Goal: Task Accomplishment & Management: Use online tool/utility

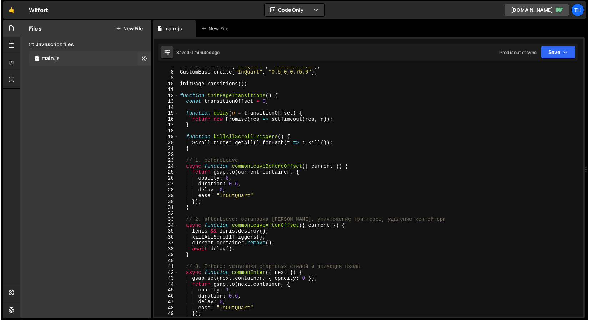
scroll to position [39, 0]
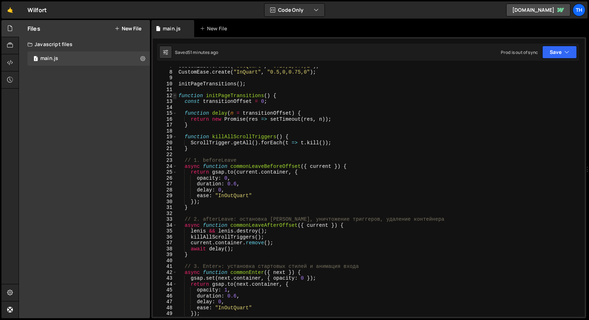
click at [175, 96] on span at bounding box center [175, 96] width 4 height 6
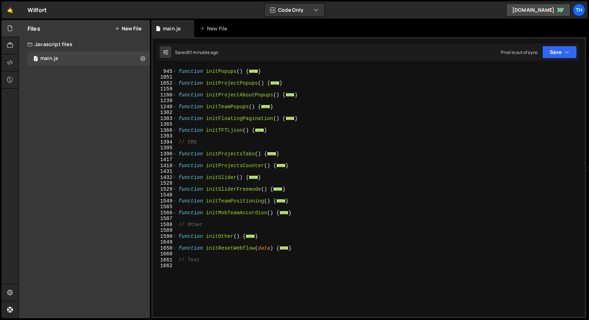
scroll to position [264, 0]
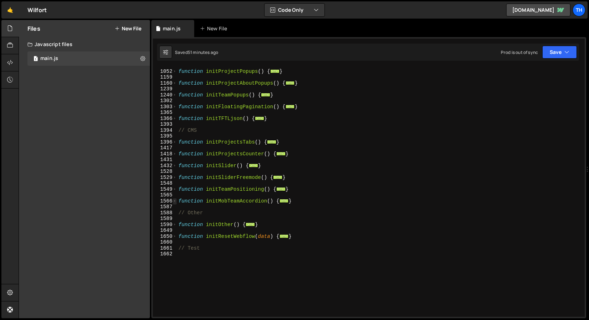
click at [175, 202] on span at bounding box center [175, 201] width 4 height 6
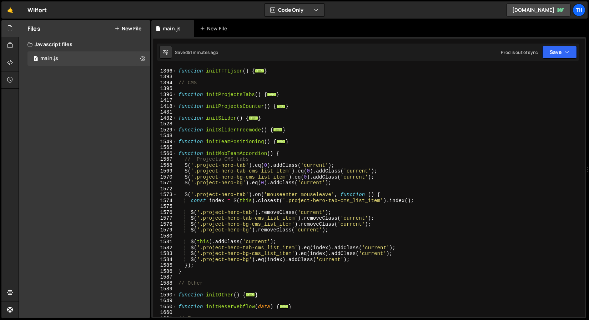
scroll to position [311, 0]
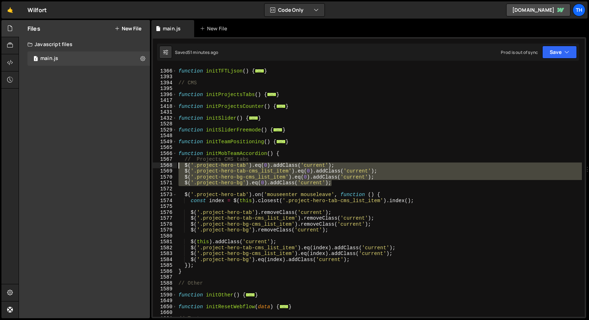
drag, startPoint x: 338, startPoint y: 183, endPoint x: 134, endPoint y: 167, distance: 205.1
click at [134, 167] on div "Files New File Javascript files 1 main.js 0 CSS files Copy share link Edit File…" at bounding box center [304, 169] width 570 height 298
type textarea "$('.project-hero-tab').eq(0).addClass('current'); $('.project-hero-tab-cms_list…"
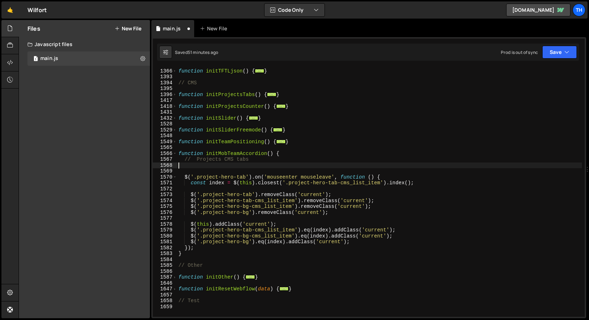
type textarea "// Projects CMS tabs"
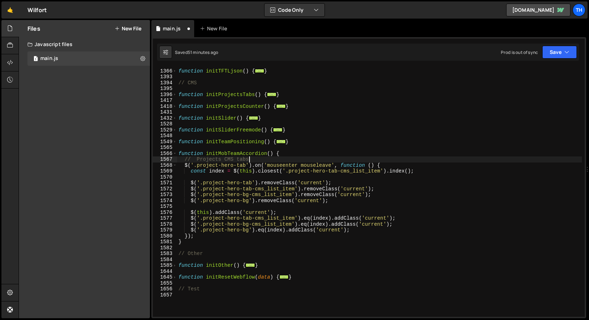
click at [212, 161] on div "function initTFTLjson ( ) { ... } // CMS function initProjectsTabs ( ) { ... } …" at bounding box center [379, 192] width 405 height 261
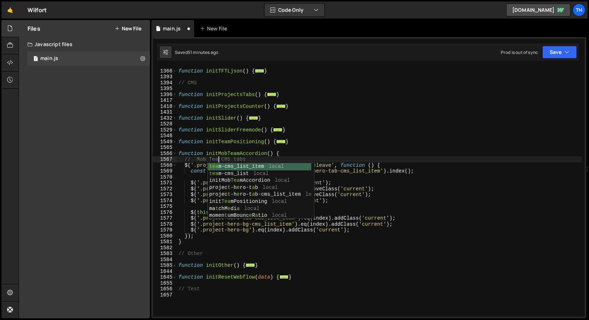
scroll to position [0, 3]
click at [258, 152] on div "function initTFTLjson ( ) { ... } // CMS function initProjectsTabs ( ) { ... } …" at bounding box center [379, 192] width 405 height 261
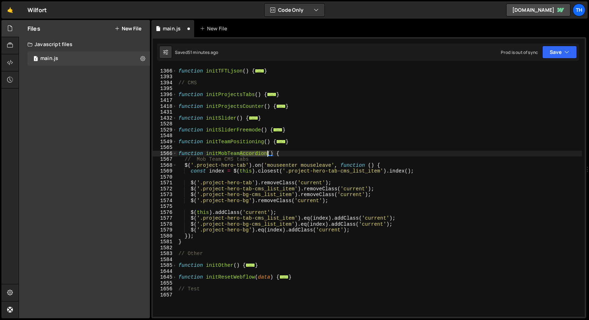
drag, startPoint x: 240, startPoint y: 152, endPoint x: 266, endPoint y: 151, distance: 25.3
click at [266, 151] on div "function initTFTLjson ( ) { ... } // CMS function initProjectsTabs ( ) { ... } …" at bounding box center [379, 192] width 405 height 261
click at [243, 160] on div "function initTFTLjson ( ) { ... } // CMS function initProjectsTabs ( ) { ... } …" at bounding box center [379, 192] width 405 height 261
paste textarea "Accordion"
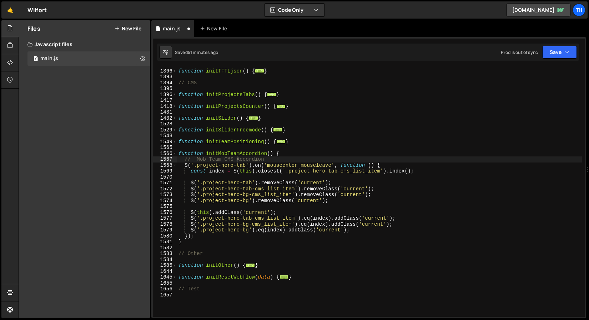
click at [238, 159] on div "function initTFTLjson ( ) { ... } // CMS function initProjectsTabs ( ) { ... } …" at bounding box center [379, 192] width 405 height 261
type textarea "// Mob Team CMS accordion"
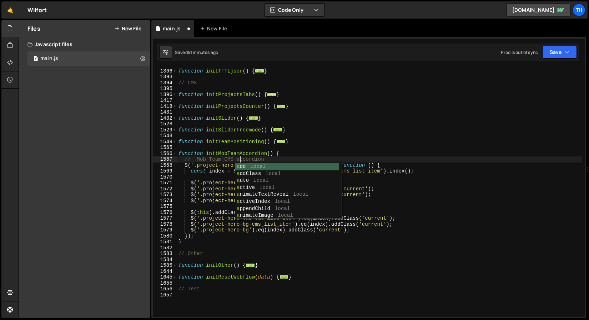
scroll to position [0, 4]
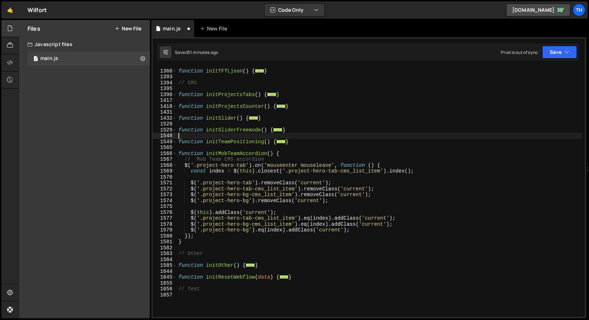
click at [239, 138] on div "function initTFTLjson ( ) { ... } // CMS function initProjectsTabs ( ) { ... } …" at bounding box center [379, 192] width 405 height 261
drag, startPoint x: 268, startPoint y: 165, endPoint x: 331, endPoint y: 166, distance: 63.5
click at [331, 166] on div "function initTFTLjson ( ) { ... } // CMS function initProjectsTabs ( ) { ... } …" at bounding box center [379, 192] width 405 height 261
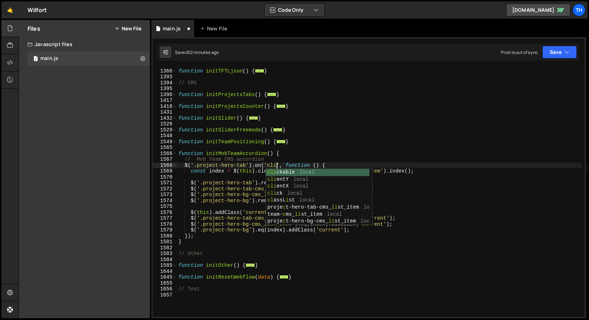
scroll to position [0, 7]
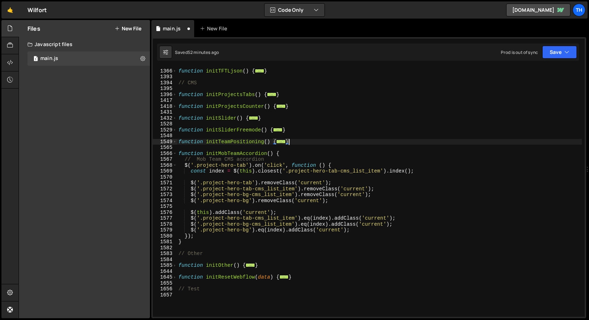
click at [337, 140] on div "function initTFTLjson ( ) { ... } // CMS function initProjectsTabs ( ) { ... } …" at bounding box center [379, 192] width 405 height 261
drag, startPoint x: 197, startPoint y: 163, endPoint x: 246, endPoint y: 162, distance: 48.9
click at [246, 162] on div "function initTFTLjson ( ) { ... } // CMS function initProjectsTabs ( ) { ... } …" at bounding box center [379, 192] width 405 height 261
paste textarea "team-cms_list_item"
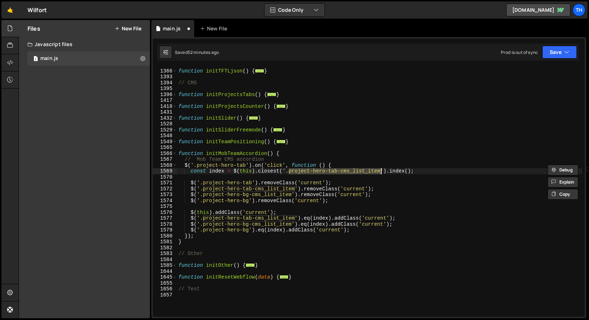
drag, startPoint x: 289, startPoint y: 173, endPoint x: 380, endPoint y: 173, distance: 91.3
click at [380, 173] on div "function initTFTLjson ( ) { ... } // CMS function initProjectsTabs ( ) { ... } …" at bounding box center [379, 192] width 405 height 261
paste textarea "team"
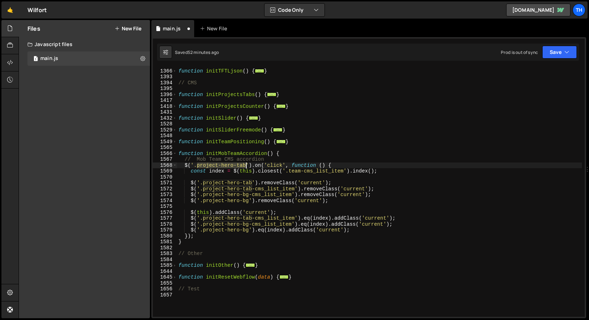
drag, startPoint x: 198, startPoint y: 166, endPoint x: 245, endPoint y: 163, distance: 47.5
click at [245, 163] on div "function initTFTLjson ( ) { ... } // CMS function initProjectsTabs ( ) { ... } …" at bounding box center [379, 192] width 405 height 261
paste textarea "team-card"
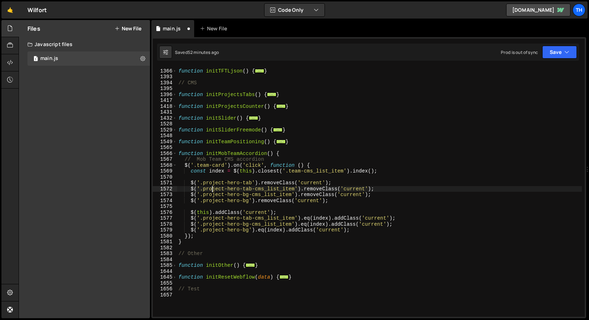
click at [212, 187] on div "function initTFTLjson ( ) { ... } // CMS function initProjectsTabs ( ) { ... } …" at bounding box center [379, 192] width 405 height 261
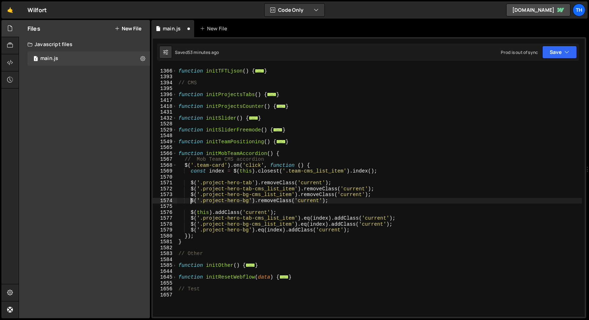
click at [191, 201] on div "function initTFTLjson ( ) { ... } // CMS function initProjectsTabs ( ) { ... } …" at bounding box center [379, 192] width 405 height 261
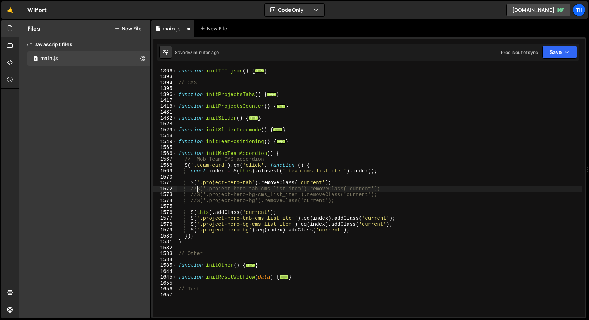
type textarea "$('.project-hero-tab').removeClass('current');"
type textarea "const index = $(this).closest('.team-cms_list_item').index();"
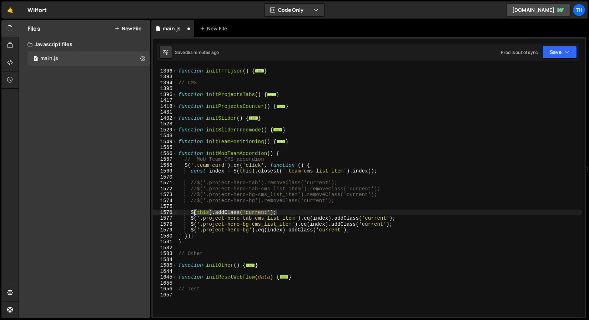
drag, startPoint x: 279, startPoint y: 214, endPoint x: 194, endPoint y: 213, distance: 84.6
click at [194, 213] on div "function initTFTLjson ( ) { ... } // CMS function initProjectsTabs ( ) { ... } …" at bounding box center [379, 192] width 405 height 261
click at [197, 196] on div "function initTFTLjson ( ) { ... } // CMS function initProjectsTabs ( ) { ... } …" at bounding box center [379, 192] width 405 height 261
drag, startPoint x: 191, startPoint y: 218, endPoint x: 425, endPoint y: 218, distance: 233.7
click at [425, 218] on div "function initTFTLjson ( ) { ... } // CMS function initProjectsTabs ( ) { ... } …" at bounding box center [379, 192] width 405 height 261
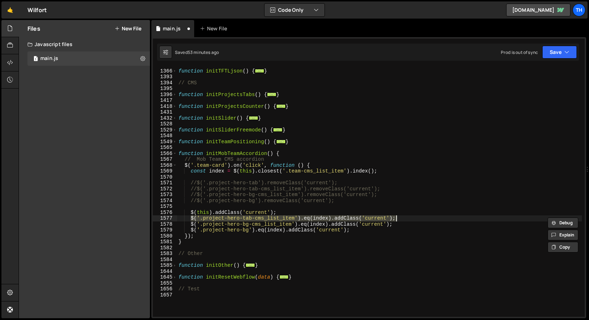
click at [222, 203] on div "function initTFTLjson ( ) { ... } // CMS function initProjectsTabs ( ) { ... } …" at bounding box center [379, 192] width 405 height 261
type textarea "//$('.project-hero-bg').removeClass('current');"
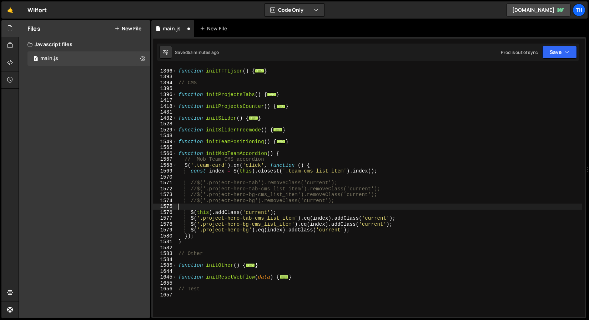
click at [222, 206] on div "function initTFTLjson ( ) { ... } // CMS function initProjectsTabs ( ) { ... } …" at bounding box center [379, 192] width 405 height 261
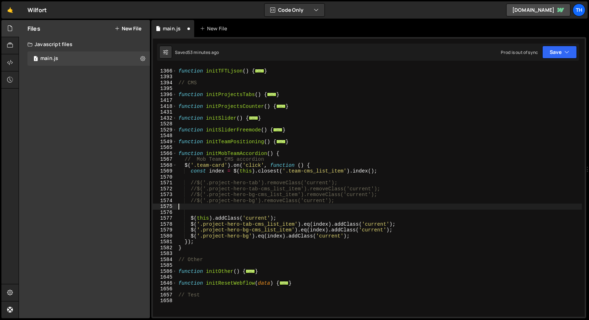
scroll to position [0, 0]
paste textarea "$('.project-hero-tab-cms_list_item').eq(index).addClass('current');"
drag, startPoint x: 204, startPoint y: 211, endPoint x: 294, endPoint y: 211, distance: 90.3
click at [295, 211] on div "function initTFTLjson ( ) { ... } // CMS function initProjectsTabs ( ) { ... } …" at bounding box center [379, 192] width 405 height 261
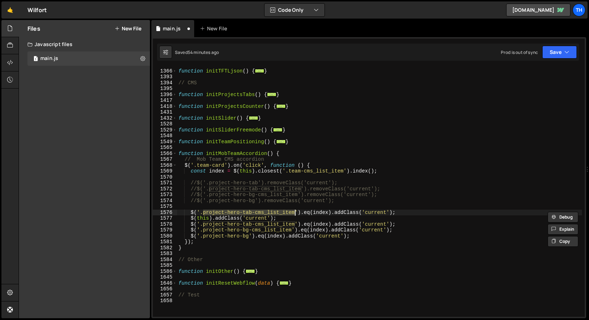
paste textarea "team"
click at [274, 230] on div "function initTFTLjson ( ) { ... } // CMS function initProjectsTabs ( ) { ... } …" at bounding box center [379, 192] width 405 height 261
drag, startPoint x: 268, startPoint y: 210, endPoint x: 297, endPoint y: 211, distance: 29.6
click at [297, 211] on div "function initTFTLjson ( ) { ... } // CMS function initProjectsTabs ( ) { ... } …" at bounding box center [379, 192] width 405 height 261
type textarea "$('.team-cms_list_item').eq(index).addClass('current');"
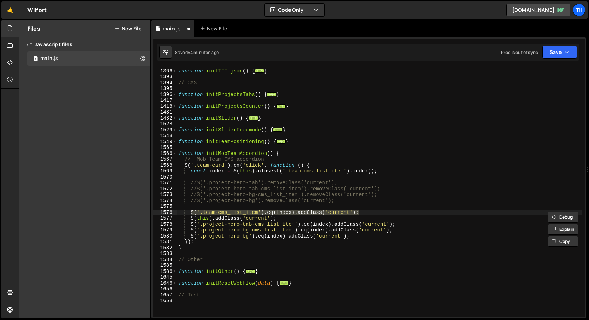
drag, startPoint x: 368, startPoint y: 213, endPoint x: 191, endPoint y: 212, distance: 176.6
click at [191, 212] on div "function initTFTLjson ( ) { ... } // CMS function initProjectsTabs ( ) { ... } …" at bounding box center [379, 192] width 405 height 261
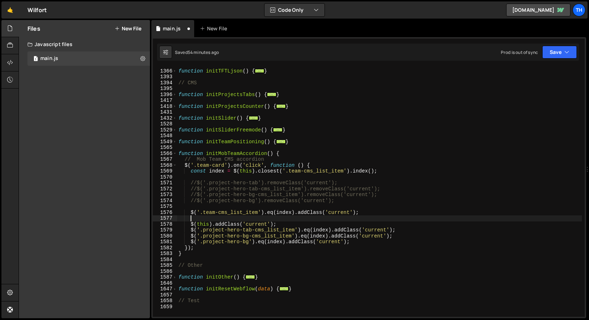
paste textarea "$('.team-cms_list_item').eq(index).addClass('current');"
click at [278, 184] on div "function initTFTLjson ( ) { ... } // CMS function initProjectsTabs ( ) { ... } …" at bounding box center [379, 192] width 405 height 261
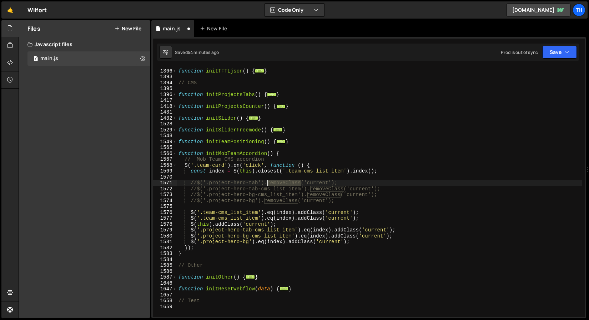
click at [278, 184] on div "function initTFTLjson ( ) { ... } // CMS function initProjectsTabs ( ) { ... } …" at bounding box center [379, 192] width 405 height 261
click at [309, 224] on div "function initTFTLjson ( ) { ... } // CMS function initProjectsTabs ( ) { ... } …" at bounding box center [379, 192] width 405 height 261
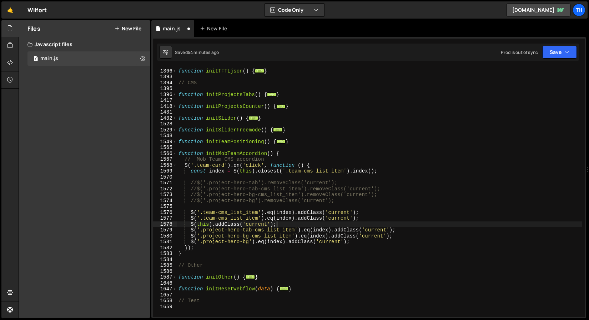
click at [311, 218] on div "function initTFTLjson ( ) { ... } // CMS function initProjectsTabs ( ) { ... } …" at bounding box center [379, 192] width 405 height 261
paste textarea "remove"
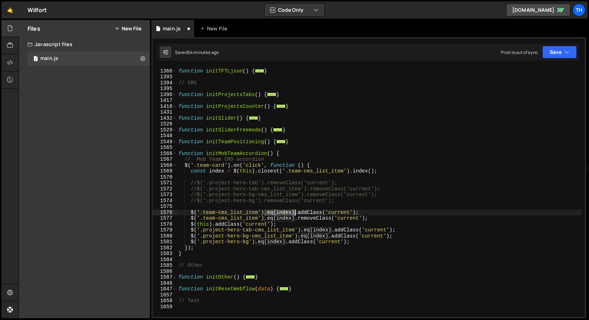
drag, startPoint x: 265, startPoint y: 212, endPoint x: 295, endPoint y: 211, distance: 30.7
click at [295, 211] on div "function initTFTLjson ( ) { ... } // CMS function initProjectsTabs ( ) { ... } …" at bounding box center [379, 192] width 405 height 261
click at [304, 212] on div "function initTFTLjson ( ) { ... } // CMS function initProjectsTabs ( ) { ... } …" at bounding box center [379, 192] width 405 height 261
paste textarea "text-disabled"
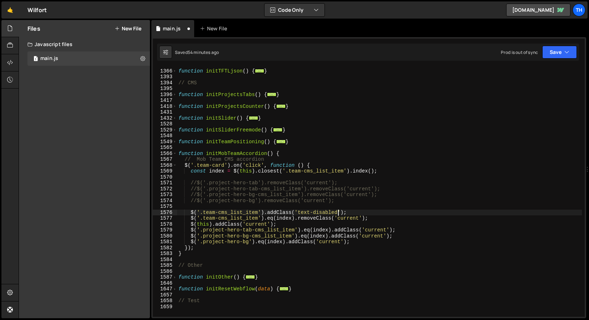
click at [346, 217] on div "function initTFTLjson ( ) { ... } // CMS function initProjectsTabs ( ) { ... } …" at bounding box center [379, 192] width 405 height 261
paste textarea "text-disabled"
click at [284, 229] on div "function initTFTLjson ( ) { ... } // CMS function initProjectsTabs ( ) { ... } …" at bounding box center [379, 192] width 405 height 261
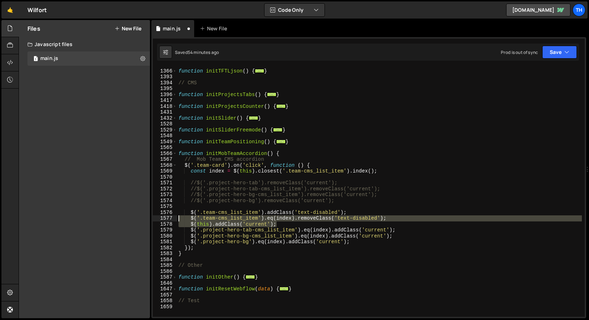
drag, startPoint x: 293, startPoint y: 223, endPoint x: 155, endPoint y: 218, distance: 137.8
click at [155, 218] on div "$('.project-hero-tab-cms_list_item').eq(index).addClass('current'); 1365 1366 1…" at bounding box center [369, 191] width 432 height 249
click at [284, 226] on div "function initTFTLjson ( ) { ... } // CMS function initProjectsTabs ( ) { ... } …" at bounding box center [379, 191] width 405 height 249
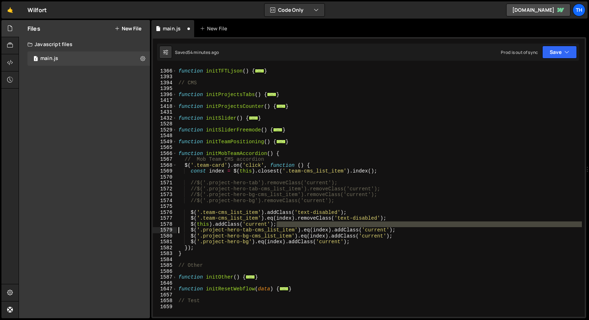
drag, startPoint x: 288, startPoint y: 226, endPoint x: 154, endPoint y: 227, distance: 133.1
click at [154, 227] on div "$(this).addClass('current'); 1365 1366 1393 1394 1395 1396 1417 1418 1431 1432 …" at bounding box center [369, 191] width 432 height 249
click at [280, 225] on div "function initTFTLjson ( ) { ... } // CMS function initProjectsTabs ( ) { ... } …" at bounding box center [379, 191] width 405 height 249
type textarea "$(this).addClass('current');"
drag, startPoint x: 287, startPoint y: 225, endPoint x: 149, endPoint y: 225, distance: 138.1
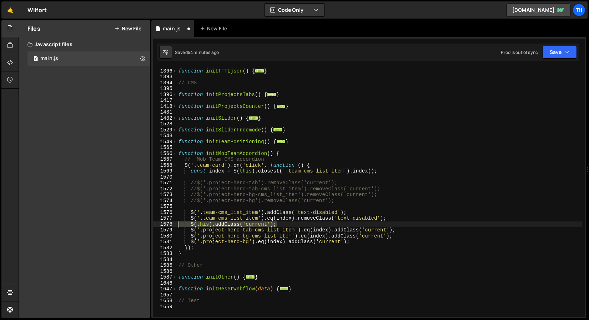
click at [149, 225] on div "Files New File Javascript files 1 main.js 0 CSS files Copy share link Edit File…" at bounding box center [304, 169] width 570 height 298
type textarea "$('.team-cms_list_item').eq(index).removeClass('text-disabled');"
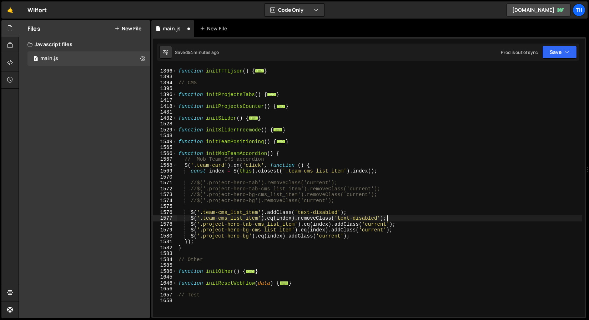
scroll to position [0, 0]
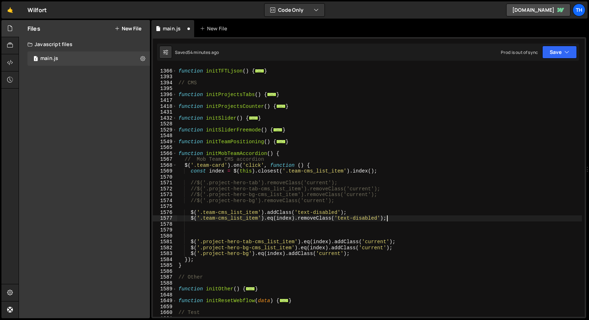
click at [393, 218] on div "function initTFTLjson ( ) { ... } // CMS function initProjectsTabs ( ) { ... } …" at bounding box center [379, 192] width 405 height 261
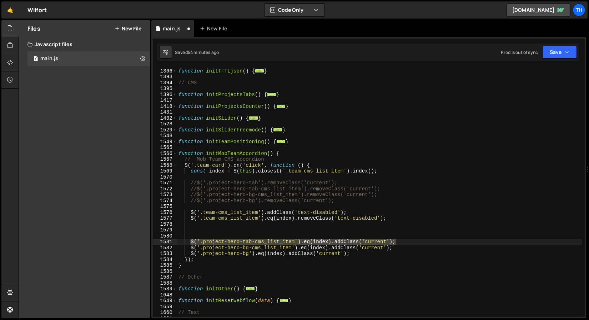
drag, startPoint x: 398, startPoint y: 240, endPoint x: 191, endPoint y: 241, distance: 207.3
click at [191, 241] on div "function initTFTLjson ( ) { ... } // CMS function initProjectsTabs ( ) { ... } …" at bounding box center [379, 192] width 405 height 261
type textarea "$('.project-hero-tab-cms_list_item').eq(index).addClass('current');"
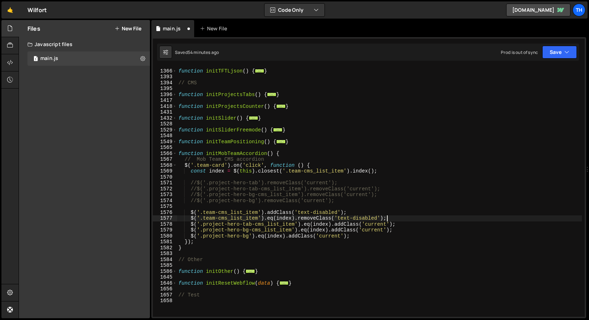
click at [415, 233] on div "function initTFTLjson ( ) { ... } // CMS function initProjectsTabs ( ) { ... } …" at bounding box center [379, 192] width 405 height 261
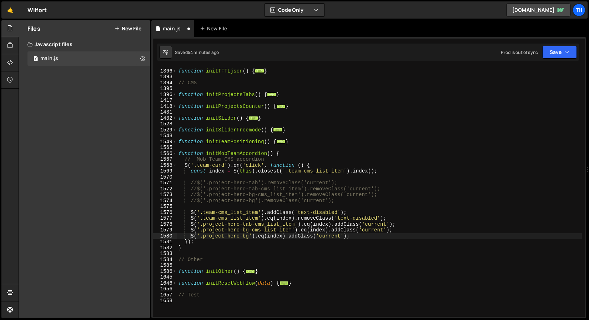
scroll to position [0, 1]
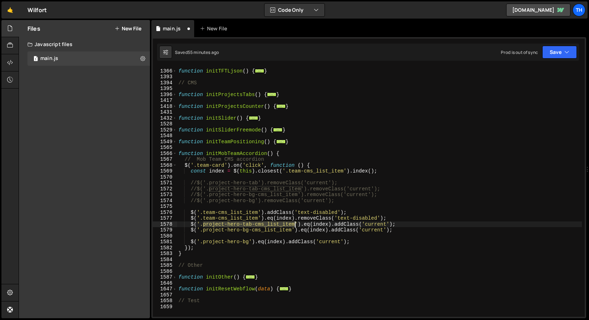
drag, startPoint x: 203, startPoint y: 226, endPoint x: 294, endPoint y: 227, distance: 91.0
click at [294, 227] on div "function initTFTLjson ( ) { ... } // CMS function initProjectsTabs ( ) { ... } …" at bounding box center [379, 192] width 405 height 261
paste textarea "team-card_img"
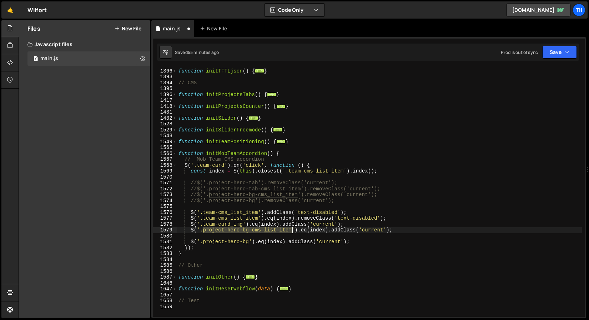
drag, startPoint x: 204, startPoint y: 229, endPoint x: 291, endPoint y: 229, distance: 86.7
click at [291, 229] on div "function initTFTLjson ( ) { ... } // CMS function initProjectsTabs ( ) { ... } …" at bounding box center [379, 192] width 405 height 261
paste textarea "team-card_desc"
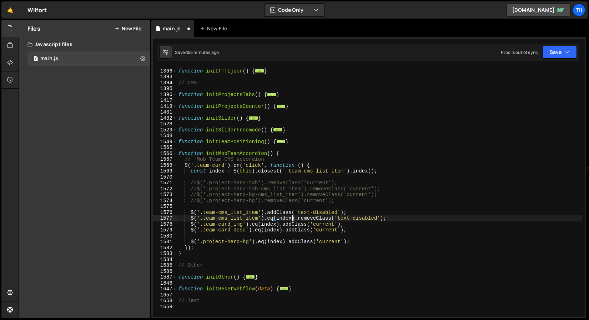
click at [290, 218] on div "function initTFTLjson ( ) { ... } // CMS function initProjectsTabs ( ) { ... } …" at bounding box center [379, 192] width 405 height 261
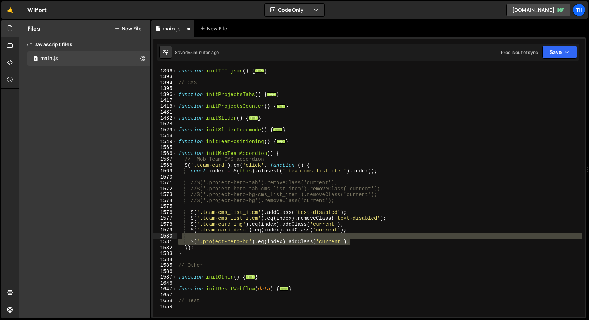
drag, startPoint x: 356, startPoint y: 242, endPoint x: 172, endPoint y: 235, distance: 183.9
click at [174, 234] on div "$('.team-cms_list_item').eq(index).removeClass('text-disabled'); 1365 1366 1393…" at bounding box center [369, 191] width 432 height 249
type textarea "$('.project-hero-bg').eq(index).addClass('current');"
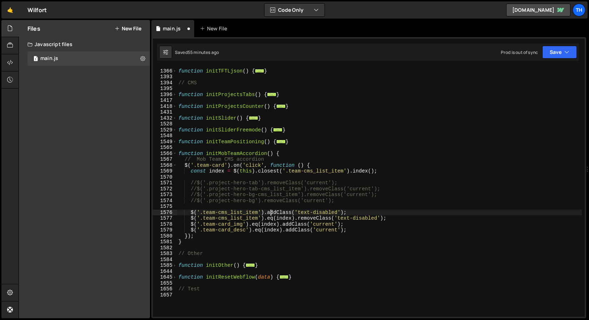
click at [269, 213] on div "function initTFTLjson ( ) { ... } // CMS function initProjectsTabs ( ) { ... } …" at bounding box center [379, 192] width 405 height 261
click at [268, 213] on div "function initTFTLjson ( ) { ... } // CMS function initProjectsTabs ( ) { ... } …" at bounding box center [379, 192] width 405 height 261
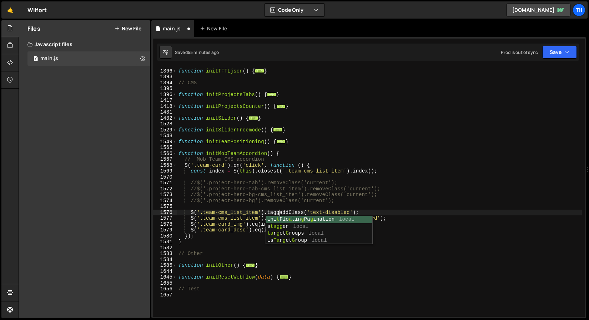
scroll to position [0, 7]
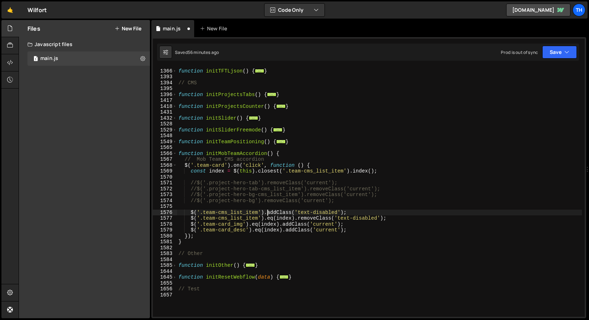
click at [276, 211] on div "function initTFTLjson ( ) { ... } // CMS function initProjectsTabs ( ) { ... } …" at bounding box center [379, 192] width 405 height 261
click at [259, 217] on div "function initTFTLjson ( ) { ... } // CMS function initProjectsTabs ( ) { ... } …" at bounding box center [379, 192] width 405 height 261
click at [285, 222] on div "function initTFTLjson ( ) { ... } // CMS function initProjectsTabs ( ) { ... } …" at bounding box center [379, 192] width 405 height 261
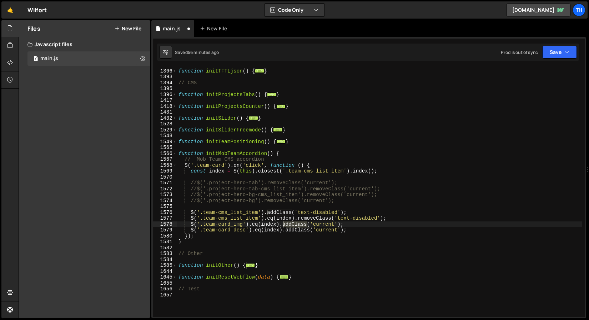
click at [285, 222] on div "function initTFTLjson ( ) { ... } // CMS function initProjectsTabs ( ) { ... } …" at bounding box center [379, 192] width 405 height 261
paste textarea "toggle"
click at [295, 226] on div "function initTFTLjson ( ) { ... } // CMS function initProjectsTabs ( ) { ... } …" at bounding box center [379, 192] width 405 height 261
click at [299, 227] on div "function initTFTLjson ( ) { ... } // CMS function initProjectsTabs ( ) { ... } …" at bounding box center [379, 192] width 405 height 261
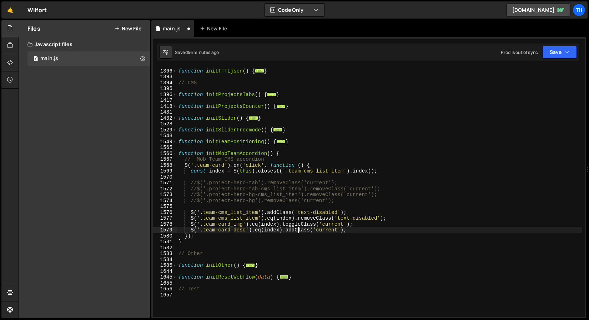
click at [299, 227] on div "function initTFTLjson ( ) { ... } // CMS function initProjectsTabs ( ) { ... } …" at bounding box center [379, 192] width 405 height 261
click at [309, 227] on div "function initTFTLjson ( ) { ... } // CMS function initProjectsTabs ( ) { ... } …" at bounding box center [379, 192] width 405 height 261
click at [305, 233] on div "function initTFTLjson ( ) { ... } // CMS function initProjectsTabs ( ) { ... } …" at bounding box center [379, 192] width 405 height 261
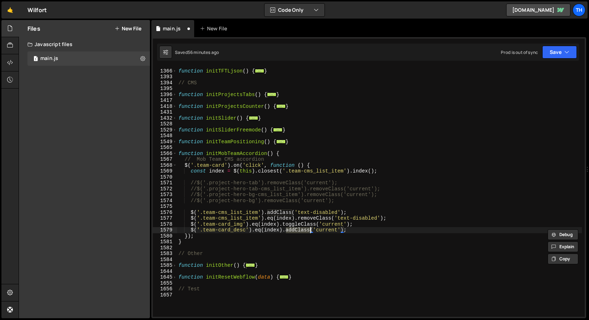
paste textarea "toggle"
click at [298, 239] on div "function initTFTLjson ( ) { ... } // CMS function initProjectsTabs ( ) { ... } …" at bounding box center [379, 192] width 405 height 261
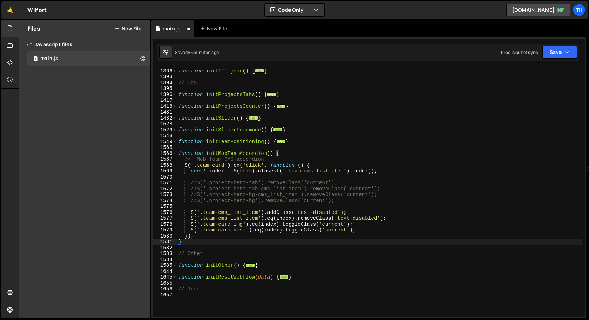
scroll to position [0, 0]
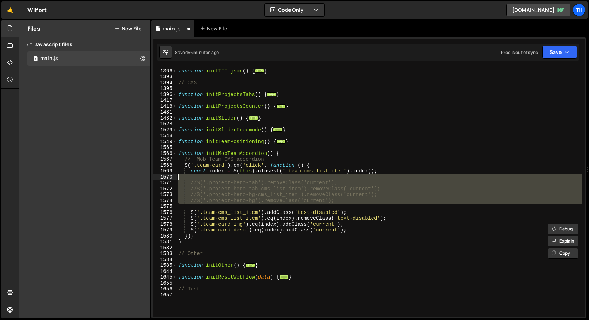
drag, startPoint x: 357, startPoint y: 204, endPoint x: 167, endPoint y: 178, distance: 191.3
click at [167, 178] on div "$('.team-card_img').eq(index).addClass('current'); 1365 1366 1393 1394 1395 139…" at bounding box center [369, 191] width 432 height 249
type textarea "//$('.project-hero-tab').removeClass('current');"
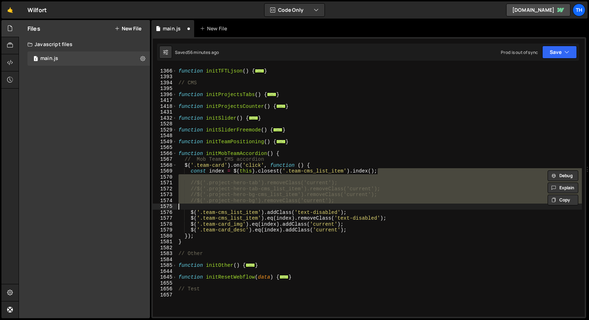
type textarea "const index = $(this).closest('.team-cms_list_item').index();"
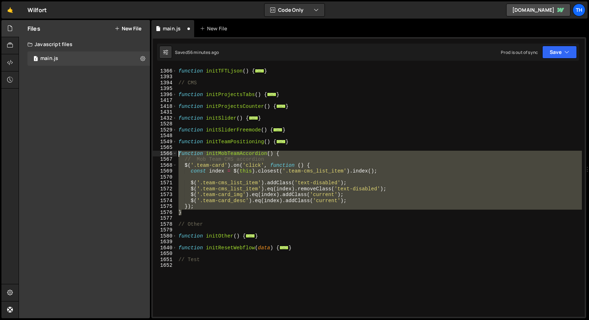
drag, startPoint x: 185, startPoint y: 211, endPoint x: 154, endPoint y: 155, distance: 64.2
click at [154, 155] on div "1365 1366 1393 1394 1395 1396 1417 1418 1431 1432 1528 1529 1548 1549 1565 1566…" at bounding box center [369, 191] width 432 height 249
paste textarea "}"
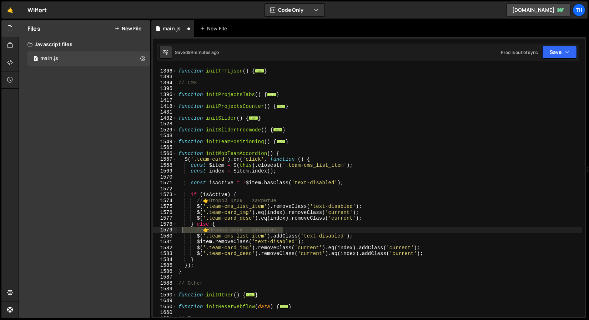
drag, startPoint x: 301, startPoint y: 230, endPoint x: 183, endPoint y: 231, distance: 118.5
click at [183, 231] on div "function initTFTLjson ( ) { ... } // CMS function initProjectsTabs ( ) { ... } …" at bounding box center [379, 192] width 405 height 261
click at [209, 199] on div "function initTFTLjson ( ) { ... } // CMS function initProjectsTabs ( ) { ... } …" at bounding box center [379, 192] width 405 height 261
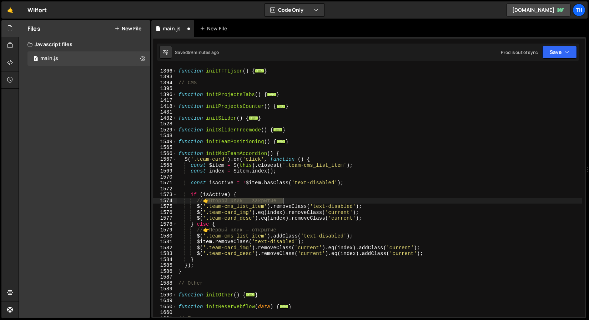
drag, startPoint x: 206, startPoint y: 199, endPoint x: 290, endPoint y: 199, distance: 83.5
click at [290, 200] on div "function initTFTLjson ( ) { ... } // CMS function initProjectsTabs ( ) { ... } …" at bounding box center [379, 192] width 405 height 261
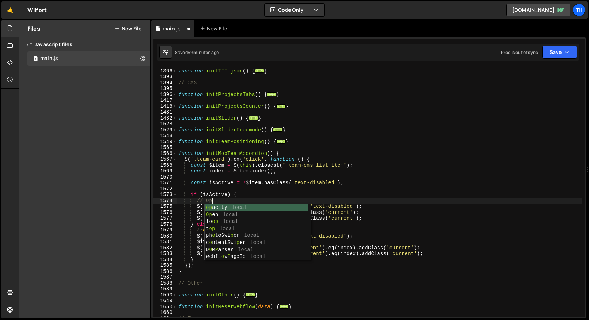
type textarea "// Open"
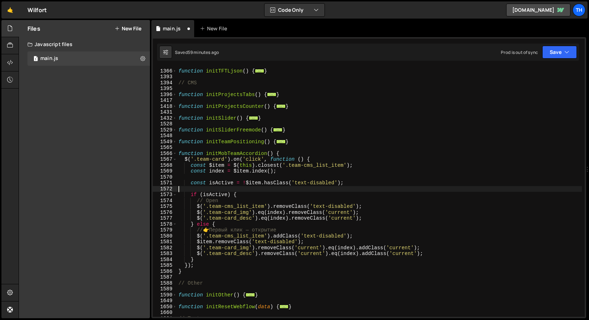
drag, startPoint x: 254, startPoint y: 187, endPoint x: 248, endPoint y: 194, distance: 9.4
click at [254, 187] on div "function initTFTLjson ( ) { ... } // CMS function initProjectsTabs ( ) { ... } …" at bounding box center [379, 192] width 405 height 261
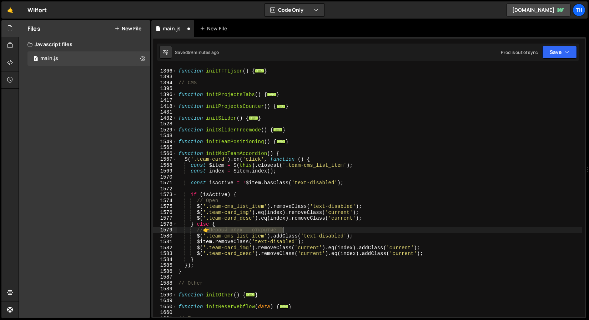
drag, startPoint x: 206, startPoint y: 231, endPoint x: 298, endPoint y: 228, distance: 92.1
click at [298, 228] on div "function initTFTLjson ( ) { ... } // CMS function initProjectsTabs ( ) { ... } …" at bounding box center [379, 192] width 405 height 261
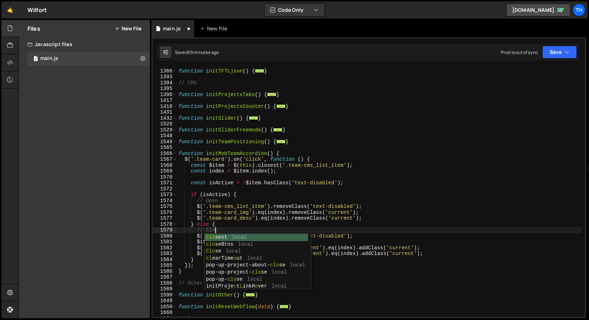
scroll to position [0, 2]
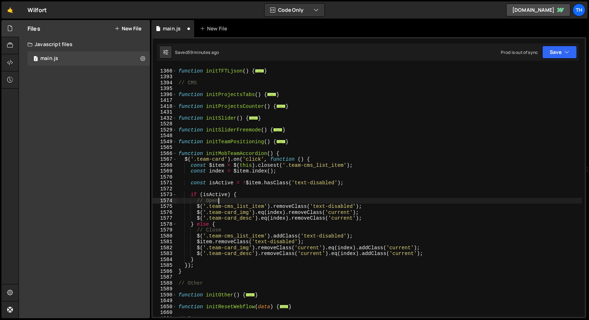
click at [310, 203] on div "function initTFTLjson ( ) { ... } // CMS function initProjectsTabs ( ) { ... } …" at bounding box center [379, 192] width 405 height 261
click at [293, 152] on div "function initTFTLjson ( ) { ... } // CMS function initProjectsTabs ( ) { ... } …" at bounding box center [379, 192] width 405 height 261
type textarea "function initMobTeamAccordion() {"
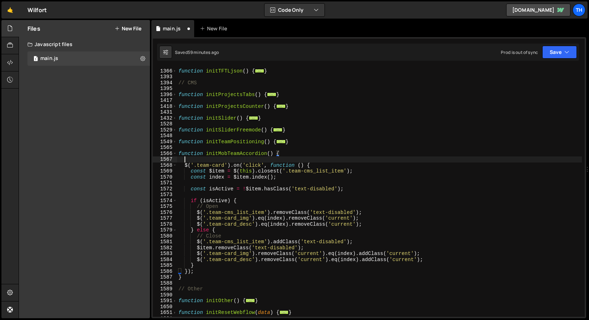
scroll to position [0, 0]
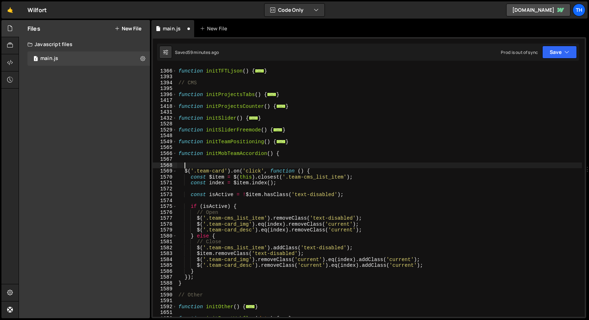
paste textarea "function initMobTeamAccordion() {"
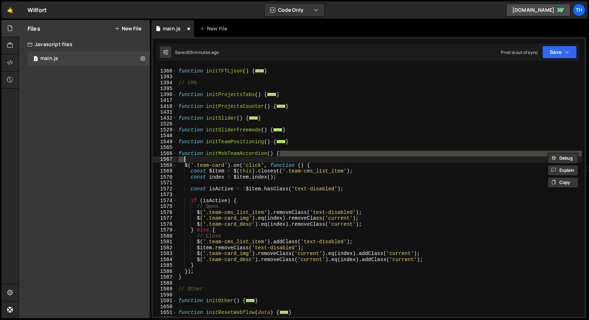
type textarea "function initMobTeamAccordion() {"
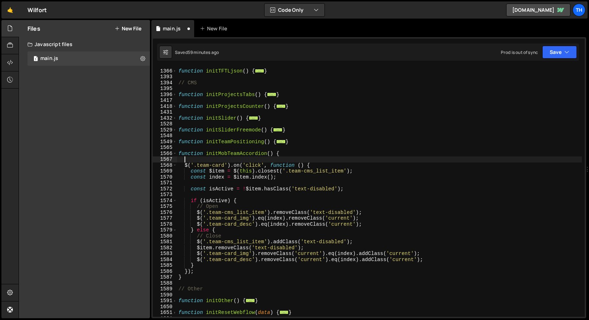
paste textarea "// Mob Team CMS accordion"
click at [551, 47] on button "Save" at bounding box center [559, 52] width 35 height 13
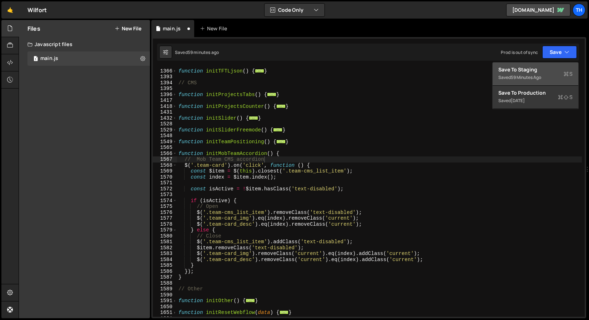
click at [538, 75] on div "59 minutes ago" at bounding box center [526, 77] width 30 height 6
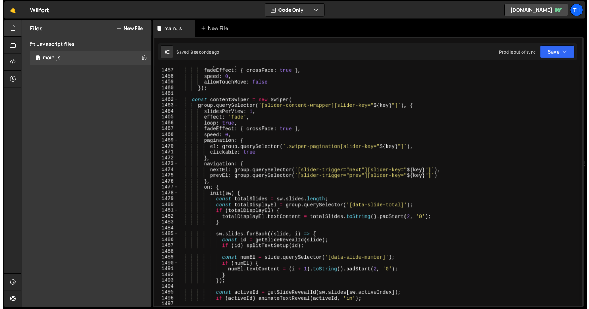
scroll to position [8572, 0]
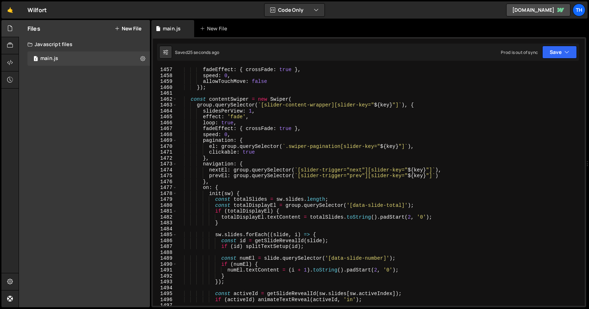
type textarea "clickable: true"
click at [464, 153] on div "fadeEffect : { crossFade : true } , speed : 0 , allowTouchMove : false }) ; con…" at bounding box center [379, 192] width 405 height 250
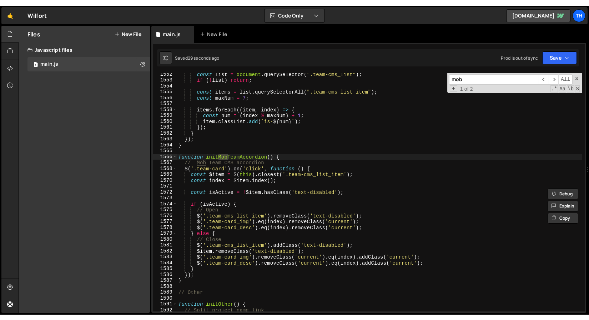
scroll to position [9134, 0]
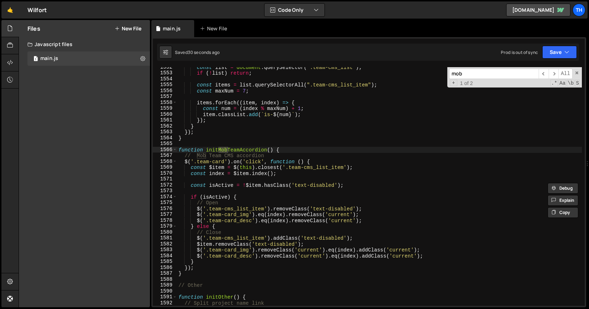
type input "mob"
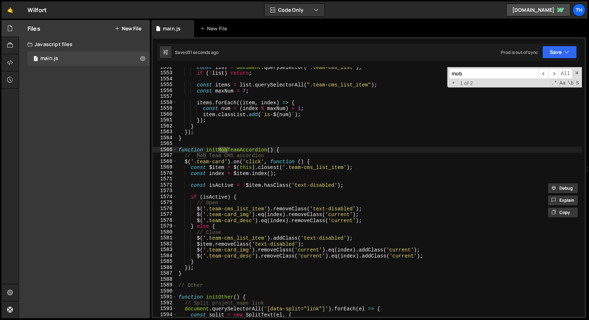
click at [212, 131] on div "const list = document . querySelector ( ".team-cms_list" ) ; if ( ! list ) retu…" at bounding box center [379, 194] width 405 height 261
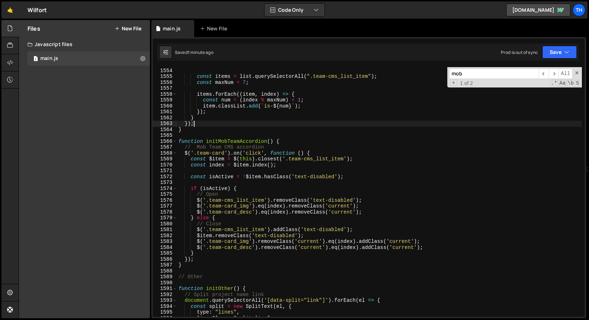
scroll to position [9143, 0]
click at [560, 55] on button "Save" at bounding box center [559, 52] width 35 height 13
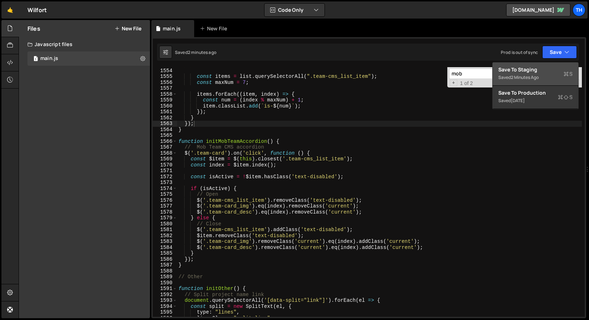
click at [527, 73] on div "Saved 2 minutes ago" at bounding box center [535, 77] width 74 height 9
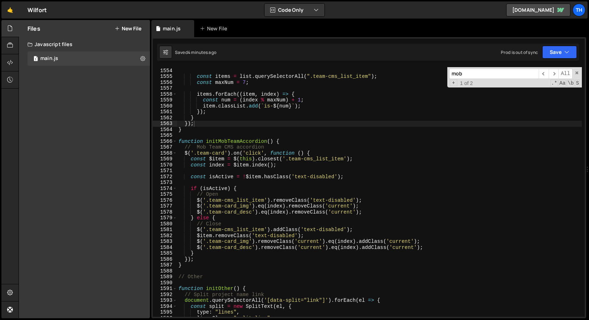
click at [272, 161] on div "if ( ! list ) return ; const items = list . querySelectorAll ( ".team-cms_list_…" at bounding box center [379, 192] width 405 height 261
click at [178, 95] on div "if ( ! list ) return ; const items = list . querySelectorAll ( ".team-cms_list_…" at bounding box center [379, 192] width 405 height 261
click at [213, 158] on div "if ( ! list ) return ; const items = list . querySelectorAll ( ".team-cms_list_…" at bounding box center [379, 192] width 405 height 261
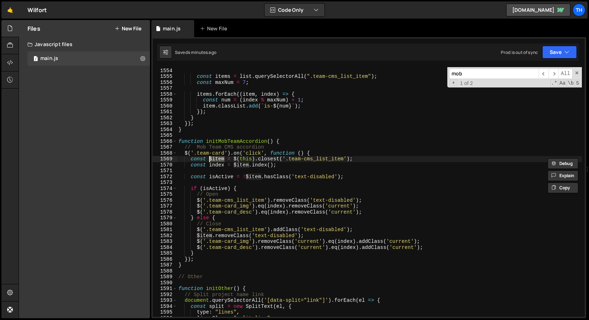
click at [223, 160] on div "if ( ! list ) return ; const items = list . querySelectorAll ( ".team-cms_list_…" at bounding box center [379, 191] width 405 height 249
type textarea "// Test"
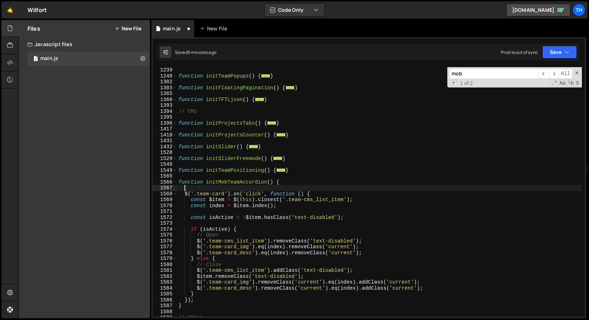
scroll to position [285, 0]
type textarea "// Mob Team CMS accordion"
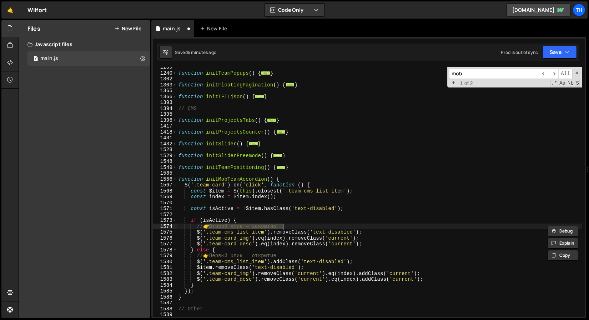
type textarea "}); }"
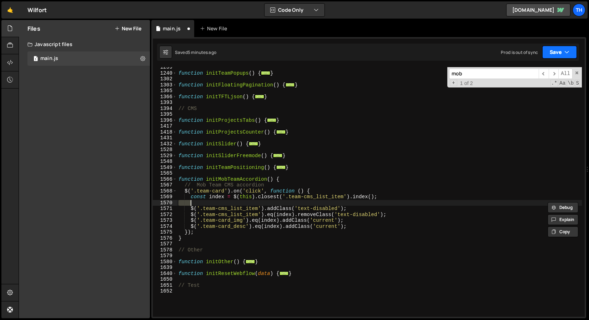
click at [558, 54] on button "Save" at bounding box center [559, 52] width 35 height 13
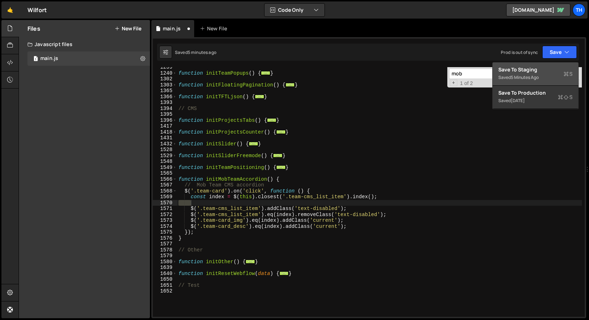
click at [532, 76] on div "5 minutes ago" at bounding box center [525, 77] width 28 height 6
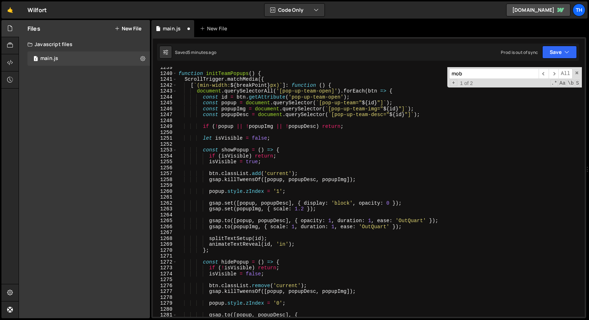
scroll to position [7291, 0]
click at [555, 72] on span "​" at bounding box center [553, 74] width 10 height 10
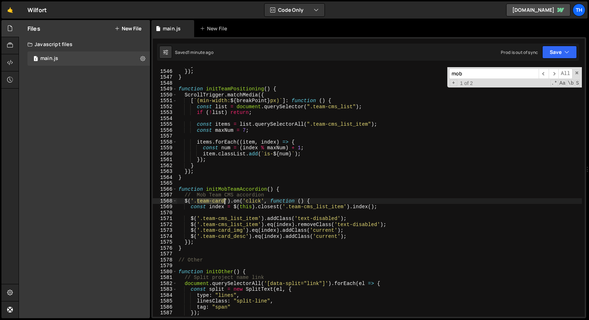
drag, startPoint x: 197, startPoint y: 202, endPoint x: 223, endPoint y: 203, distance: 26.4
click at [223, 203] on div "} }) ; } function initTeamPositioning ( ) { ScrollTrigger . matchMedia ({ [ ` (…" at bounding box center [379, 192] width 405 height 261
click at [212, 219] on div "} }) ; } function initTeamPositioning ( ) { ScrollTrigger . matchMedia ({ [ ` (…" at bounding box center [379, 192] width 405 height 261
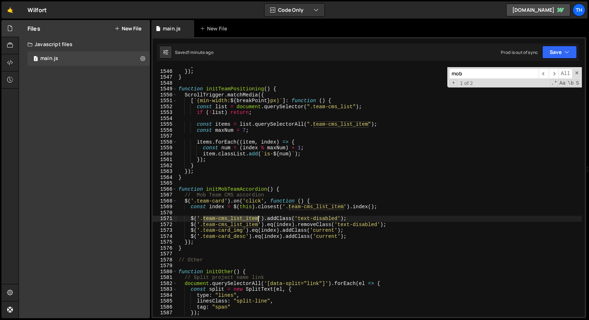
drag, startPoint x: 203, startPoint y: 219, endPoint x: 258, endPoint y: 220, distance: 54.6
click at [258, 220] on div "} }) ; } function initTeamPositioning ( ) { ScrollTrigger . matchMedia ({ [ ` (…" at bounding box center [379, 192] width 405 height 261
paste textarea "ard"
drag, startPoint x: 203, startPoint y: 226, endPoint x: 258, endPoint y: 226, distance: 54.9
click at [258, 226] on div "} }) ; } function initTeamPositioning ( ) { ScrollTrigger . matchMedia ({ [ ` (…" at bounding box center [379, 192] width 405 height 261
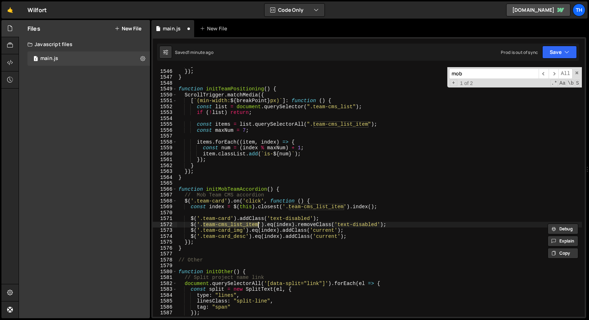
paste textarea "ard"
click at [257, 244] on div "} }) ; } function initTeamPositioning ( ) { ScrollTrigger . matchMedia ({ [ ` (…" at bounding box center [379, 192] width 405 height 261
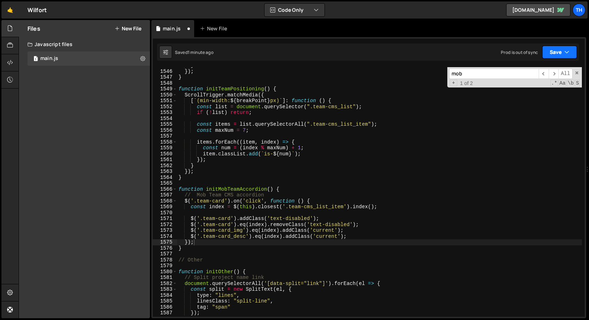
click at [548, 57] on button "Save" at bounding box center [559, 52] width 35 height 13
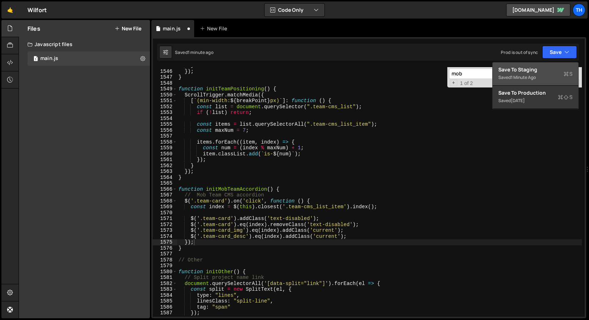
click at [536, 73] on div "Saved 1 minute ago" at bounding box center [535, 77] width 74 height 9
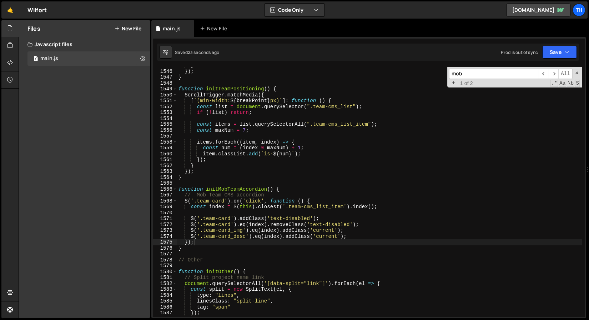
click at [239, 187] on div "} }) ; } function initTeamPositioning ( ) { ScrollTrigger . matchMedia ({ [ ` (…" at bounding box center [379, 192] width 405 height 261
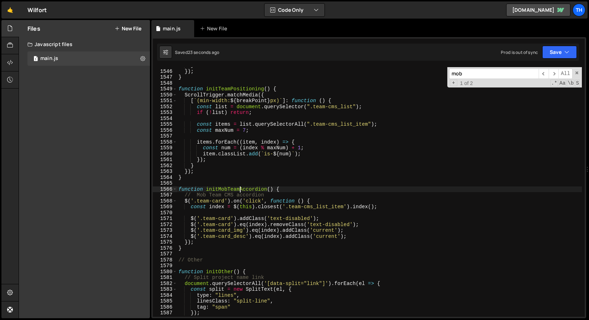
click at [239, 187] on div "} }) ; } function initTeamPositioning ( ) { ScrollTrigger . matchMedia ({ [ ` (…" at bounding box center [379, 192] width 405 height 261
click at [174, 191] on span at bounding box center [175, 189] width 4 height 6
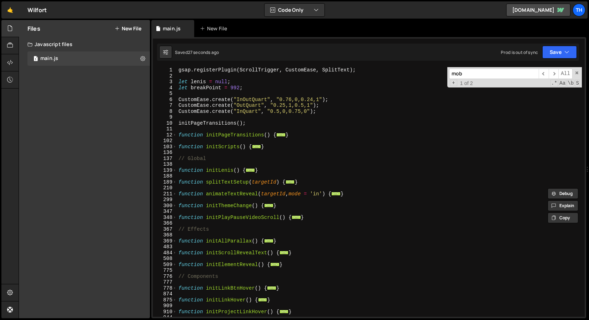
scroll to position [0, 0]
click at [174, 147] on span at bounding box center [175, 147] width 4 height 6
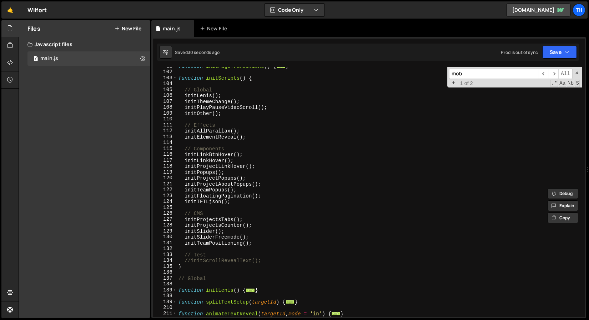
scroll to position [69, 0]
click at [264, 243] on div "function initPageTransitions ( ) { ... } function initScripts ( ) { // Global i…" at bounding box center [379, 192] width 405 height 261
type textarea "initTeamPositioning();"
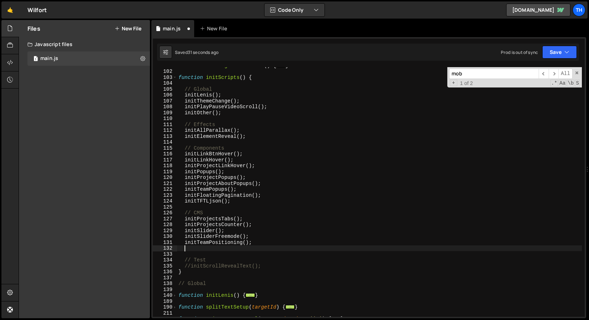
paste textarea "initMobTeamAccordion"
drag, startPoint x: 244, startPoint y: 243, endPoint x: 254, endPoint y: 243, distance: 10.3
click at [254, 243] on div "function initPageTransitions ( ) { ... } function initScripts ( ) { // Global i…" at bounding box center [379, 192] width 405 height 261
click at [248, 250] on div "function initPageTransitions ( ) { ... } function initScripts ( ) { // Global i…" at bounding box center [379, 192] width 405 height 261
paste textarea "();"
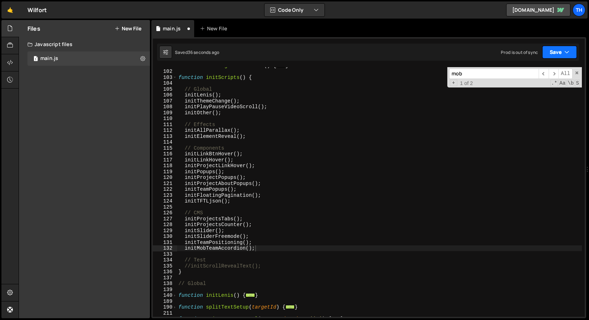
click at [554, 52] on button "Save" at bounding box center [559, 52] width 35 height 13
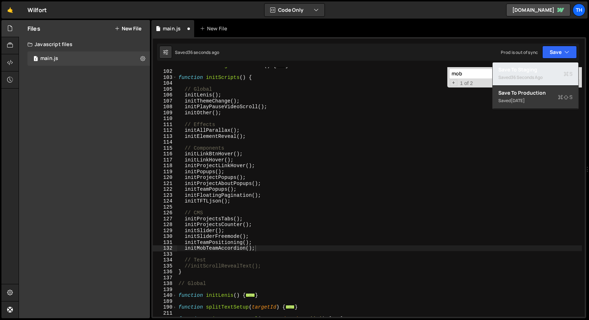
click at [533, 67] on div "Save to Staging S" at bounding box center [535, 69] width 74 height 7
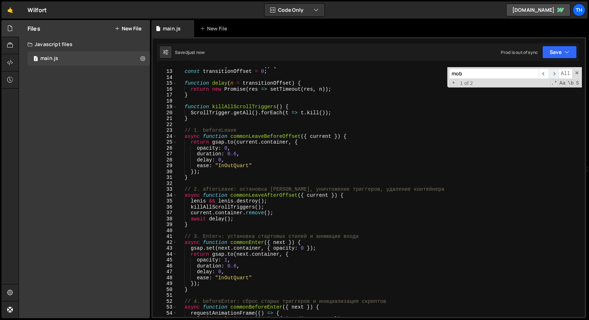
click at [551, 78] on span "​" at bounding box center [553, 74] width 10 height 10
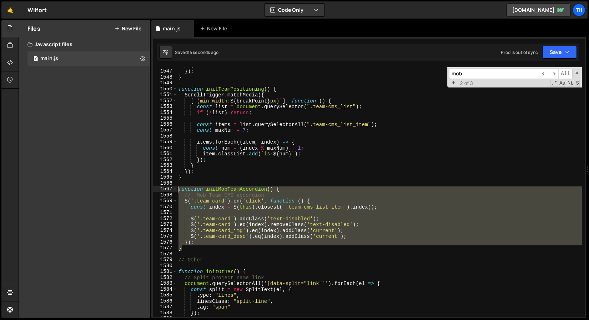
drag, startPoint x: 183, startPoint y: 247, endPoint x: 150, endPoint y: 190, distance: 66.2
click at [150, 190] on div "Files New File Javascript files 1 main.js 0 CSS files Copy share link Edit File…" at bounding box center [304, 169] width 570 height 298
paste textarea "}"
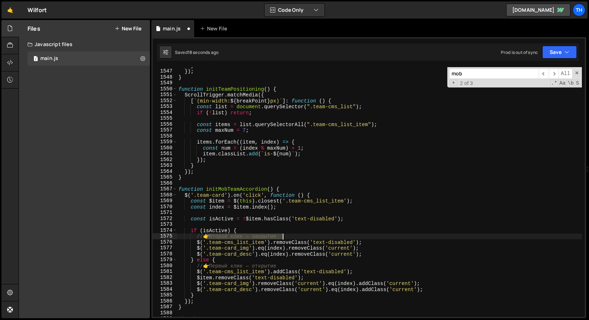
drag, startPoint x: 207, startPoint y: 236, endPoint x: 287, endPoint y: 236, distance: 80.3
click at [287, 236] on div "} }) ; } function initTeamPositioning ( ) { ScrollTrigger . matchMedia ({ [ ` (…" at bounding box center [379, 192] width 405 height 261
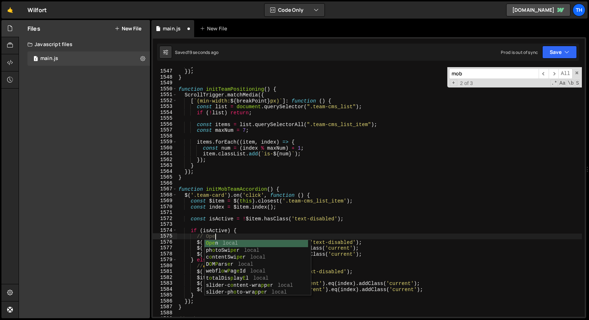
scroll to position [0, 2]
click at [280, 209] on div "} }) ; } function initTeamPositioning ( ) { ScrollTrigger . matchMedia ({ [ ` (…" at bounding box center [379, 192] width 405 height 261
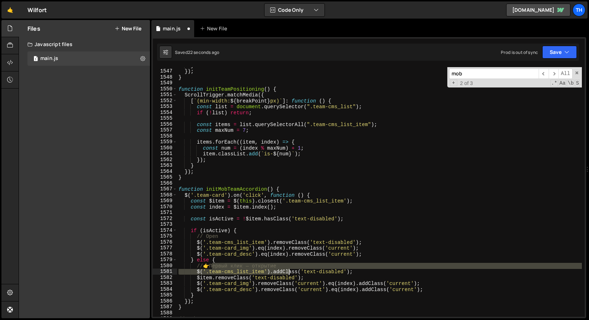
drag, startPoint x: 208, startPoint y: 268, endPoint x: 290, endPoint y: 269, distance: 82.1
click at [290, 269] on div "} }) ; } function initTeamPositioning ( ) { ScrollTrigger . matchMedia ({ [ ` (…" at bounding box center [379, 192] width 405 height 261
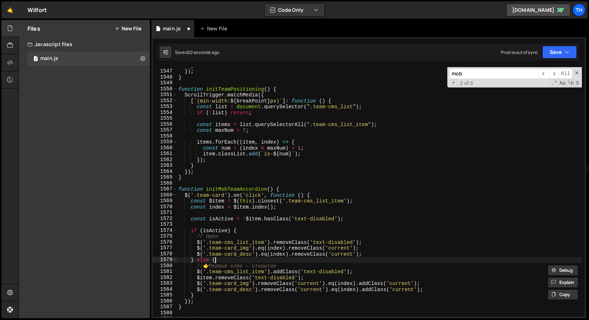
click at [279, 259] on div "} }) ; } function initTeamPositioning ( ) { ScrollTrigger . matchMedia ({ [ ` (…" at bounding box center [379, 192] width 405 height 261
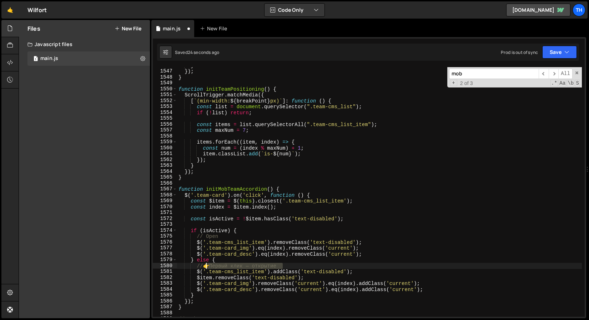
drag, startPoint x: 286, startPoint y: 265, endPoint x: 206, endPoint y: 267, distance: 79.9
click at [206, 267] on div "} }) ; } function initTeamPositioning ( ) { ScrollTrigger . matchMedia ({ [ ` (…" at bounding box center [379, 192] width 405 height 261
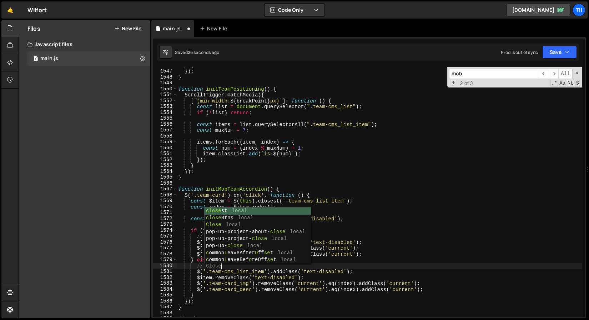
click at [208, 298] on div "} }) ; } function initTeamPositioning ( ) { ScrollTrigger . matchMedia ({ [ ` (…" at bounding box center [379, 192] width 405 height 261
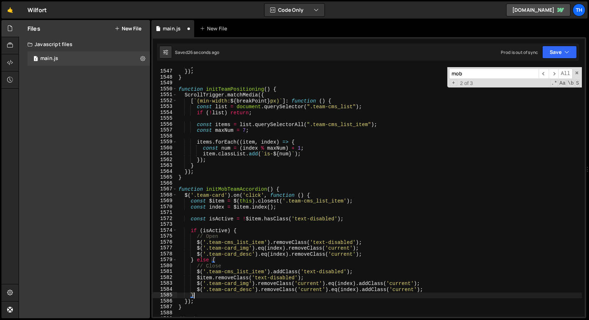
scroll to position [0, 1]
click at [281, 188] on div "} }) ; } function initTeamPositioning ( ) { ScrollTrigger . matchMedia ({ [ ` (…" at bounding box center [379, 192] width 405 height 261
type textarea "function initMobTeamAccordion() {"
paste textarea "// Mob Team CMS accordion"
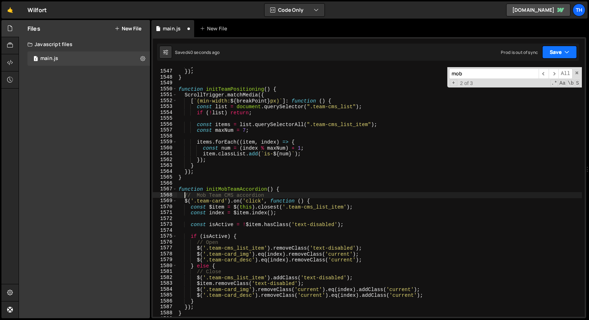
click at [559, 58] on button "Save" at bounding box center [559, 52] width 35 height 13
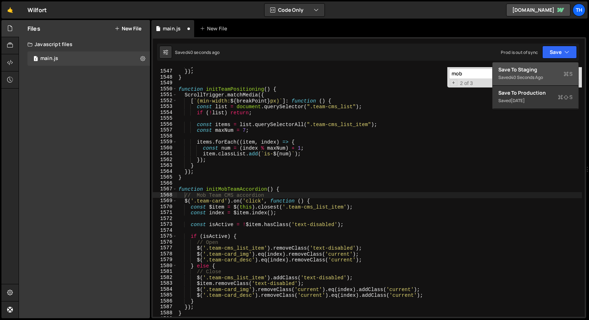
click at [543, 69] on div "Save to Staging S" at bounding box center [535, 69] width 74 height 7
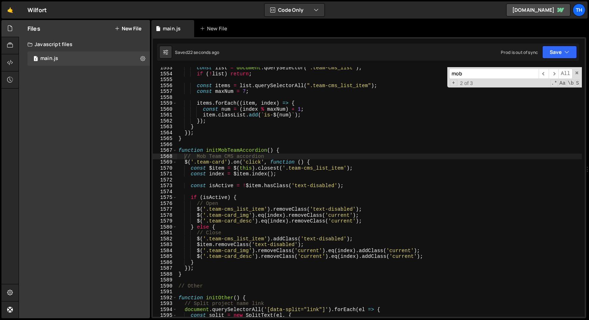
scroll to position [9139, 0]
click at [558, 51] on button "Save" at bounding box center [559, 52] width 35 height 13
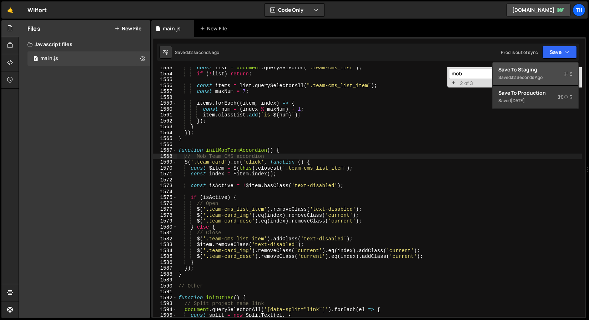
click at [528, 77] on div "32 seconds ago" at bounding box center [527, 77] width 32 height 6
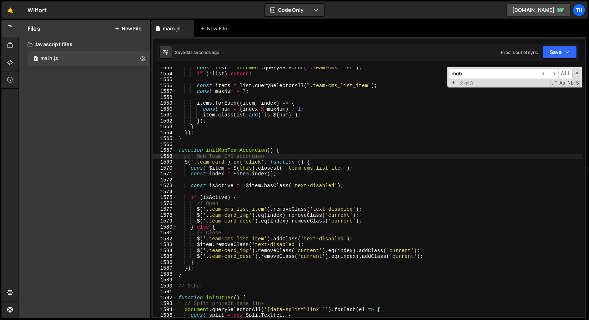
click at [259, 149] on div "const list = document . querySelector ( ".team-cms_list" ) ; if ( ! list ) retu…" at bounding box center [379, 195] width 405 height 261
click at [175, 151] on span at bounding box center [175, 150] width 4 height 6
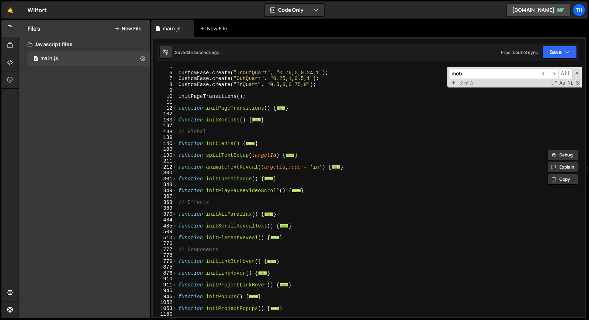
scroll to position [26, 0]
click at [174, 120] on span at bounding box center [175, 120] width 4 height 6
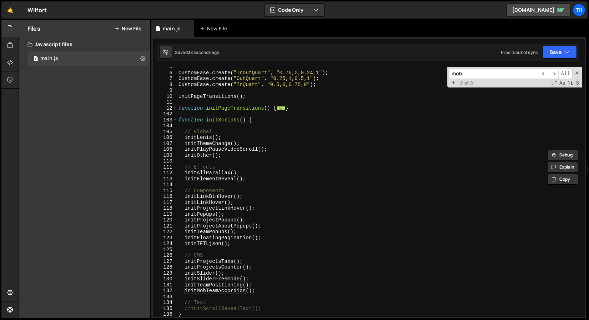
click at [211, 289] on div "CustomEase . create ( "InOutQuart" , "0.76,0,0.24,1" ) ; CustomEase . create ( …" at bounding box center [379, 194] width 405 height 261
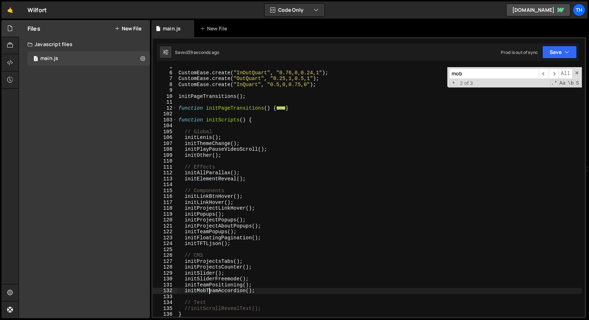
click at [211, 289] on div "CustomEase . create ( "InOutQuart" , "0.76,0,0.24,1" ) ; CustomEase . create ( …" at bounding box center [379, 194] width 405 height 261
paste textarea "ProjectsCounter"
click at [290, 266] on div "CustomEase . create ( "InOutQuart" , "0.76,0,0.24,1" ) ; CustomEase . create ( …" at bounding box center [379, 194] width 405 height 261
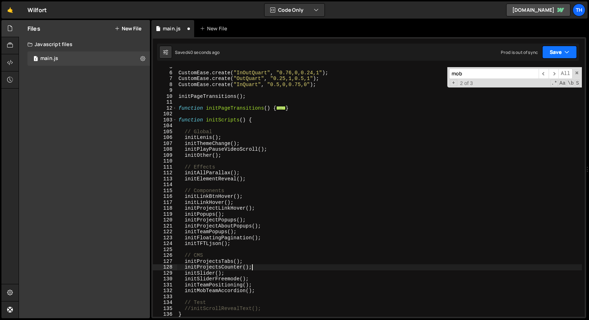
click at [553, 50] on button "Save" at bounding box center [559, 52] width 35 height 13
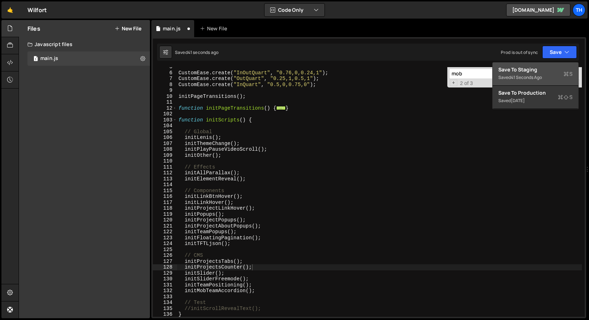
click at [536, 72] on div "Save to Staging S" at bounding box center [535, 69] width 74 height 7
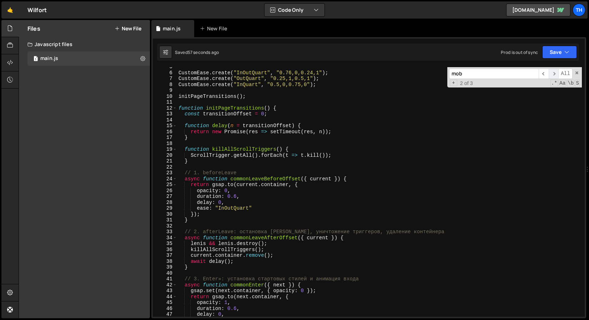
click at [549, 72] on span "​" at bounding box center [553, 74] width 10 height 10
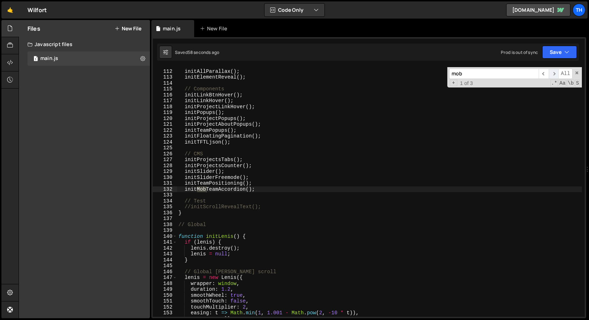
scroll to position [652, 0]
click at [557, 76] on span "​" at bounding box center [553, 74] width 10 height 10
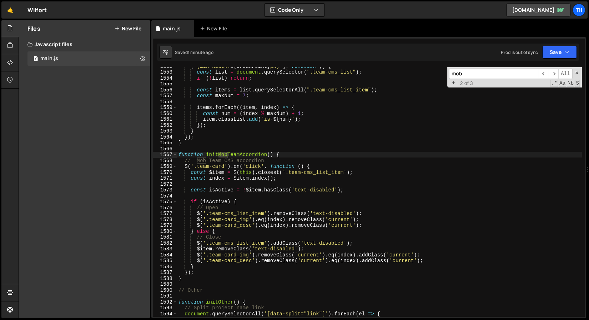
scroll to position [9137, 0]
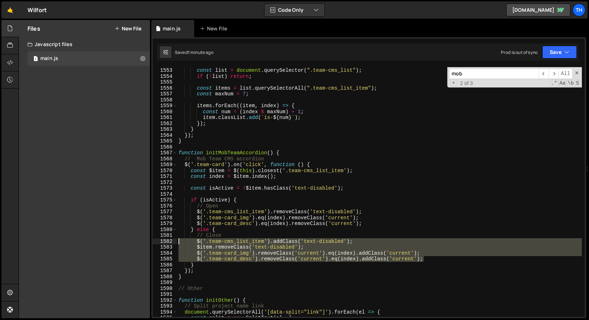
drag, startPoint x: 437, startPoint y: 258, endPoint x: 119, endPoint y: 242, distance: 318.3
click at [119, 242] on div "Files New File Javascript files 1 main.js 0 CSS files Copy share link Edit File…" at bounding box center [304, 169] width 570 height 298
type textarea "$('.team-cms_list_item').addClass('text-disabled'); $item.removeClass('text-dis…"
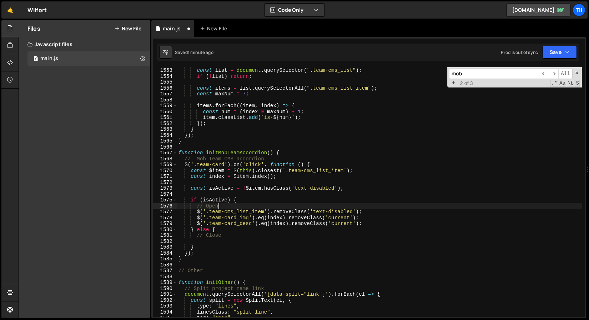
click at [245, 204] on div "[ ` (min-width: ${ breakPoint } px) ` ] : function ( ) { const list = document …" at bounding box center [379, 191] width 405 height 261
type textarea "// Open"
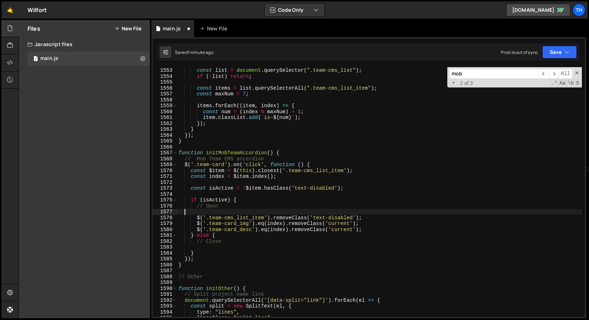
scroll to position [0, 0]
paste textarea "$('.team-card_desc').removeClass('current').eq(index).addClass('current');"
type textarea "$('.team-card_desc').removeClass('current').eq(index).addClass('current');"
paste textarea "$('.team-card_desc').removeClass('current').eq(index).addClass('current');"
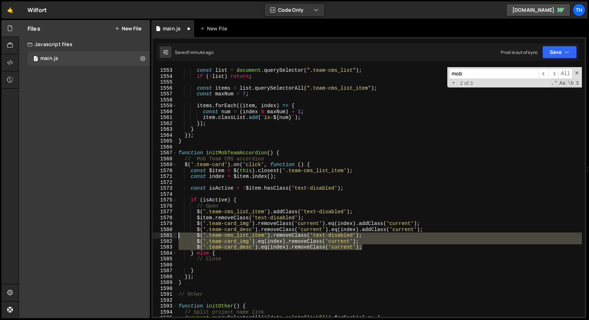
drag, startPoint x: 370, startPoint y: 249, endPoint x: 72, endPoint y: 235, distance: 297.9
click at [72, 235] on div "Files New File Javascript files 1 main.js 0 CSS files Copy share link Edit File…" at bounding box center [304, 169] width 570 height 298
type textarea "$('.team-cms_list_item').removeClass('text-disabled'); $('.team-card_img').eq(i…"
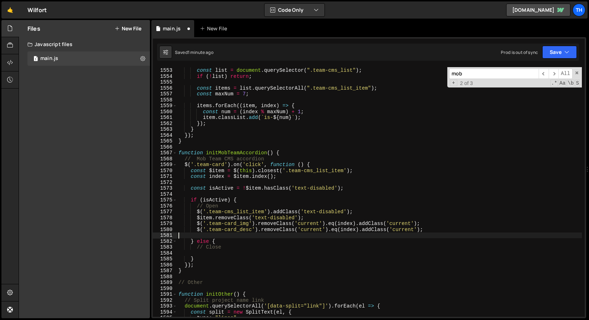
type textarea "\"
type textarea "$('.team-card_desc').removeClass('current').eq(index).addClass('current');"
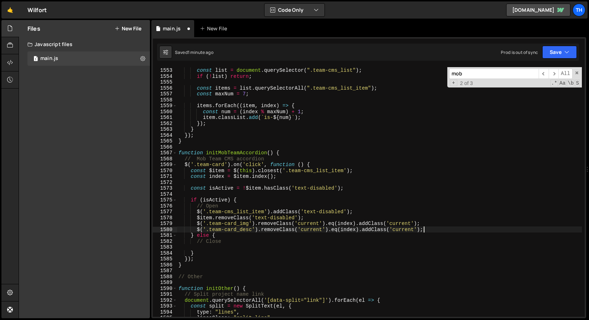
click at [192, 247] on div "[ ` (min-width: ${ breakPoint } px) ` ] : function ( ) { const list = document …" at bounding box center [379, 191] width 405 height 261
paste textarea "$('.team-card_desc').eq(index).removeClass('current');"
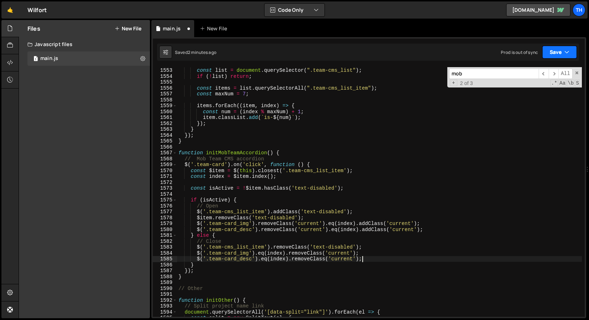
click at [566, 56] on button "Save" at bounding box center [559, 52] width 35 height 13
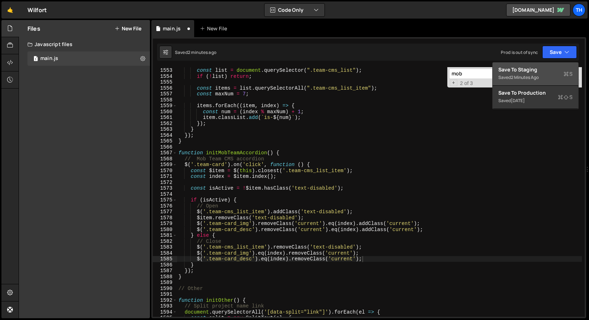
click at [555, 67] on div "Save to Staging S" at bounding box center [535, 69] width 74 height 7
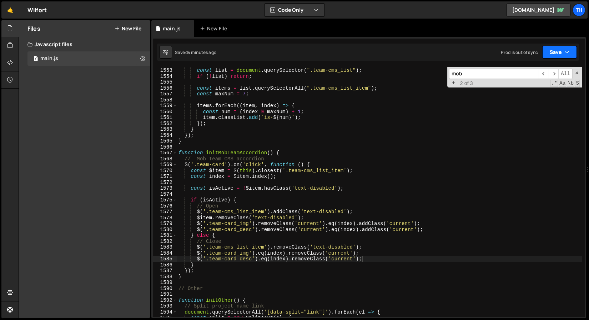
click at [553, 56] on button "Save" at bounding box center [559, 52] width 35 height 13
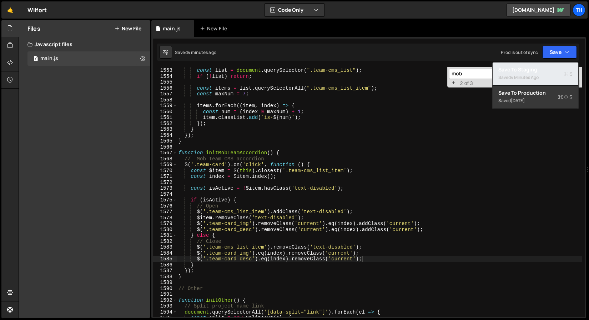
click at [538, 75] on div "4 minutes ago" at bounding box center [525, 77] width 28 height 6
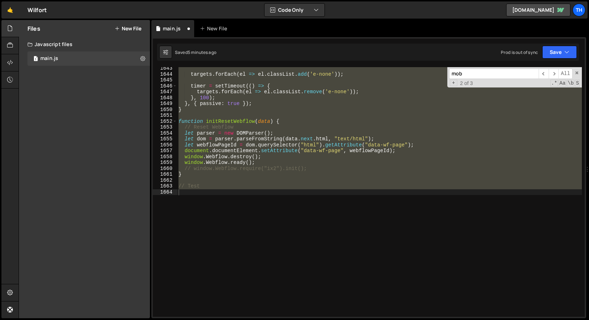
click at [221, 148] on div "targets . forEach ( el => el . classList . add ( 'e-none' )) ; timer = setTimeo…" at bounding box center [379, 191] width 405 height 249
type textarea "// Test"
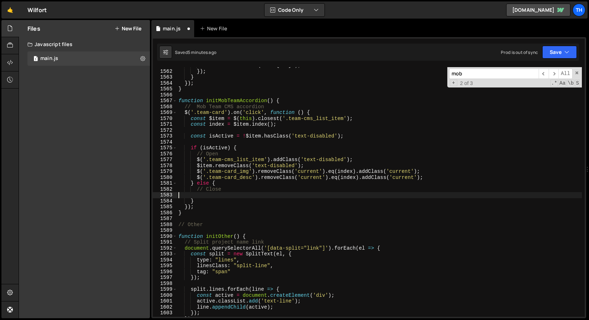
scroll to position [9189, 0]
type textarea "$('.team-card_desc').removeClass('current').eq(index).addClass('current'); \"
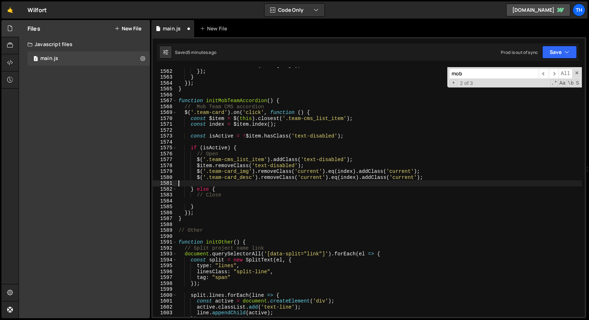
type textarea "$('.team-card_img').eq(index).removeClass('current'); $('.team-card_desc').eq(i…"
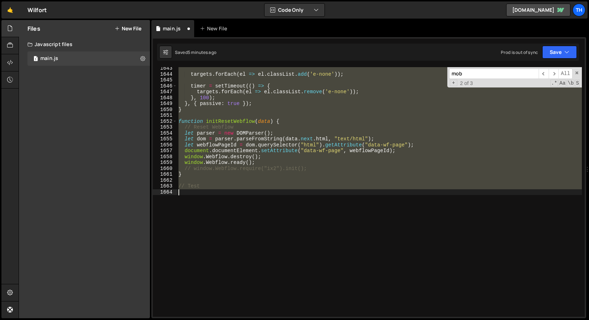
type textarea "// Mob Team CMS accordion"
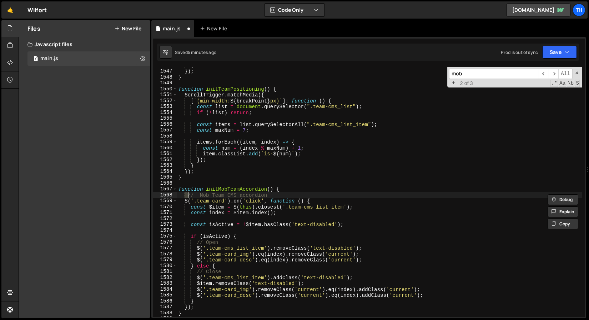
scroll to position [9101, 0]
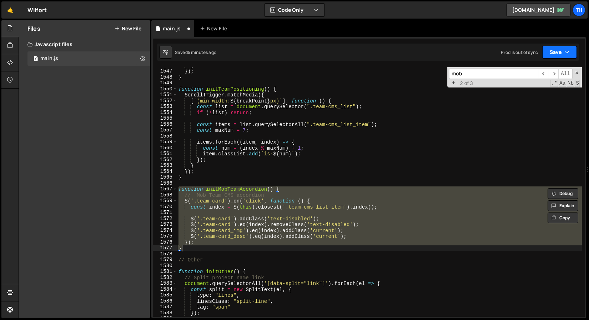
click at [556, 51] on button "Save" at bounding box center [559, 52] width 35 height 13
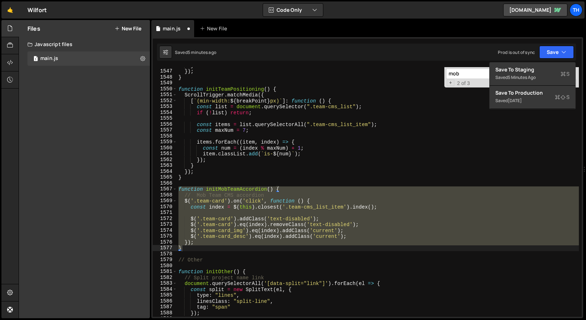
click at [540, 62] on div "}); } 1546 1547 1548 1549 1550 1551 1552 1553 1554 1555 1556 1557 1558 1559 156…" at bounding box center [367, 177] width 432 height 281
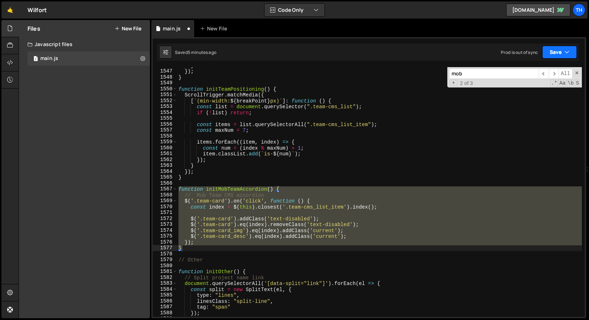
click at [561, 47] on button "Save" at bounding box center [559, 52] width 35 height 13
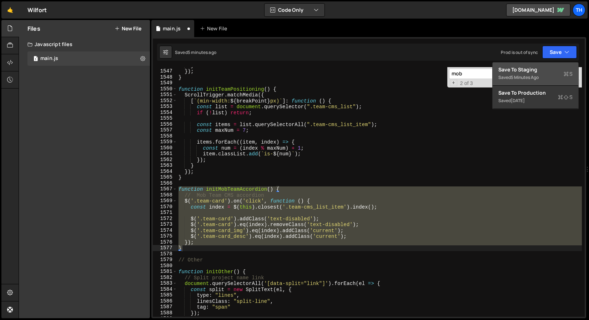
click at [538, 72] on div "Save to Staging S" at bounding box center [535, 69] width 74 height 7
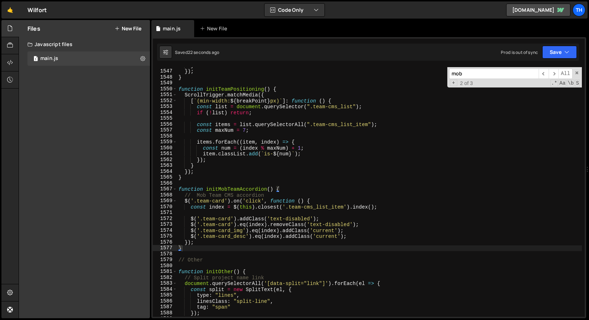
type textarea "$('.team-card_img').eq(index).addClass('current');"
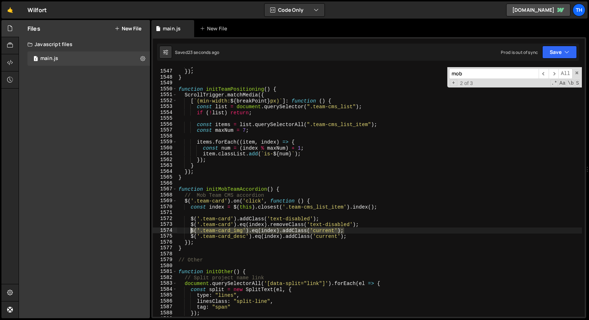
drag, startPoint x: 353, startPoint y: 232, endPoint x: 191, endPoint y: 232, distance: 162.0
click at [191, 232] on div "} }) ; } function initTeamPositioning ( ) { ScrollTrigger . matchMedia ({ [ ` (…" at bounding box center [379, 192] width 405 height 261
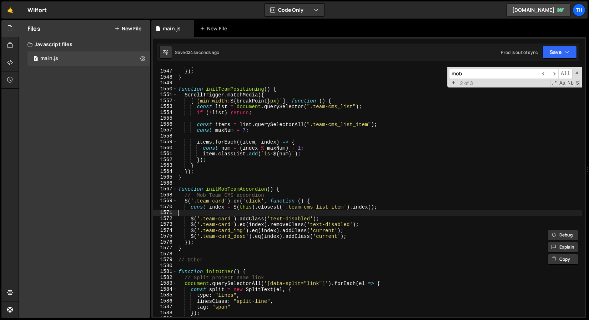
click at [206, 213] on div "} }) ; } function initTeamPositioning ( ) { ScrollTrigger . matchMedia ({ [ ` (…" at bounding box center [379, 192] width 405 height 261
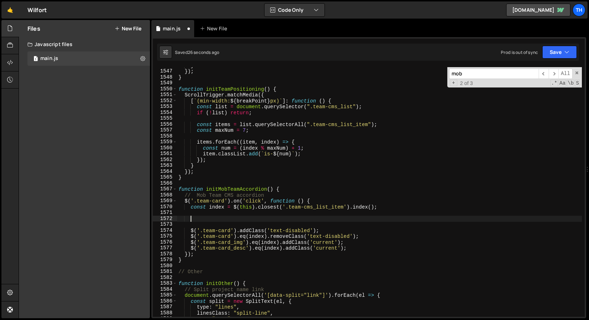
paste textarea "$('.team-card_img').eq(index).addClass('current');"
click at [288, 238] on div "} }) ; } function initTeamPositioning ( ) { ScrollTrigger . matchMedia ({ [ ` (…" at bounding box center [379, 192] width 405 height 261
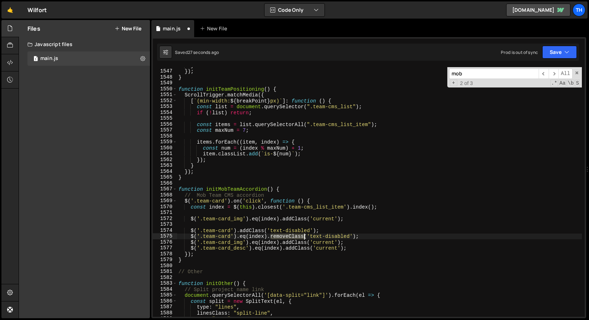
click at [288, 238] on div "} }) ; } function initTeamPositioning ( ) { ScrollTrigger . matchMedia ({ [ ` (…" at bounding box center [379, 192] width 405 height 261
click at [290, 220] on div "} }) ; } function initTeamPositioning ( ) { ScrollTrigger . matchMedia ({ [ ` (…" at bounding box center [379, 192] width 405 height 261
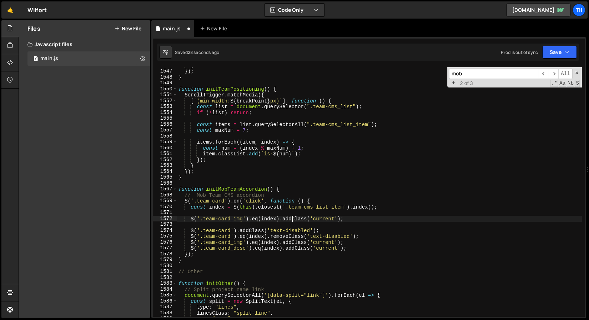
click at [290, 220] on div "} }) ; } function initTeamPositioning ( ) { ScrollTrigger . matchMedia ({ [ ` (…" at bounding box center [379, 192] width 405 height 261
paste textarea "removeClass"
click at [295, 220] on div "} }) ; } function initTeamPositioning ( ) { ScrollTrigger . matchMedia ({ [ ` (…" at bounding box center [379, 192] width 405 height 261
paste textarea "remove"
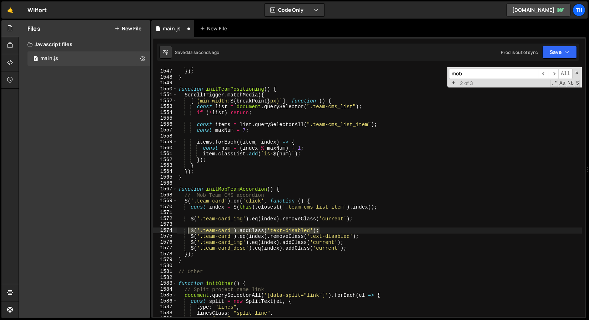
drag, startPoint x: 329, startPoint y: 232, endPoint x: 189, endPoint y: 232, distance: 139.5
click at [189, 232] on div "} }) ; } function initTeamPositioning ( ) { ScrollTrigger . matchMedia ({ [ ` (…" at bounding box center [379, 192] width 405 height 261
type textarea "$('.team-card').addClass('text-disabled');"
click at [253, 214] on div "} }) ; } function initTeamPositioning ( ) { ScrollTrigger . matchMedia ({ [ ` (…" at bounding box center [379, 192] width 405 height 261
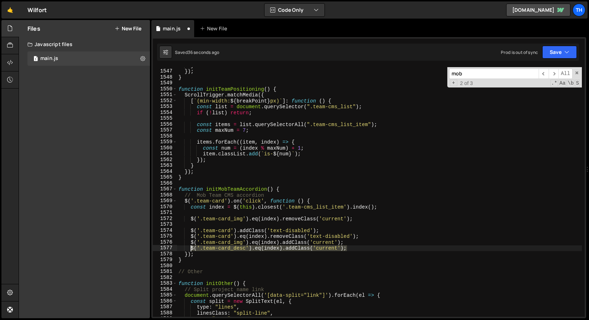
drag, startPoint x: 351, startPoint y: 249, endPoint x: 189, endPoint y: 248, distance: 162.0
click at [189, 248] on div "} }) ; } function initTeamPositioning ( ) { ScrollTrigger . matchMedia ({ [ ` (…" at bounding box center [379, 192] width 405 height 261
click at [360, 220] on div "} }) ; } function initTeamPositioning ( ) { ScrollTrigger . matchMedia ({ [ ` (…" at bounding box center [379, 192] width 405 height 261
type textarea "$('.team-card_img').eq(index).removeClass('current');"
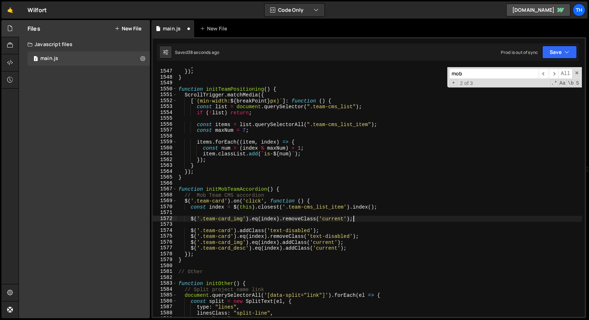
scroll to position [0, 0]
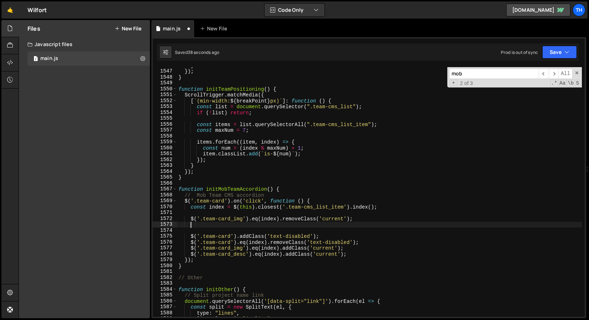
paste textarea "$('.team-card_desc').eq(index).addClass('current');"
type textarea "$('.team-card_desc').eq(index).addClass('current');"
click at [299, 222] on div "} }) ; } function initTeamPositioning ( ) { ScrollTrigger . matchMedia ({ [ ` (…" at bounding box center [379, 192] width 405 height 261
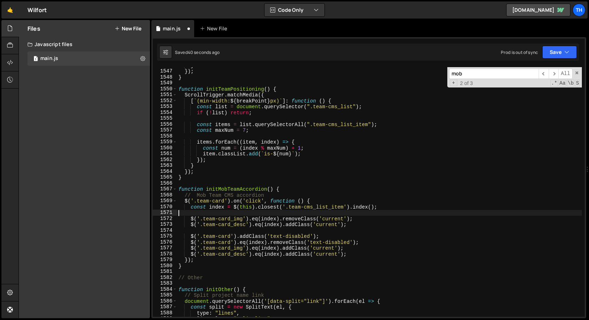
click at [302, 214] on div "} }) ; } function initTeamPositioning ( ) { ScrollTrigger . matchMedia ({ [ ` (…" at bounding box center [379, 192] width 405 height 261
click at [297, 218] on div "} }) ; } function initTeamPositioning ( ) { ScrollTrigger . matchMedia ({ [ ` (…" at bounding box center [379, 192] width 405 height 261
click at [297, 222] on div "} }) ; } function initTeamPositioning ( ) { ScrollTrigger . matchMedia ({ [ ` (…" at bounding box center [379, 192] width 405 height 261
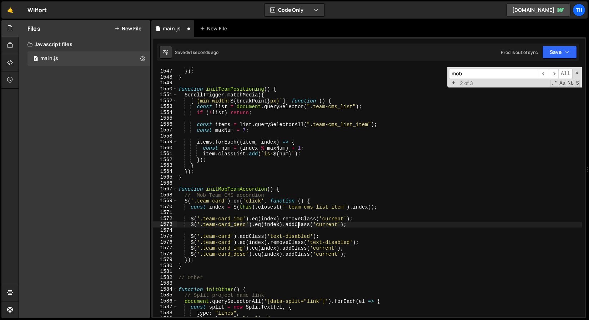
click at [297, 222] on div "} }) ; } function initTeamPositioning ( ) { ScrollTrigger . matchMedia ({ [ ` (…" at bounding box center [379, 192] width 405 height 261
paste textarea "removeClass"
type textarea "$('.team-card_desc').eq(index).addCremoveClasslass('current');"
click at [305, 228] on div "} }) ; } function initTeamPositioning ( ) { ScrollTrigger . matchMedia ({ [ ` (…" at bounding box center [379, 192] width 405 height 261
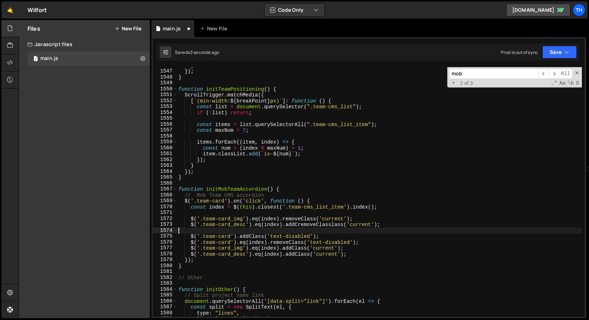
click at [305, 227] on div "} }) ; } function initTeamPositioning ( ) { ScrollTrigger . matchMedia ({ [ ` (…" at bounding box center [379, 192] width 405 height 261
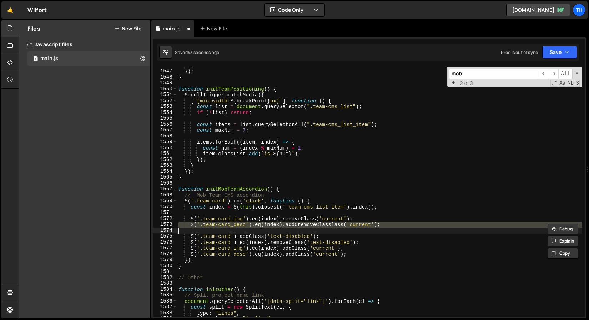
click at [307, 225] on div "} }) ; } function initTeamPositioning ( ) { ScrollTrigger . matchMedia ({ [ ` (…" at bounding box center [379, 191] width 405 height 249
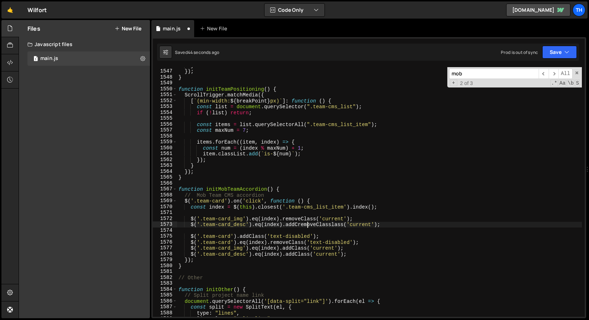
click at [307, 225] on div "} }) ; } function initTeamPositioning ( ) { ScrollTrigger . matchMedia ({ [ ` (…" at bounding box center [379, 192] width 405 height 261
paste textarea "removeC"
drag, startPoint x: 565, startPoint y: 53, endPoint x: 557, endPoint y: 56, distance: 8.6
click at [565, 53] on icon "button" at bounding box center [566, 52] width 5 height 7
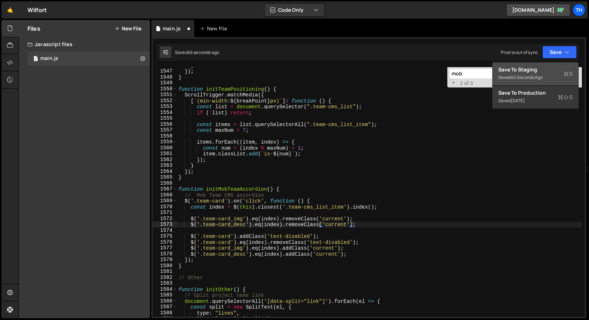
click at [533, 68] on div "Save to Staging S" at bounding box center [535, 69] width 74 height 7
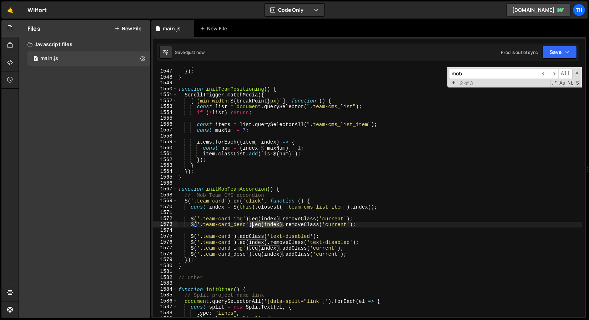
drag, startPoint x: 282, startPoint y: 224, endPoint x: 252, endPoint y: 224, distance: 30.0
click at [252, 224] on div "} }) ; } function initTeamPositioning ( ) { ScrollTrigger . matchMedia ({ [ ` (…" at bounding box center [379, 192] width 405 height 261
drag, startPoint x: 279, startPoint y: 218, endPoint x: 249, endPoint y: 218, distance: 30.3
click at [249, 218] on div "} }) ; } function initTeamPositioning ( ) { ScrollTrigger . matchMedia ({ [ ` (…" at bounding box center [379, 192] width 405 height 261
type textarea "$('.team-card_img').removeClass('current');"
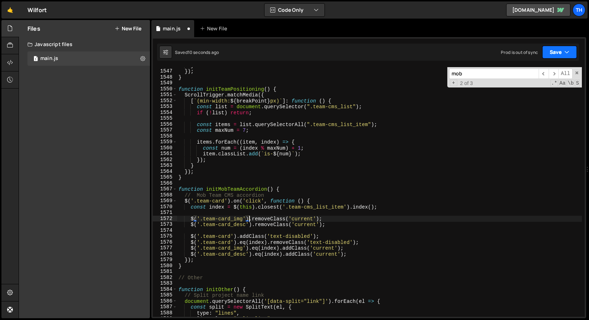
click at [552, 53] on button "Save" at bounding box center [559, 52] width 35 height 13
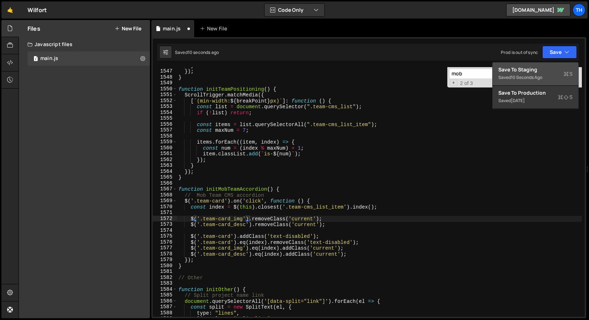
click at [530, 67] on div "Save to Staging S" at bounding box center [535, 69] width 74 height 7
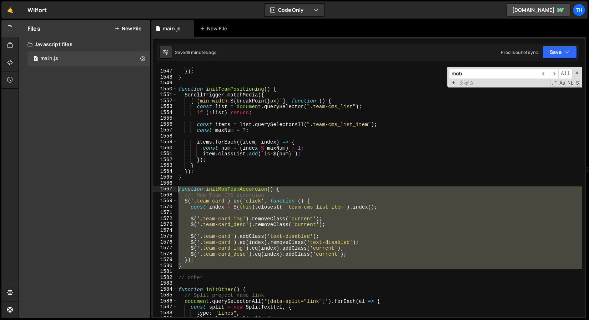
drag, startPoint x: 202, startPoint y: 268, endPoint x: 120, endPoint y: 187, distance: 115.6
click at [120, 187] on div "Files New File Javascript files 1 main.js 0 CSS files Copy share link Edit File…" at bounding box center [304, 169] width 570 height 298
type textarea "function initMobTeamAccordion() { // Mob Team CMS accordion"
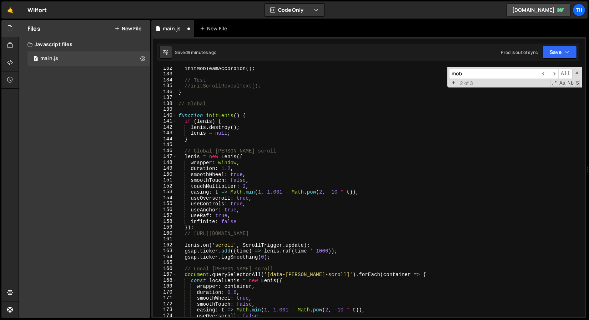
scroll to position [575, 0]
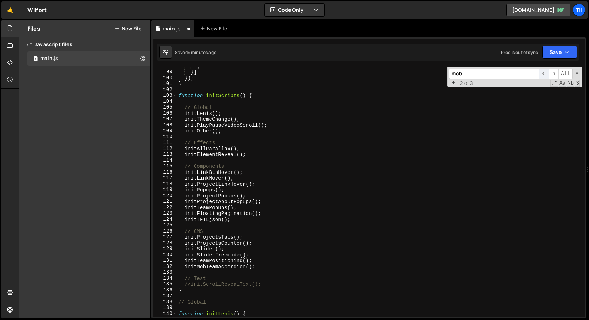
click at [541, 76] on span "​" at bounding box center [543, 74] width 10 height 10
type textarea "initMobTeamAccordion();"
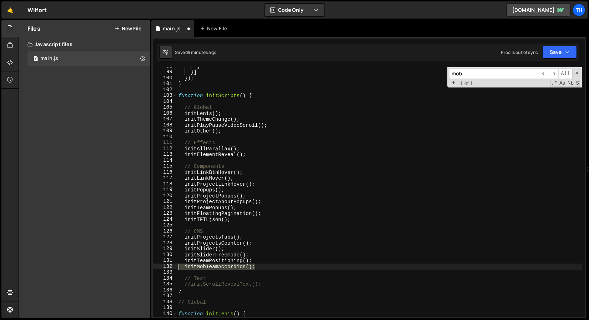
drag, startPoint x: 259, startPoint y: 266, endPoint x: 161, endPoint y: 267, distance: 98.1
click at [161, 267] on div "initMobTeamAccordion(); 98 99 100 101 102 103 104 105 106 107 108 109 110 111 1…" at bounding box center [369, 191] width 432 height 249
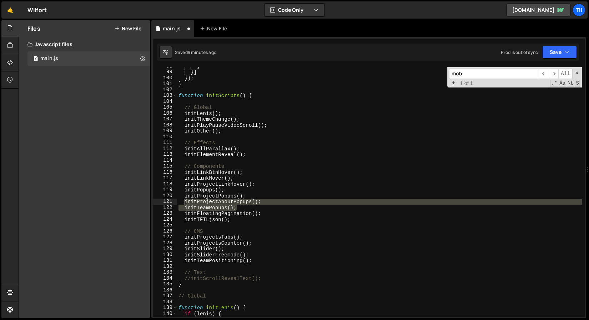
drag, startPoint x: 246, startPoint y: 207, endPoint x: 184, endPoint y: 204, distance: 61.8
click at [184, 204] on div "} }] }) ; } function initScripts ( ) { // Global initLenis ( ) ; initThemeChang…" at bounding box center [379, 193] width 405 height 261
click at [184, 194] on div at bounding box center [184, 194] width 0 height 0
click at [187, 209] on div "} }] }) ; } function initScripts ( ) { // Global initLenis ( ) ; initThemeChang…" at bounding box center [379, 191] width 405 height 249
type textarea "initTeamPopups();"
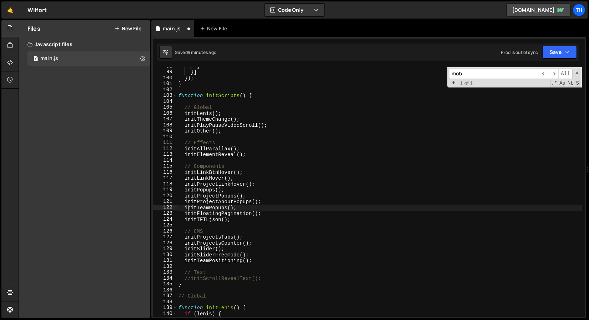
click at [186, 208] on div "} }] }) ; } function initScripts ( ) { // Global initLenis ( ) ; initThemeChang…" at bounding box center [379, 193] width 405 height 261
drag, startPoint x: 237, startPoint y: 208, endPoint x: 184, endPoint y: 210, distance: 52.8
click at [184, 210] on div "} }] }) ; } function initScripts ( ) { // Global initLenis ( ) ; initThemeChang…" at bounding box center [379, 193] width 405 height 261
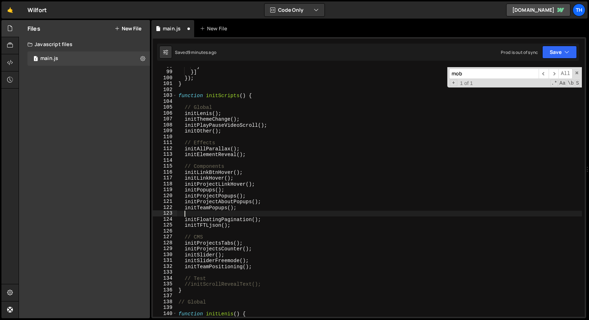
paste textarea "initTeamPopups();"
drag, startPoint x: 209, startPoint y: 212, endPoint x: 226, endPoint y: 213, distance: 16.4
click at [226, 213] on div "} }] }) ; } function initScripts ( ) { // Global initLenis ( ) ; initThemeChang…" at bounding box center [379, 193] width 405 height 261
click at [196, 214] on div "} }] }) ; } function initScripts ( ) { // Global initLenis ( ) ; initThemeChang…" at bounding box center [379, 193] width 405 height 261
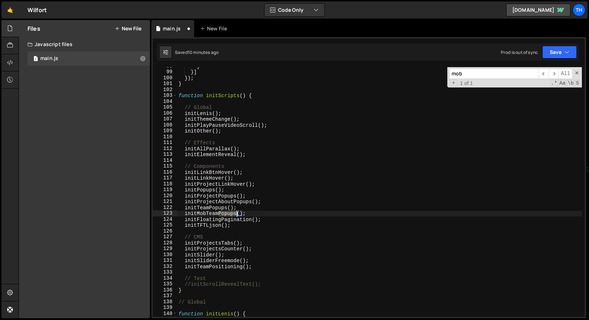
drag, startPoint x: 219, startPoint y: 213, endPoint x: 235, endPoint y: 213, distance: 16.4
click at [235, 213] on div "} }] }) ; } function initScripts ( ) { // Global initLenis ( ) ; initThemeChang…" at bounding box center [379, 193] width 405 height 261
paste textarea "Accordion"
click at [235, 213] on div "} }] }) ; } function initScripts ( ) { // Global initLenis ( ) ; initThemeChang…" at bounding box center [379, 193] width 405 height 261
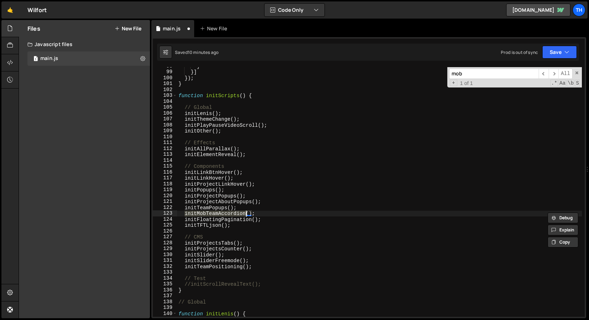
click at [228, 212] on div "} }] }) ; } function initScripts ( ) { // Global initLenis ( ) ; initThemeChang…" at bounding box center [379, 191] width 405 height 249
click at [224, 208] on div "} }] }) ; } function initScripts ( ) { // Global initLenis ( ) ; initThemeChang…" at bounding box center [379, 193] width 405 height 261
type textarea "initTeamPopups();"
click at [224, 208] on div "} }] }) ; } function initScripts ( ) { // Global initLenis ( ) ; initThemeChang…" at bounding box center [379, 193] width 405 height 261
click at [494, 70] on input "mob" at bounding box center [494, 74] width 90 height 10
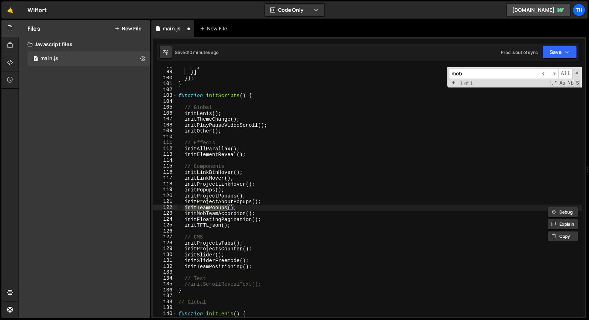
paste input "initTeamPopups"
type input "initTeamPopups"
click at [209, 213] on div "} }] }) ; } function initScripts ( ) { // Global initLenis ( ) ; initThemeChang…" at bounding box center [379, 193] width 405 height 261
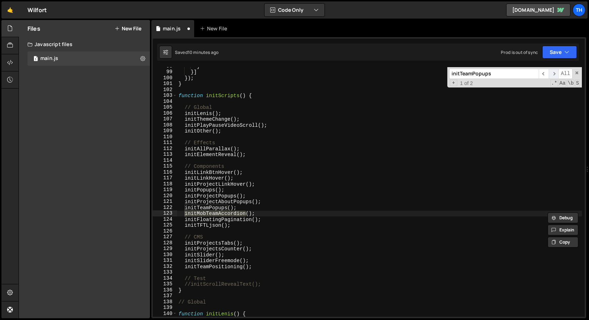
click at [551, 75] on span "​" at bounding box center [553, 74] width 10 height 10
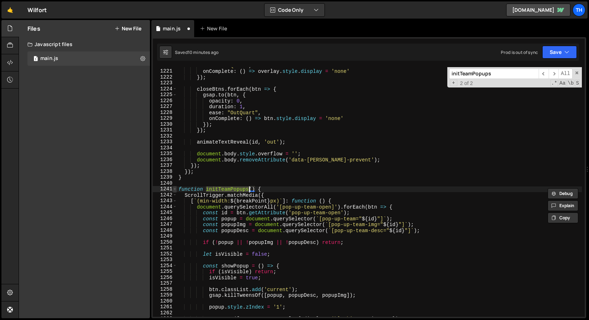
click at [175, 189] on span at bounding box center [175, 189] width 4 height 6
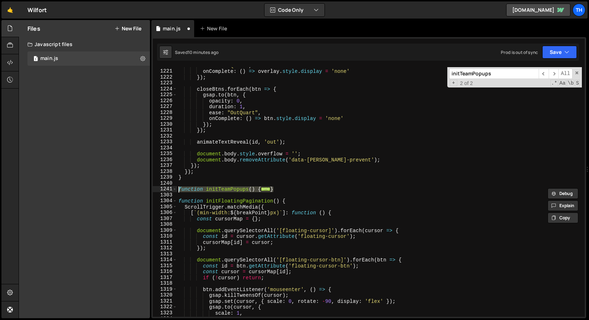
drag, startPoint x: 276, startPoint y: 189, endPoint x: 169, endPoint y: 189, distance: 107.4
click at [169, 189] on div "function initTeamPopups() { 1220 1221 1222 1223 1224 1225 1226 1227 1228 1229 1…" at bounding box center [369, 191] width 432 height 249
type textarea "}"
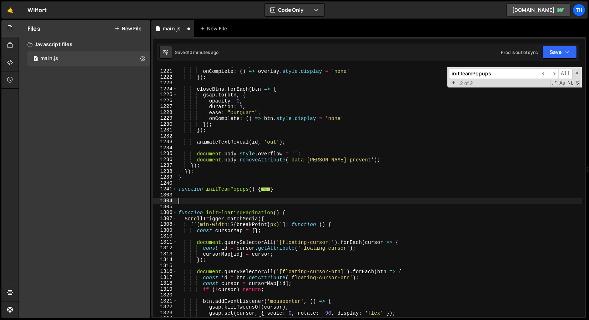
paste textarea "}"
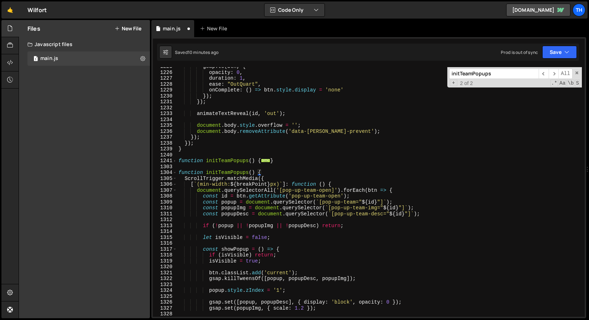
scroll to position [7209, 0]
click at [223, 174] on div "gsap . to ( btn , { opacity : 0 , duration : 1 , ease : "OutQuart" , onComplete…" at bounding box center [379, 194] width 405 height 261
paste textarea "MobTeamAccordion"
click at [174, 162] on span at bounding box center [175, 161] width 4 height 6
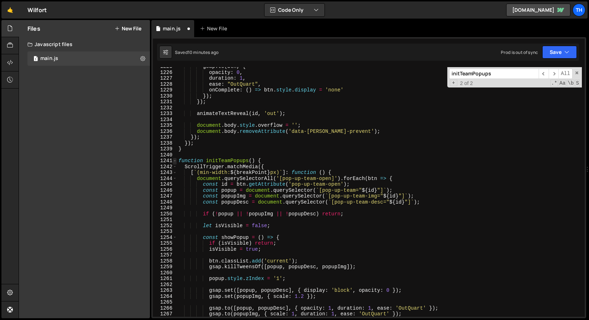
click at [174, 162] on span at bounding box center [175, 161] width 4 height 6
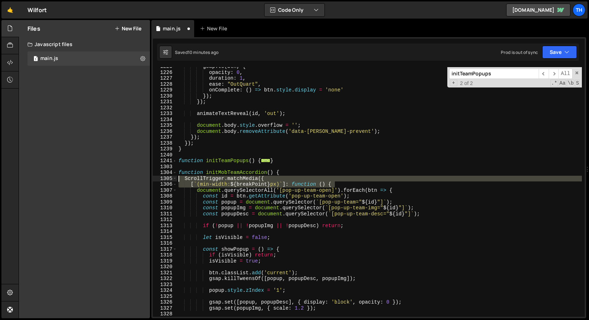
drag, startPoint x: 343, startPoint y: 184, endPoint x: 158, endPoint y: 174, distance: 185.1
click at [158, 174] on div "function initMobTeamAccordion() { 1225 1226 1227 1228 1229 1230 1231 1232 1233 …" at bounding box center [369, 191] width 432 height 249
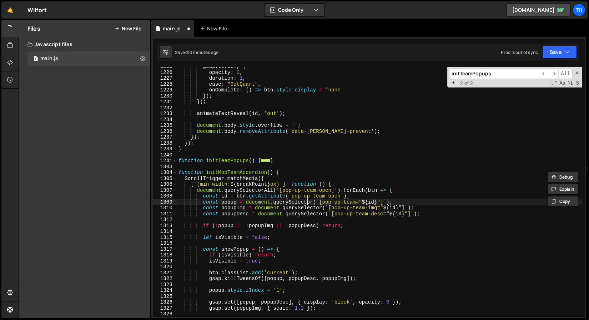
click at [308, 203] on div "gsap . to ( btn , { opacity : 0 , duration : 1 , ease : "OutQuart" , onComplete…" at bounding box center [379, 194] width 405 height 261
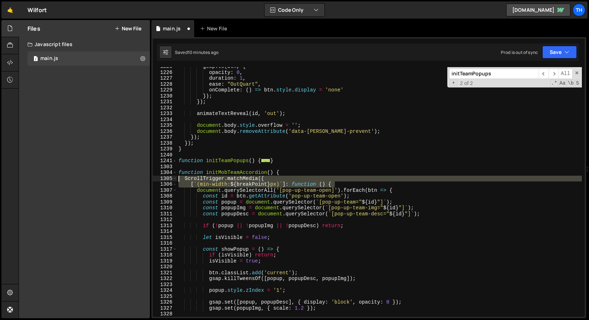
drag, startPoint x: 341, startPoint y: 184, endPoint x: 130, endPoint y: 181, distance: 211.3
click at [130, 181] on div "Files New File Javascript files 1 main.js 0 CSS files Copy share link Edit File…" at bounding box center [304, 169] width 570 height 298
paste textarea "[`(max-width: ${breakPoint - 1"
type textarea "ScrollTrigger.matchMedia({ [`(max-width: ${breakPoint - 1}px)`]: function () {"
click at [193, 154] on div "gsap . to ( btn , { opacity : 0 , duration : 1 , ease : "OutQuart" , onComplete…" at bounding box center [379, 194] width 405 height 261
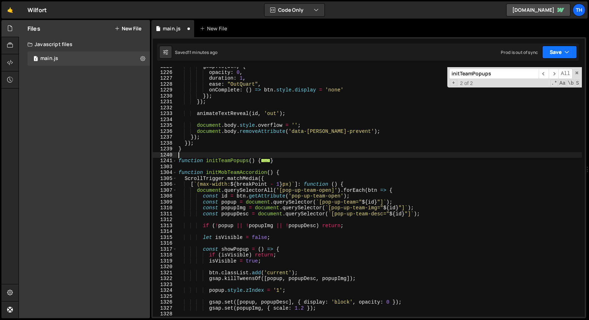
click at [569, 48] on button "Save" at bounding box center [559, 52] width 35 height 13
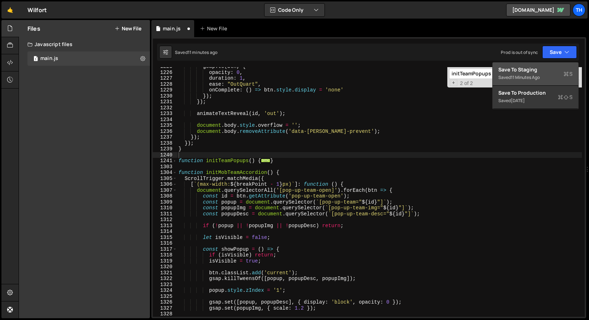
click at [530, 66] on div "Save to Staging S" at bounding box center [535, 69] width 74 height 7
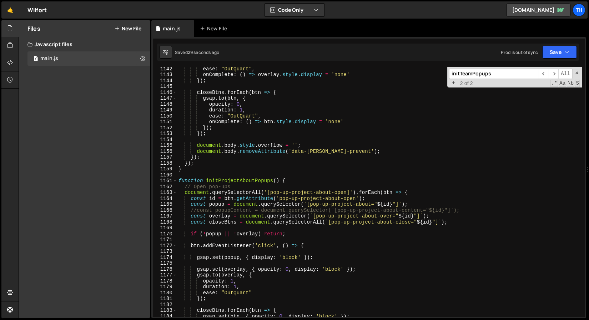
scroll to position [6719, 0]
click at [175, 180] on span at bounding box center [175, 181] width 4 height 6
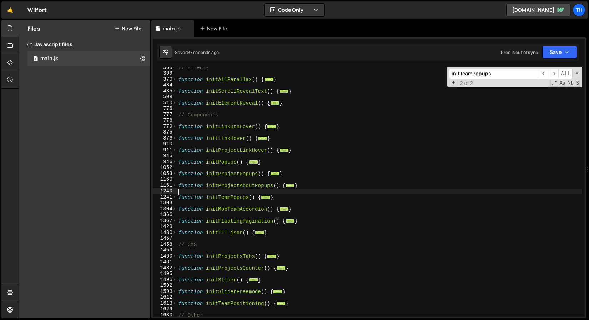
scroll to position [277, 0]
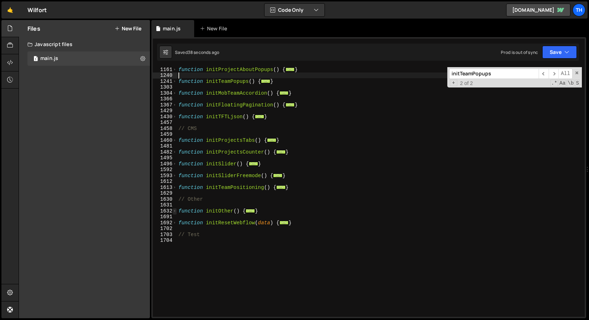
click at [175, 212] on span at bounding box center [175, 211] width 4 height 6
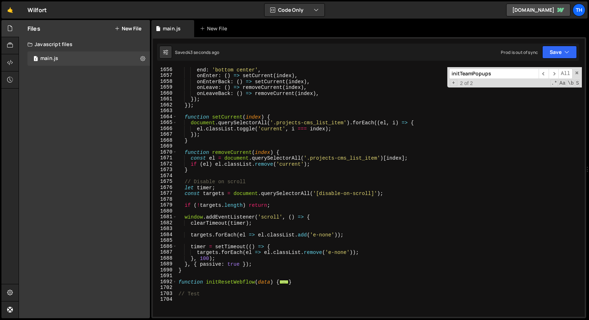
scroll to position [562, 0]
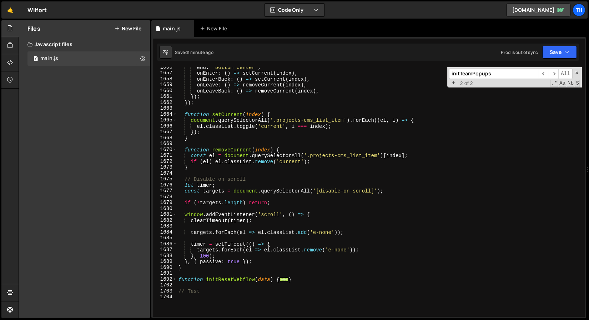
click at [255, 181] on div "end : 'bottom center' , onEnter : ( ) => setCurrent ( index ) , onEnterBack : (…" at bounding box center [379, 194] width 405 height 261
type textarea "// Disable on scroll"
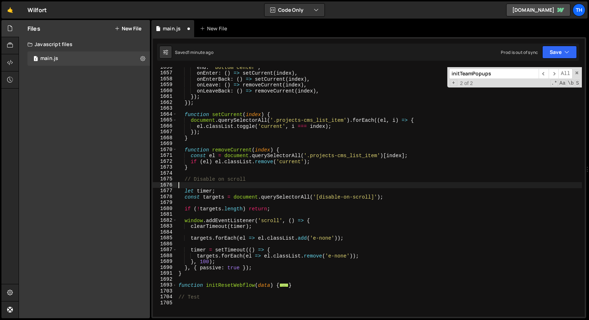
type textarea "// Disable on scroll"
paste textarea "});"
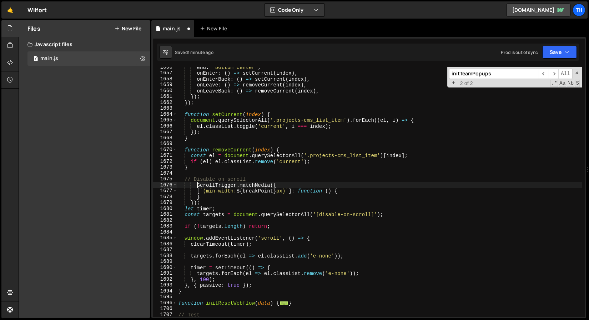
click at [197, 186] on div "end : 'bottom center' , onEnter : ( ) => setCurrent ( index ) , onEnterBack : (…" at bounding box center [379, 194] width 405 height 261
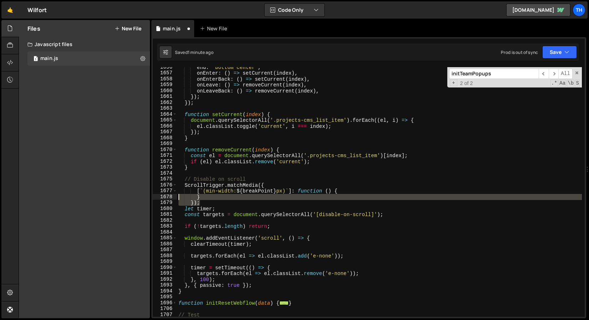
drag, startPoint x: 207, startPoint y: 203, endPoint x: 157, endPoint y: 198, distance: 50.2
click at [157, 198] on div "ScrollTrigger.matchMedia({ 1656 1657 1658 1659 1660 1661 1662 1663 1664 1665 16…" at bounding box center [369, 191] width 432 height 249
type textarea "} });"
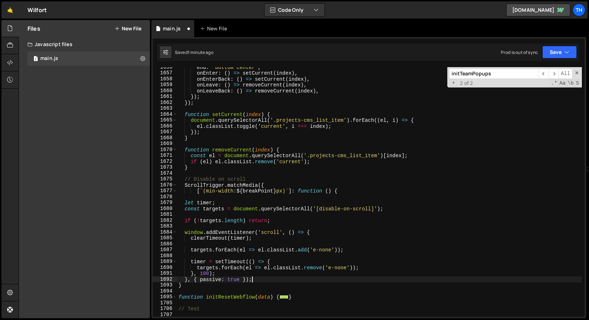
click at [271, 278] on div "end : 'bottom center' , onEnter : ( ) => setCurrent ( index ) , onEnterBack : (…" at bounding box center [379, 194] width 405 height 261
type textarea "}, { passive: true });"
paste textarea "});"
type textarea "});"
paste textarea "});"
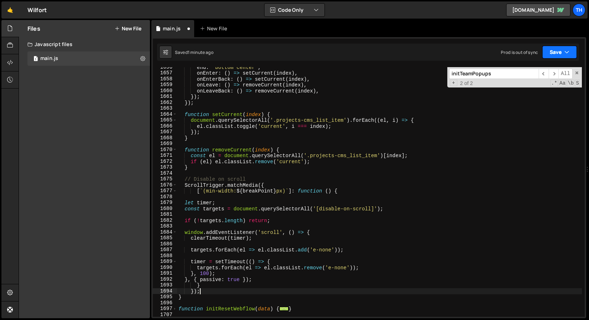
type textarea "});"
click at [569, 53] on button "Save" at bounding box center [559, 52] width 35 height 13
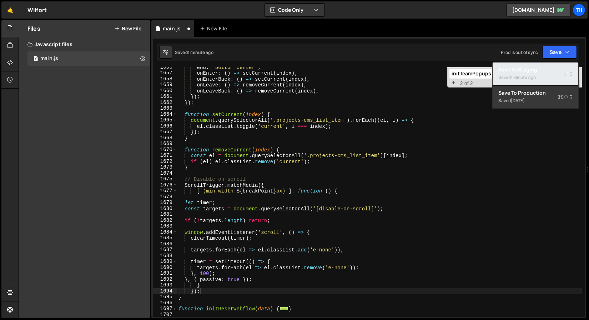
click at [520, 74] on div "Saved 1 minute ago" at bounding box center [535, 77] width 74 height 9
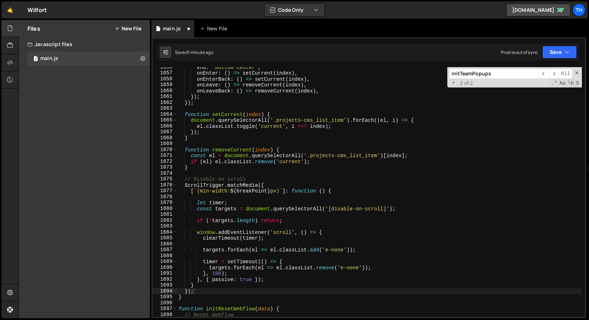
scroll to position [9747, 0]
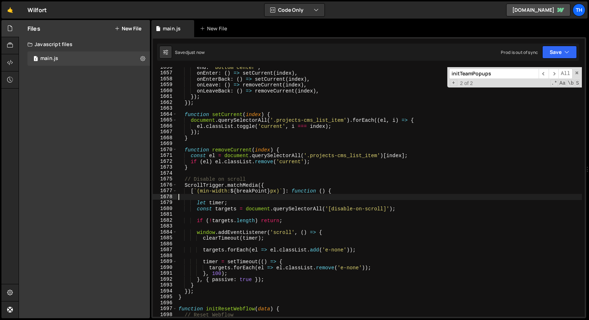
click at [229, 195] on div "end : 'bottom center' , onEnter : ( ) => setCurrent ( index ) , onEnterBack : (…" at bounding box center [379, 194] width 405 height 261
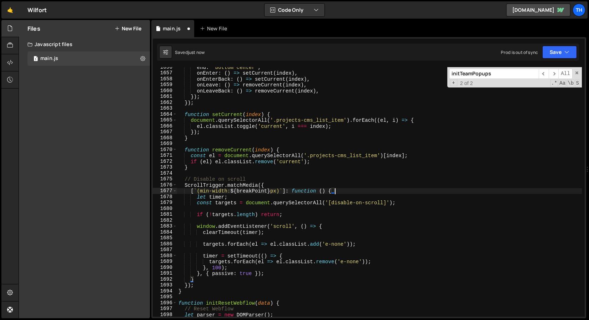
type textarea "[`(min-width: ${breakPoint}px)`]: function () {"
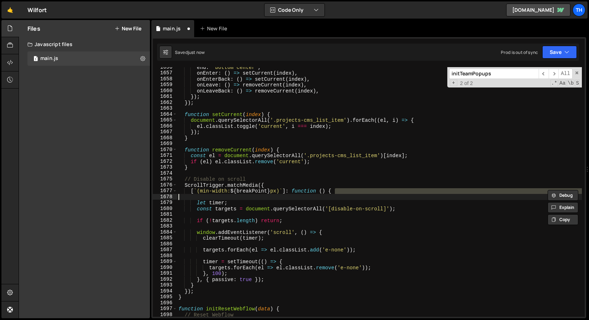
click at [249, 194] on div "end : 'bottom center' , onEnter : ( ) => setCurrent ( index ) , onEnterBack : (…" at bounding box center [379, 191] width 405 height 249
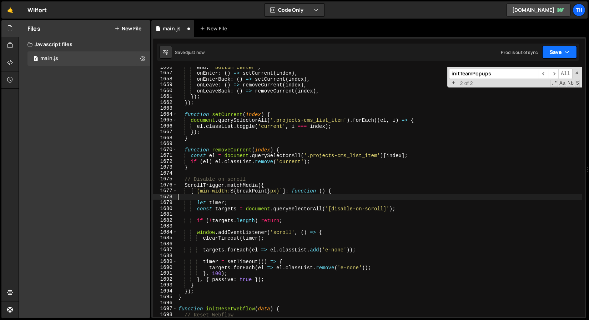
click at [560, 54] on button "Save" at bounding box center [559, 52] width 35 height 13
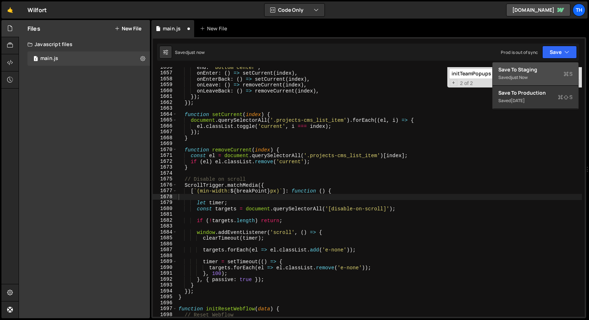
click at [498, 83] on button "Save to Staging S Saved just now" at bounding box center [535, 73] width 86 height 23
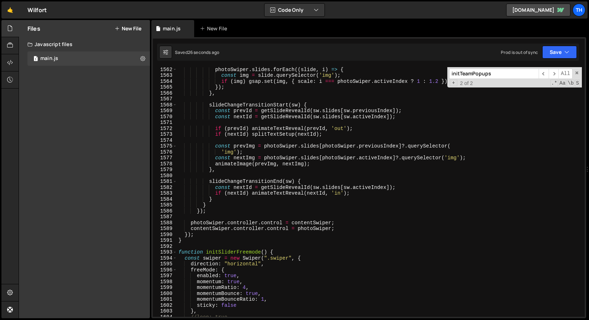
scroll to position [9191, 0]
click at [555, 73] on span "​" at bounding box center [553, 74] width 10 height 10
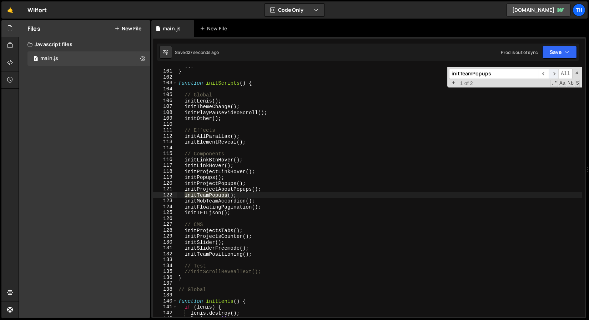
scroll to position [588, 0]
type textarea "initMobTeamAccordion();"
click at [240, 203] on div "}) ; } function initScripts ( ) { // Global initLenis ( ) ; initThemeChange ( )…" at bounding box center [379, 192] width 405 height 261
click at [506, 75] on input "initTeamPopups" at bounding box center [494, 74] width 90 height 10
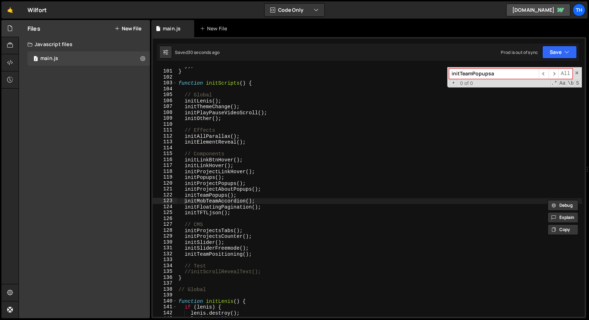
paste input "initMobTeamAccordion"
paste input
type input "initMobTeamAccordion"
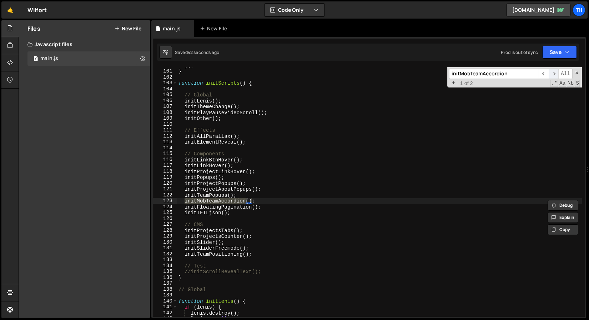
click at [552, 71] on span "​" at bounding box center [553, 74] width 10 height 10
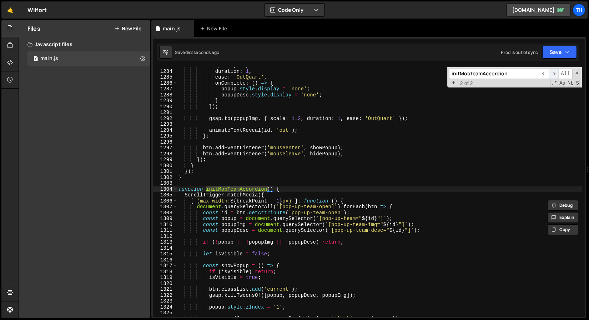
scroll to position [7552, 0]
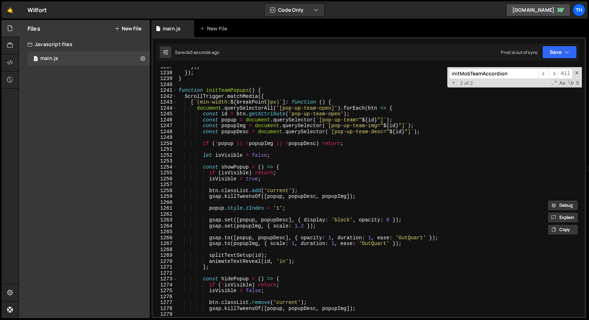
drag, startPoint x: 174, startPoint y: 92, endPoint x: 176, endPoint y: 95, distance: 3.8
click at [174, 92] on span at bounding box center [175, 90] width 4 height 6
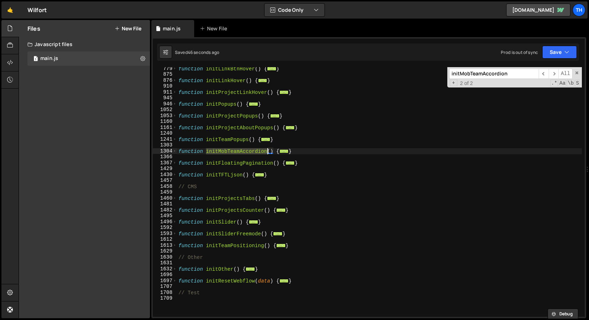
scroll to position [197, 0]
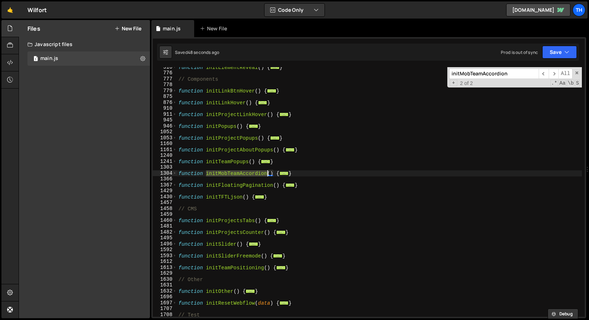
click at [177, 151] on div "function initElementReveal ( ) { ... } // Components function initLinkBtnHover …" at bounding box center [379, 194] width 405 height 261
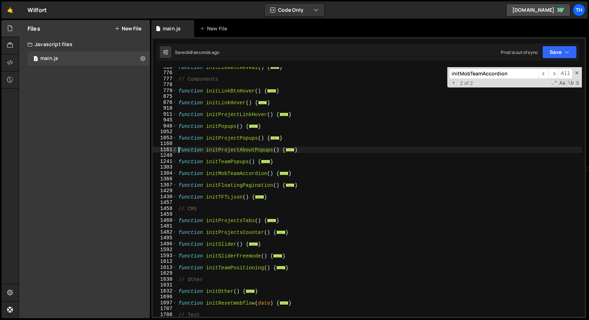
click at [176, 150] on span at bounding box center [175, 150] width 4 height 6
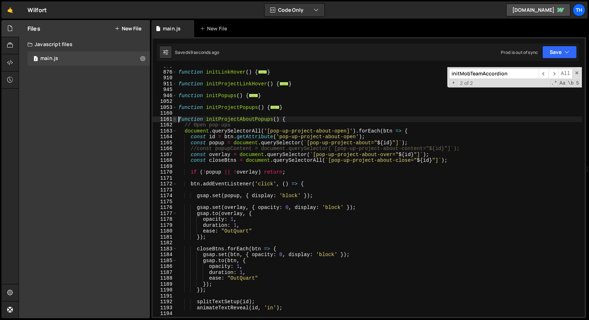
scroll to position [272, 0]
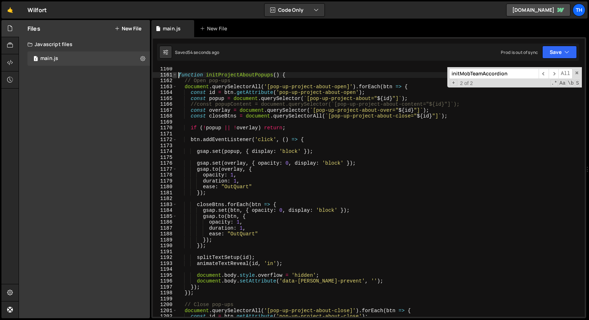
click at [176, 74] on span at bounding box center [175, 75] width 4 height 6
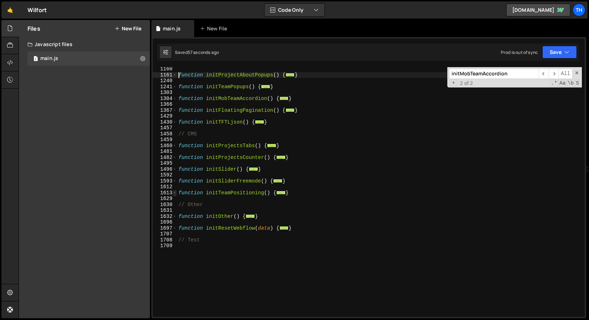
click at [173, 194] on span at bounding box center [175, 193] width 4 height 6
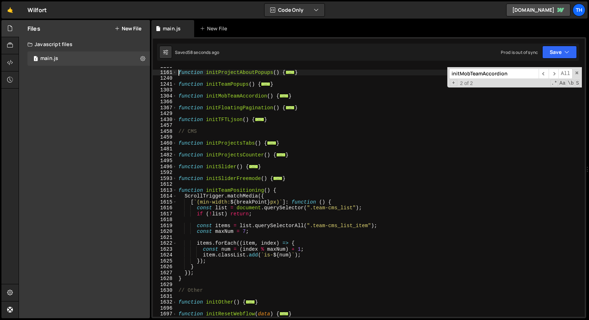
scroll to position [277, 0]
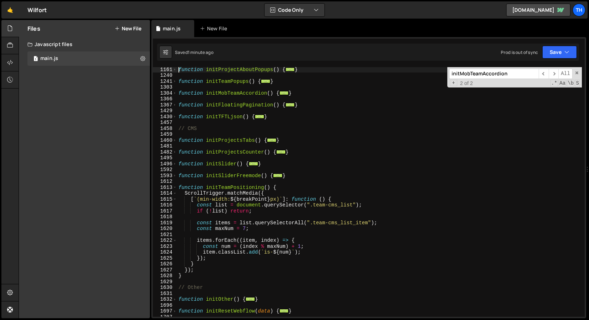
drag, startPoint x: 174, startPoint y: 105, endPoint x: 176, endPoint y: 87, distance: 18.0
click at [175, 92] on span at bounding box center [175, 93] width 4 height 6
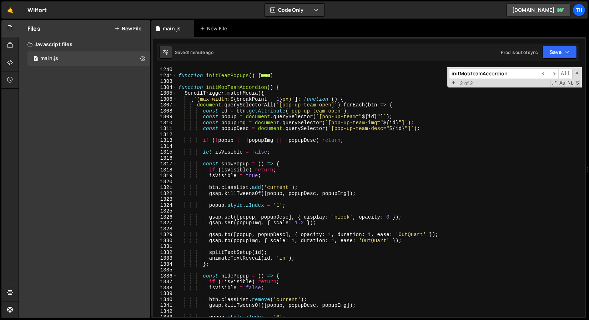
scroll to position [278, 0]
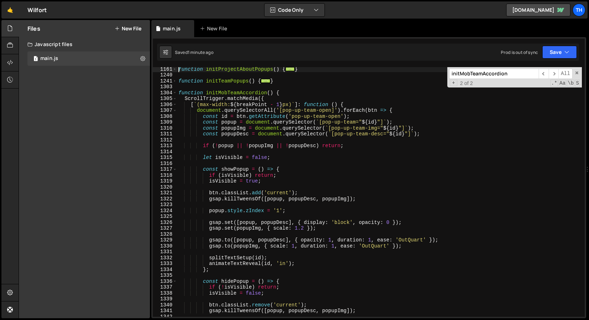
click at [283, 108] on div "function initProjectAboutPopups ( ) { ... } function initTeamPopups ( ) { ... }…" at bounding box center [379, 196] width 405 height 261
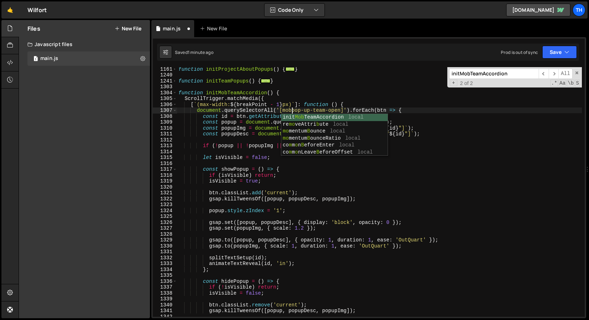
scroll to position [0, 8]
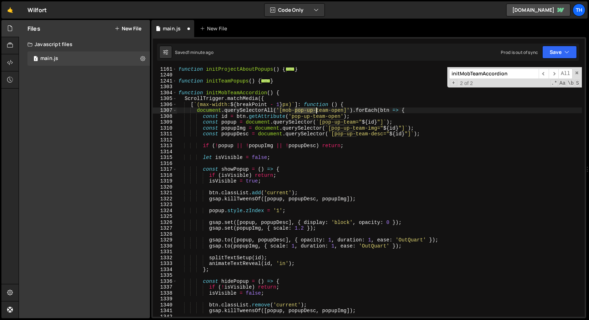
drag, startPoint x: 295, startPoint y: 111, endPoint x: 315, endPoint y: 110, distance: 20.7
click at [315, 110] on div "function initProjectAboutPopups ( ) { ... } function initTeamPopups ( ) { ... }…" at bounding box center [379, 196] width 405 height 261
drag, startPoint x: 283, startPoint y: 110, endPoint x: 321, endPoint y: 109, distance: 38.2
click at [321, 109] on div "function initProjectAboutPopups ( ) { ... } function initTeamPopups ( ) { ... }…" at bounding box center [379, 196] width 405 height 261
drag, startPoint x: 293, startPoint y: 115, endPoint x: 340, endPoint y: 114, distance: 46.4
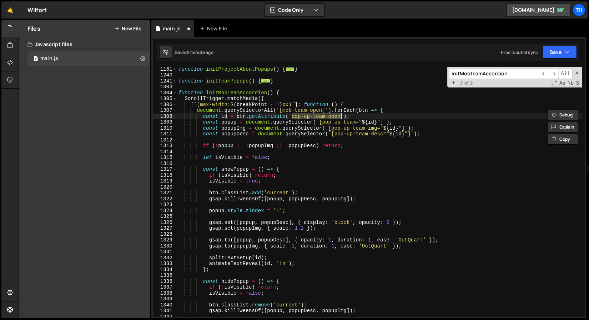
click at [340, 114] on div "function initProjectAboutPopups ( ) { ... } function initTeamPopups ( ) { ... }…" at bounding box center [379, 196] width 405 height 261
paste textarea "mob"
click at [175, 110] on span at bounding box center [175, 109] width 4 height 6
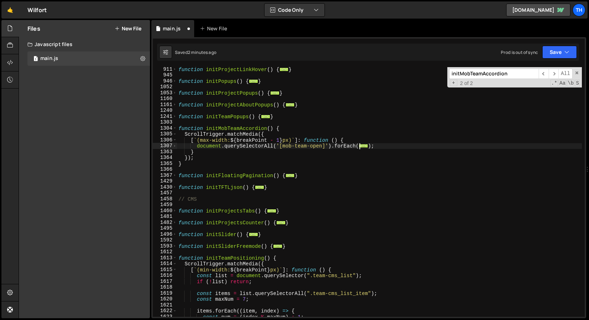
scroll to position [242, 0]
click at [174, 96] on div "1160" at bounding box center [165, 99] width 24 height 6
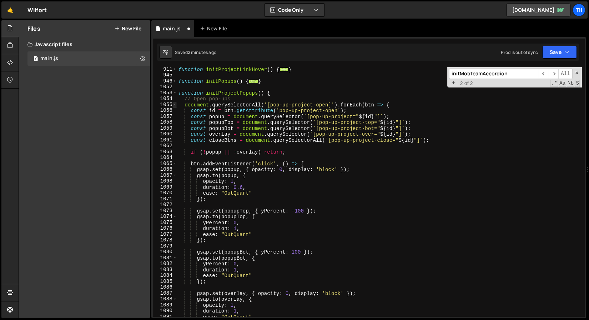
click at [173, 104] on span at bounding box center [175, 105] width 4 height 6
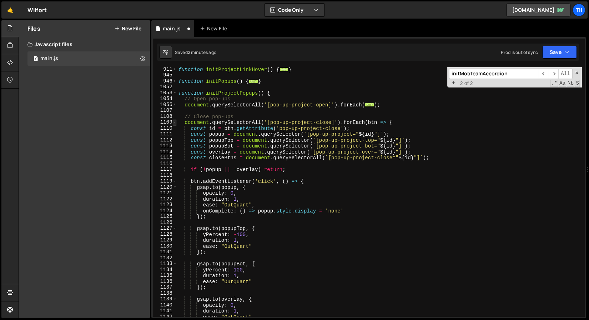
click at [173, 122] on span at bounding box center [175, 122] width 4 height 6
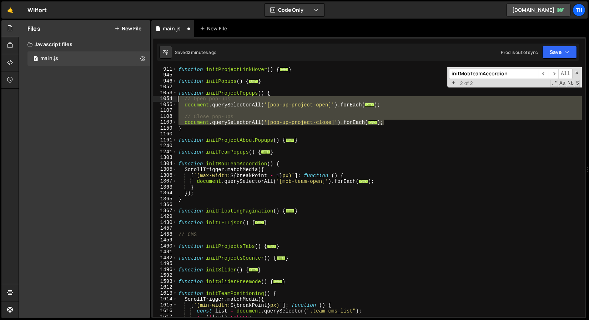
drag, startPoint x: 396, startPoint y: 121, endPoint x: 158, endPoint y: 100, distance: 238.6
click at [158, 100] on div "const id = btn.getAttribute('mob-team-open'); 911 945 946 1052 1053 1054 1055 1…" at bounding box center [369, 191] width 432 height 249
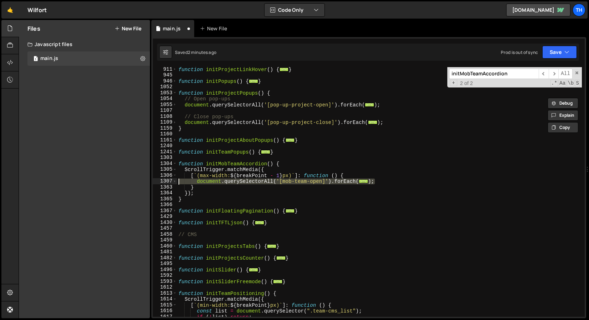
drag, startPoint x: 386, startPoint y: 181, endPoint x: 168, endPoint y: 181, distance: 217.7
click at [168, 181] on div "// Open pop-ups document.querySelectorAll('[pop-up-project-open]').forEach(btn …" at bounding box center [369, 191] width 432 height 249
paste textarea "}"
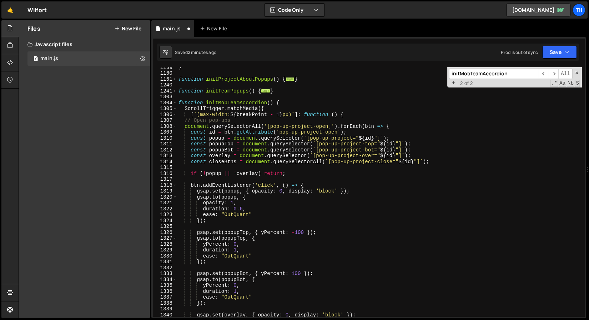
scroll to position [296, 0]
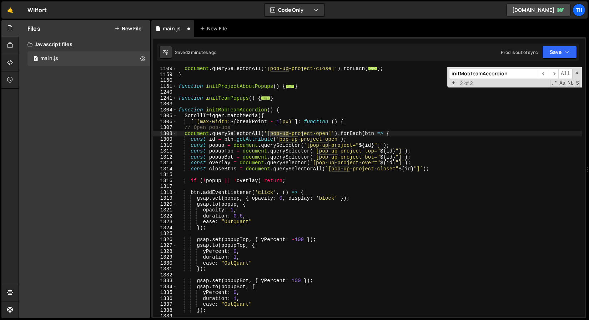
drag, startPoint x: 288, startPoint y: 132, endPoint x: 270, endPoint y: 132, distance: 17.1
click at [270, 132] on div "document . querySelectorAll ( '[pop-up-project-close]' ) . forEach ( ... ) ; } …" at bounding box center [379, 196] width 405 height 261
drag, startPoint x: 295, startPoint y: 132, endPoint x: 271, endPoint y: 132, distance: 24.3
click at [271, 132] on div "document . querySelectorAll ( '[pop-up-project-close]' ) . forEach ( ... ) ; } …" at bounding box center [379, 196] width 405 height 261
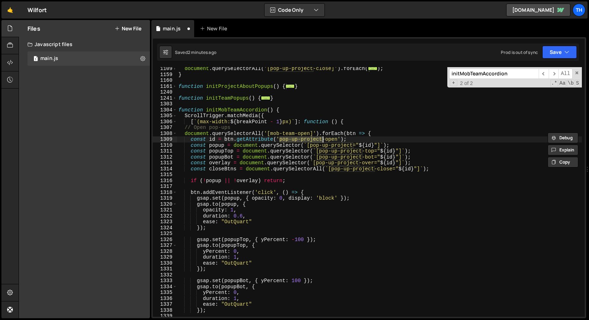
drag, startPoint x: 280, startPoint y: 139, endPoint x: 321, endPoint y: 139, distance: 41.4
click at [321, 139] on div "document . querySelectorAll ( '[pop-up-project-close]' ) . forEach ( ... ) ; } …" at bounding box center [379, 196] width 405 height 261
paste textarea "mob-team"
type textarea "const id = btn.getAttribute('mob-team-open');"
click at [356, 138] on div "document . querySelectorAll ( '[pop-up-project-close]' ) . forEach ( ... ) ; } …" at bounding box center [379, 196] width 405 height 261
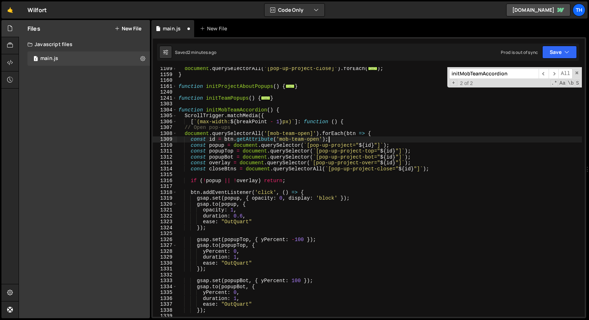
scroll to position [0, 0]
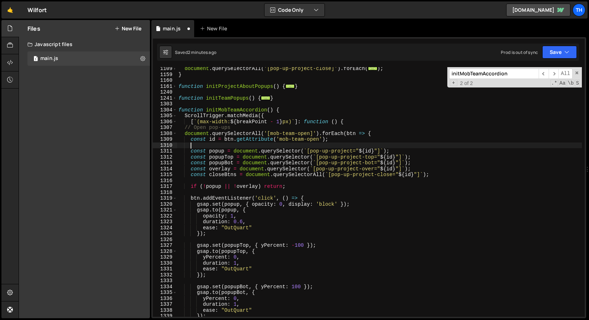
click at [215, 152] on div "document . querySelectorAll ( '[pop-up-project-close]' ) . forEach ( ... ) ; } …" at bounding box center [379, 196] width 405 height 261
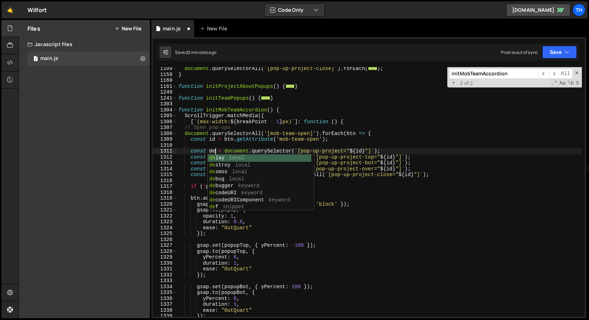
scroll to position [0, 3]
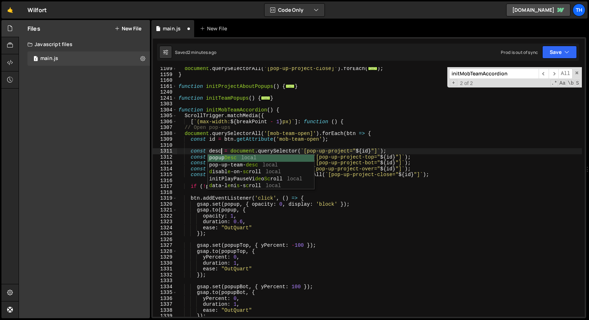
click at [260, 127] on div "document . querySelectorAll ( '[pop-up-project-close]' ) . forEach ( ... ) ; } …" at bounding box center [379, 196] width 405 height 261
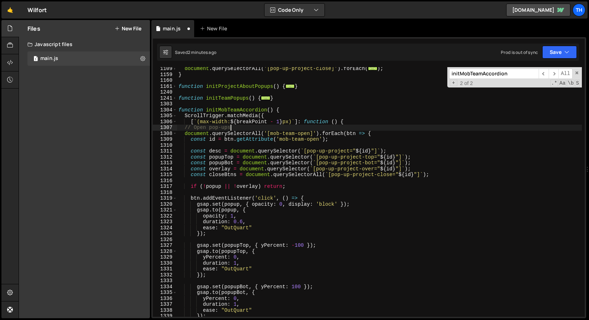
click at [217, 149] on div "document . querySelectorAll ( '[pop-up-project-close]' ) . forEach ( ... ) ; } …" at bounding box center [379, 196] width 405 height 261
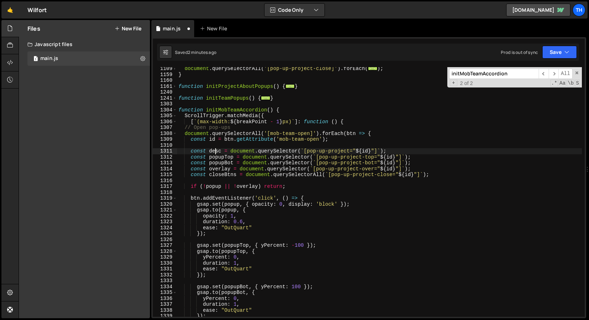
click at [217, 149] on div "document . querySelectorAll ( '[pop-up-project-close]' ) . forEach ( ... ) ; } …" at bounding box center [379, 196] width 405 height 261
click at [214, 186] on div "document . querySelectorAll ( '[pop-up-project-close]' ) . forEach ( ... ) ; } …" at bounding box center [379, 196] width 405 height 261
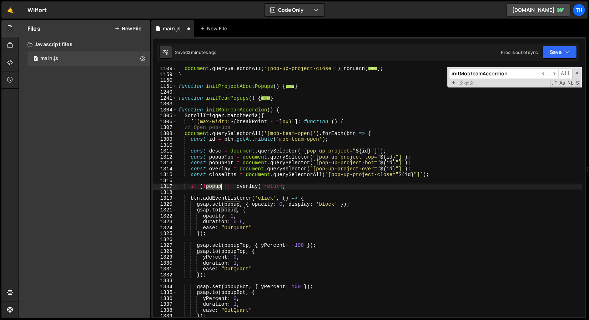
click at [214, 186] on div "document . querySelectorAll ( '[pop-up-project-close]' ) . forEach ( ... ) ; } …" at bounding box center [379, 196] width 405 height 261
paste textarea "desc"
drag, startPoint x: 219, startPoint y: 186, endPoint x: 254, endPoint y: 185, distance: 35.0
click at [254, 185] on div "document . querySelectorAll ( '[pop-up-project-close]' ) . forEach ( ... ) ; } …" at bounding box center [379, 196] width 405 height 261
type textarea "if (!desc) return;"
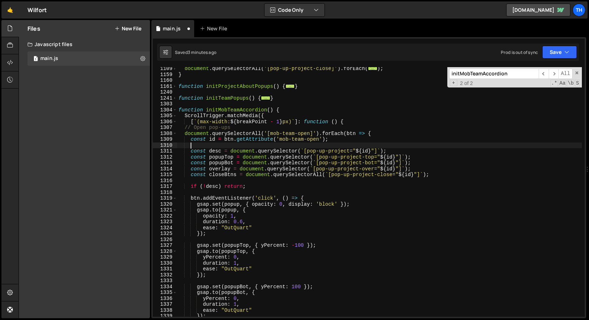
click at [255, 146] on div "document . querySelectorAll ( '[pop-up-project-close]' ) . forEach ( ... ) ; } …" at bounding box center [379, 196] width 405 height 261
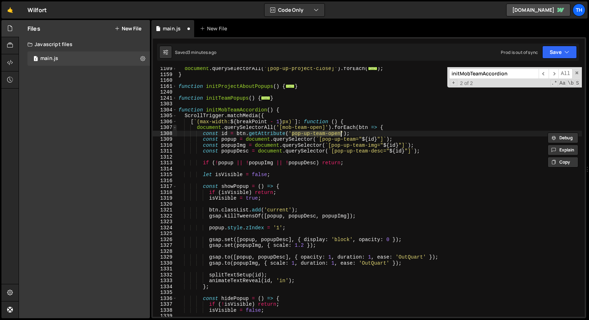
click at [175, 129] on span at bounding box center [175, 128] width 4 height 6
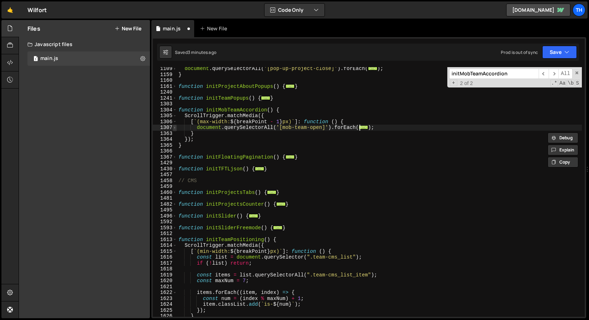
click at [175, 129] on span at bounding box center [175, 128] width 4 height 6
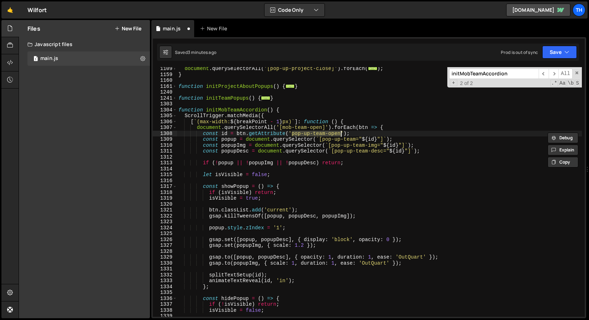
click at [297, 127] on div "document . querySelectorAll ( '[pop-up-project-close]' ) . forEach ( ... ) ; } …" at bounding box center [379, 196] width 405 height 261
drag, startPoint x: 322, startPoint y: 128, endPoint x: 283, endPoint y: 130, distance: 39.6
click at [283, 130] on div "document . querySelectorAll ( '[pop-up-project-close]' ) . forEach ( ... ) ; } …" at bounding box center [379, 196] width 405 height 261
drag, startPoint x: 292, startPoint y: 135, endPoint x: 340, endPoint y: 135, distance: 47.8
click at [340, 135] on div "document . querySelectorAll ( '[pop-up-project-close]' ) . forEach ( ... ) ; } …" at bounding box center [379, 196] width 405 height 261
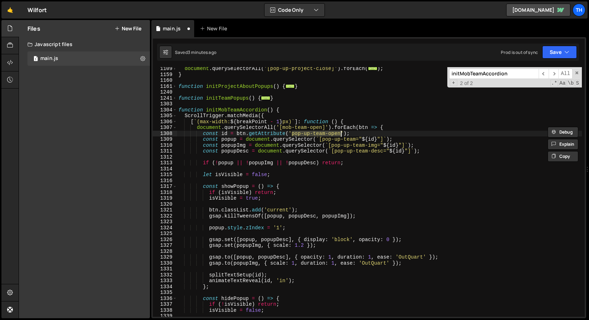
paste textarea "mob"
click at [228, 139] on div "document . querySelectorAll ( '[pop-up-project-close]' ) . forEach ( ... ) ; } …" at bounding box center [379, 196] width 405 height 261
drag, startPoint x: 228, startPoint y: 139, endPoint x: 230, endPoint y: 146, distance: 7.1
click at [228, 139] on div "document . querySelectorAll ( '[pop-up-project-close]' ) . forEach ( ... ) ; } …" at bounding box center [379, 196] width 405 height 261
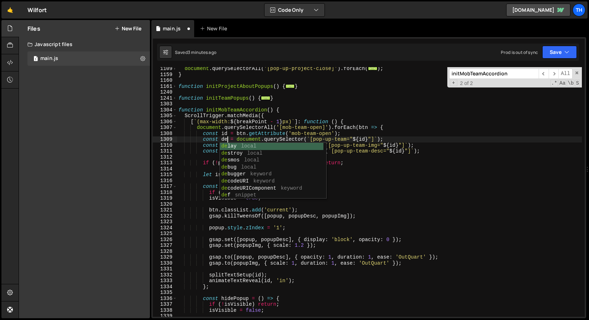
scroll to position [0, 4]
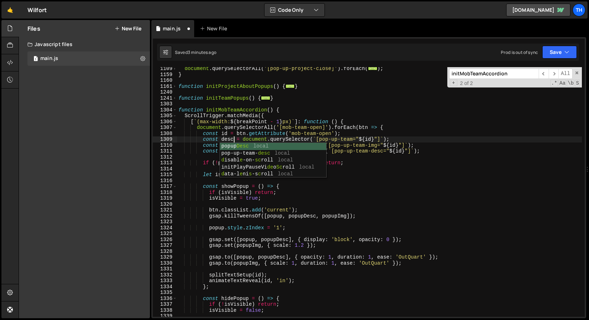
click at [288, 125] on div "document . querySelectorAll ( '[pop-up-project-close]' ) . forEach ( ... ) ; } …" at bounding box center [379, 196] width 405 height 261
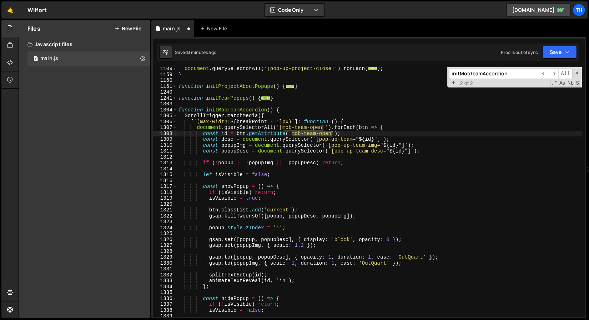
drag, startPoint x: 293, startPoint y: 133, endPoint x: 330, endPoint y: 133, distance: 37.5
click at [330, 133] on div "document . querySelectorAll ( '[pop-up-project-close]' ) . forEach ( ... ) ; } …" at bounding box center [379, 196] width 405 height 261
click at [320, 141] on div "document . querySelectorAll ( '[pop-up-project-close]' ) . forEach ( ... ) ; } …" at bounding box center [379, 196] width 405 height 261
drag, startPoint x: 320, startPoint y: 141, endPoint x: 353, endPoint y: 140, distance: 32.8
click at [353, 140] on div "document . querySelectorAll ( '[pop-up-project-close]' ) . forEach ( ... ) ; } …" at bounding box center [379, 196] width 405 height 261
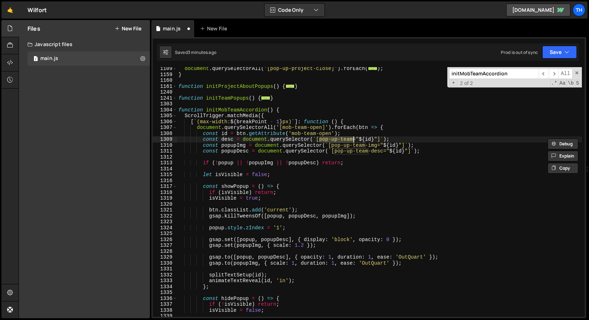
paste textarea "mob-team-open"
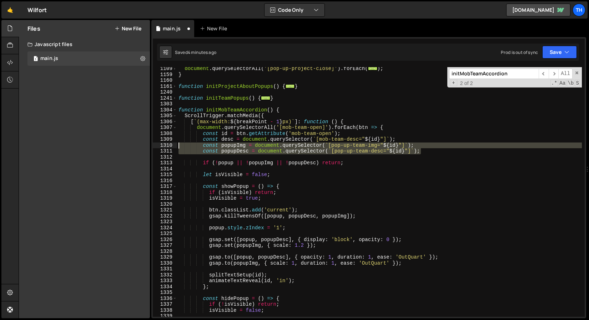
drag, startPoint x: 428, startPoint y: 150, endPoint x: 174, endPoint y: 145, distance: 254.1
click at [174, 145] on div "const desc = document.querySelector(`[mob-team-desc="${id}"]`); 1109 1159 1160 …" at bounding box center [369, 191] width 432 height 249
click at [232, 150] on div "document . querySelectorAll ( '[pop-up-project-close]' ) . forEach ( ... ) ; } …" at bounding box center [379, 191] width 405 height 249
click at [232, 150] on div "document . querySelectorAll ( '[pop-up-project-close]' ) . forEach ( ... ) ; } …" at bounding box center [379, 196] width 405 height 261
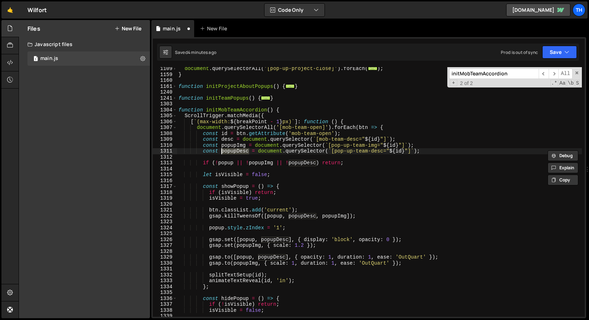
click at [228, 139] on div "document . querySelectorAll ( '[pop-up-project-close]' ) . forEach ( ... ) ; } …" at bounding box center [379, 196] width 405 height 261
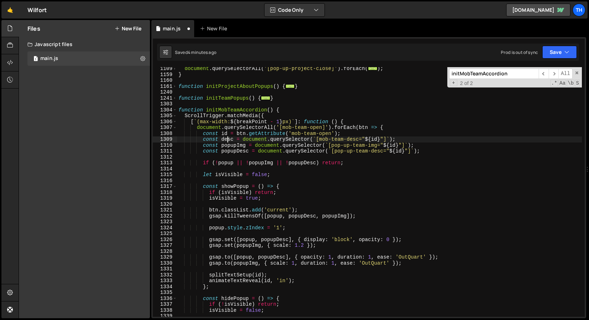
click at [228, 139] on div "document . querySelectorAll ( '[pop-up-project-close]' ) . forEach ( ... ) ; } …" at bounding box center [379, 196] width 405 height 261
paste textarea "popupD"
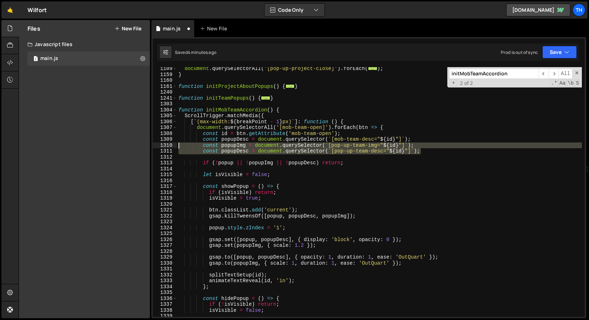
drag, startPoint x: 430, startPoint y: 152, endPoint x: 171, endPoint y: 144, distance: 258.8
click at [173, 146] on div "const popupDesc = document.querySelector(`[mob-team-desc="${id}"]`); 1109 1159 …" at bounding box center [369, 191] width 432 height 249
type textarea "const popupImg = document.querySelector(`[pop-up-team-img="${id}"]`); const pop…"
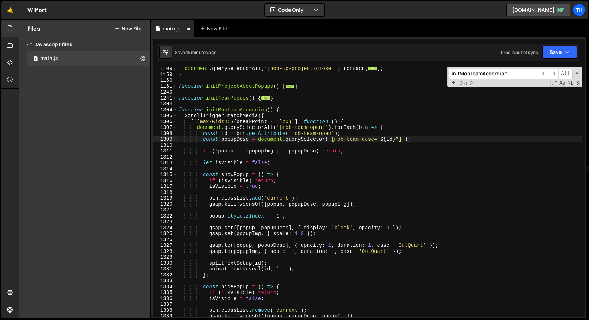
click at [228, 138] on div "document . querySelectorAll ( '[pop-up-project-close]' ) . forEach ( ... ) ; } …" at bounding box center [379, 196] width 405 height 261
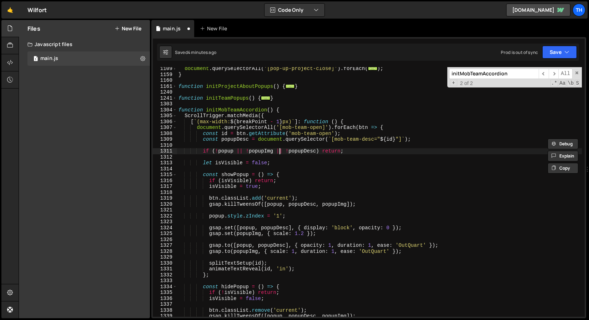
click at [279, 152] on div "document . querySelectorAll ( '[pop-up-project-close]' ) . forEach ( ... ) ; } …" at bounding box center [379, 196] width 405 height 261
drag, startPoint x: 285, startPoint y: 151, endPoint x: 216, endPoint y: 150, distance: 69.9
click at [216, 150] on div "document . querySelectorAll ( '[pop-up-project-close]' ) . forEach ( ... ) ; } …" at bounding box center [379, 196] width 405 height 261
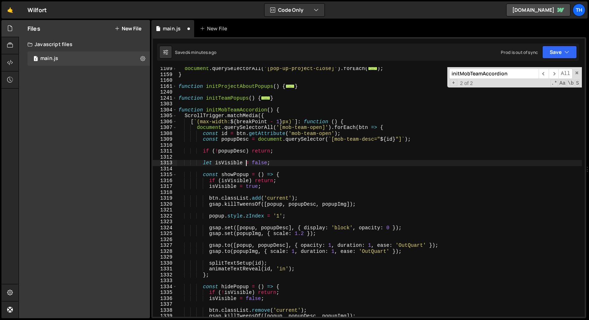
click at [247, 163] on div "document . querySelectorAll ( '[pop-up-project-close]' ) . forEach ( ... ) ; } …" at bounding box center [379, 196] width 405 height 261
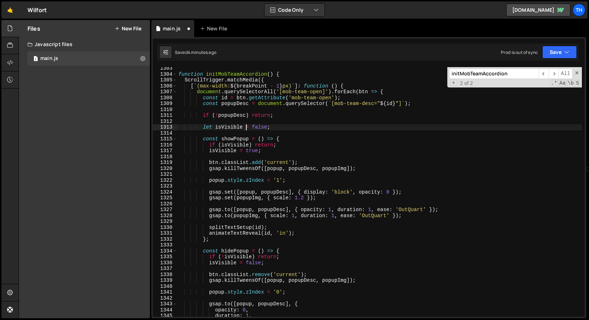
scroll to position [331, 0]
click at [173, 138] on span at bounding box center [175, 139] width 4 height 6
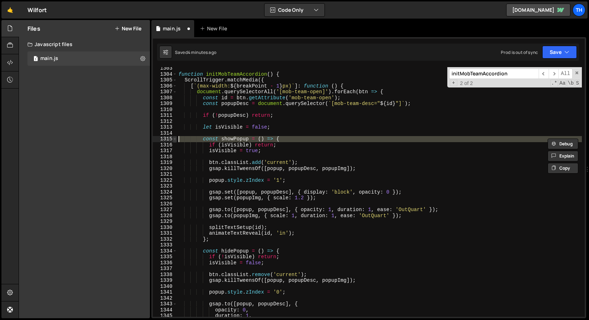
click at [175, 137] on span at bounding box center [175, 139] width 4 height 6
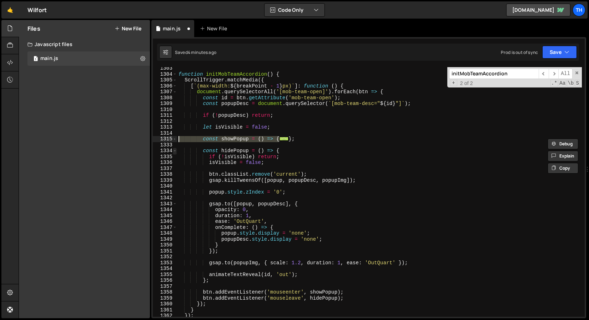
click at [174, 153] on span at bounding box center [175, 151] width 4 height 6
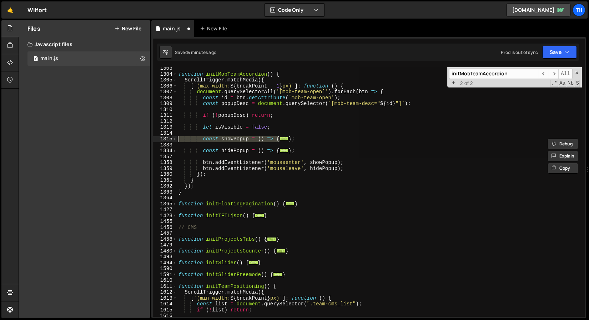
click at [217, 139] on div "function initMobTeamAccordion ( ) { ScrollTrigger . matchMedia ({ [ ` (max-widt…" at bounding box center [379, 191] width 405 height 249
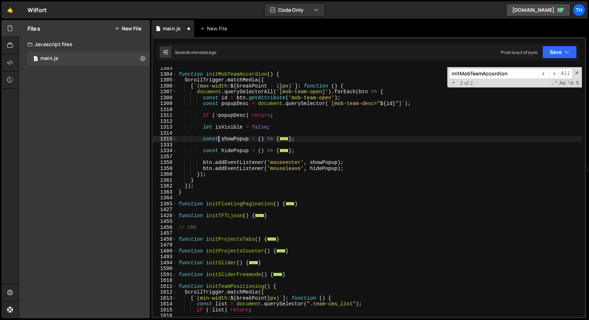
click at [279, 160] on div "function initMobTeamAccordion ( ) { ScrollTrigger . matchMedia ({ [ ` (max-widt…" at bounding box center [379, 195] width 405 height 261
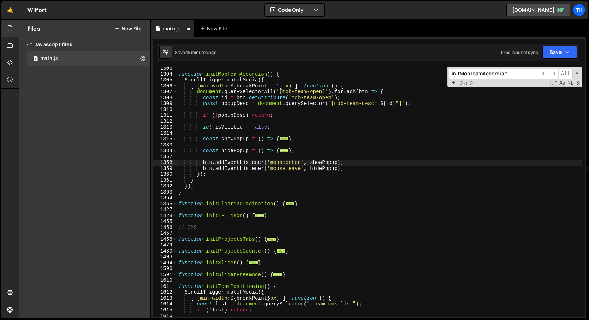
click at [279, 160] on div "function initMobTeamAccordion ( ) { ScrollTrigger . matchMedia ({ [ ` (max-widt…" at bounding box center [379, 195] width 405 height 261
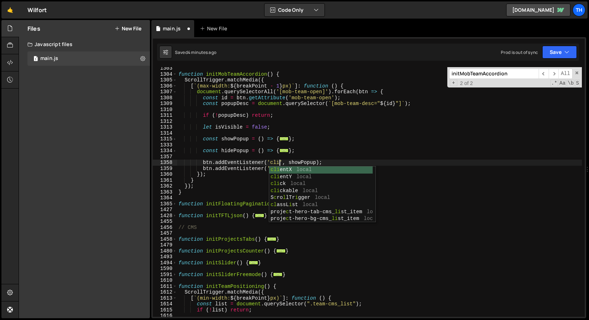
type textarea "btn.addEventListener('click', showPopup);"
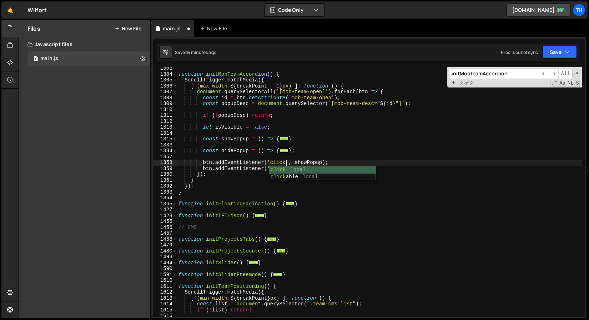
scroll to position [0, 7]
click at [276, 158] on div "function initMobTeamAccordion ( ) { ScrollTrigger . matchMedia ({ [ ` (max-widt…" at bounding box center [379, 195] width 405 height 261
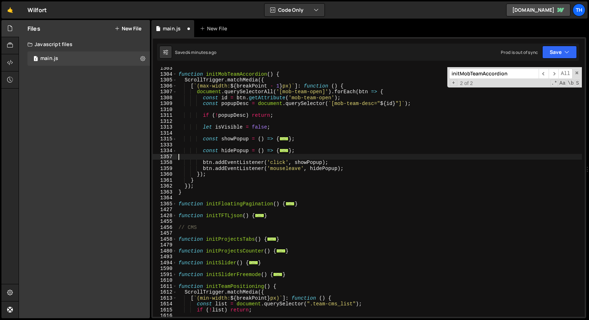
scroll to position [0, 0]
click at [276, 159] on div "function initMobTeamAccordion ( ) { ScrollTrigger . matchMedia ({ [ ` (max-widt…" at bounding box center [379, 195] width 405 height 261
click at [277, 161] on div "function initMobTeamAccordion ( ) { ScrollTrigger . matchMedia ({ [ ` (max-widt…" at bounding box center [379, 195] width 405 height 261
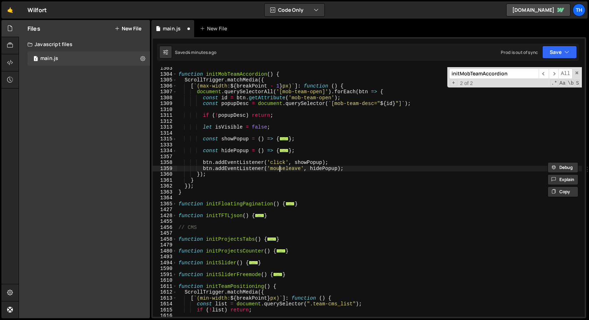
click at [279, 167] on div "function initMobTeamAccordion ( ) { ScrollTrigger . matchMedia ({ [ ` (max-widt…" at bounding box center [379, 195] width 405 height 261
paste textarea "click"
click at [305, 179] on div "function initMobTeamAccordion ( ) { ScrollTrigger . matchMedia ({ [ ` (max-widt…" at bounding box center [379, 195] width 405 height 261
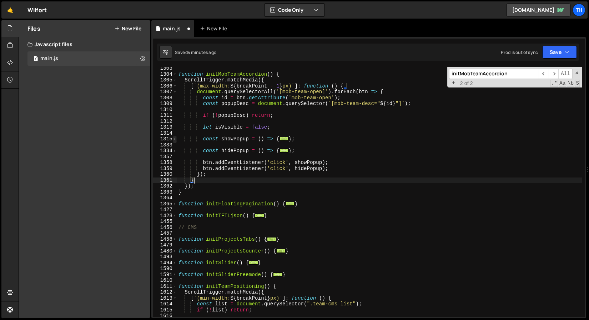
click at [176, 141] on span at bounding box center [175, 139] width 4 height 6
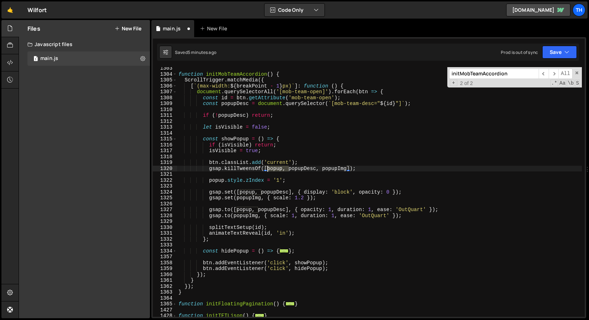
drag, startPoint x: 289, startPoint y: 167, endPoint x: 268, endPoint y: 168, distance: 21.1
click at [268, 168] on div "function initMobTeamAccordion ( ) { ScrollTrigger . matchMedia ({ [ ` (max-widt…" at bounding box center [379, 195] width 405 height 261
drag, startPoint x: 296, startPoint y: 167, endPoint x: 325, endPoint y: 168, distance: 29.6
click at [325, 168] on div "function initMobTeamAccordion ( ) { ScrollTrigger . matchMedia ({ [ ` (max-widt…" at bounding box center [379, 195] width 405 height 261
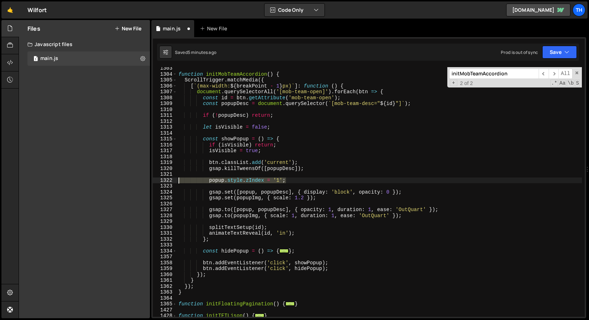
drag, startPoint x: 291, startPoint y: 181, endPoint x: 174, endPoint y: 180, distance: 116.3
click at [174, 180] on div "gsap.killTweensOf([popupDesc]); 1303 1304 1305 1306 1307 1308 1309 1310 1311 13…" at bounding box center [369, 191] width 432 height 249
type textarea "popup.style.zIndex = '1';"
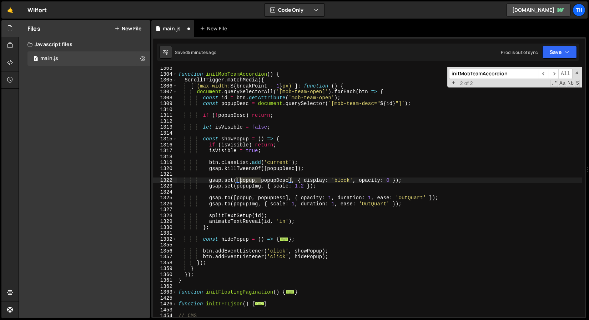
drag, startPoint x: 261, startPoint y: 180, endPoint x: 241, endPoint y: 179, distance: 20.4
click at [241, 179] on div "function initMobTeamAccordion ( ) { ScrollTrigger . matchMedia ({ [ ` (max-widt…" at bounding box center [379, 195] width 405 height 261
click at [353, 179] on div "function initMobTeamAccordion ( ) { ScrollTrigger . matchMedia ({ [ ` (max-widt…" at bounding box center [379, 195] width 405 height 261
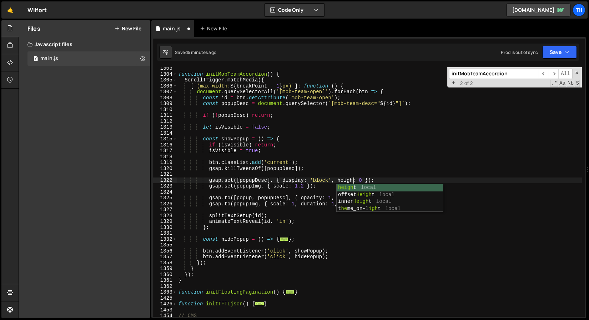
scroll to position [0, 12]
click at [350, 178] on div "function initMobTeamAccordion ( ) { ScrollTrigger . matchMedia ({ [ ` (max-widt…" at bounding box center [379, 195] width 405 height 261
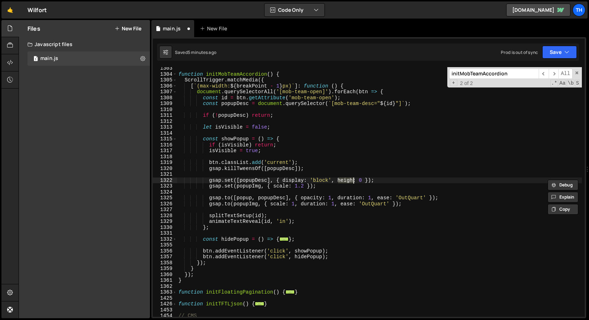
click at [357, 182] on div "function initMobTeamAccordion ( ) { ScrollTrigger . matchMedia ({ [ ` (max-widt…" at bounding box center [379, 195] width 405 height 261
click at [361, 181] on div "function initMobTeamAccordion ( ) { ScrollTrigger . matchMedia ({ [ ` (max-widt…" at bounding box center [379, 195] width 405 height 261
drag, startPoint x: 320, startPoint y: 184, endPoint x: 159, endPoint y: 186, distance: 160.9
click at [159, 186] on div "gsap.set([popupDesc], { display: 'block', heigh: 0 }); 1303 1304 1305 1306 1307…" at bounding box center [369, 191] width 432 height 249
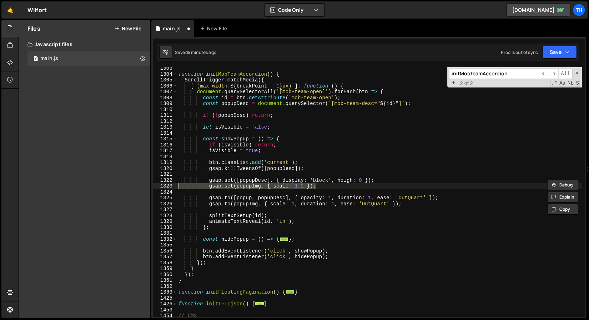
type textarea "gsap.set(popupImg, { scale: 1.2 });"
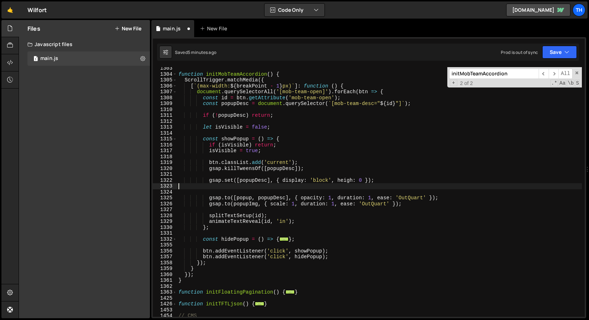
scroll to position [0, 0]
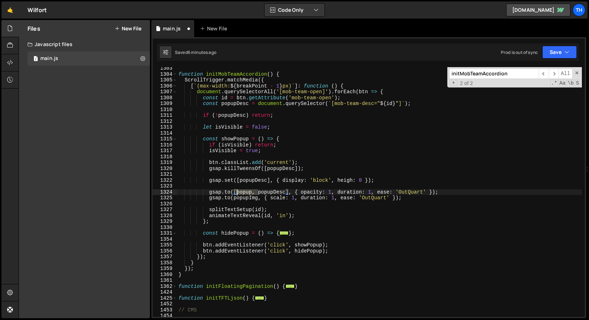
drag, startPoint x: 258, startPoint y: 192, endPoint x: 237, endPoint y: 191, distance: 21.1
click at [237, 191] on div "function initMobTeamAccordion ( ) { ScrollTrigger . matchMedia ({ [ ` (max-widt…" at bounding box center [379, 195] width 405 height 261
click at [412, 199] on div "function initMobTeamAccordion ( ) { ScrollTrigger . matchMedia ({ [ ` (max-widt…" at bounding box center [379, 195] width 405 height 261
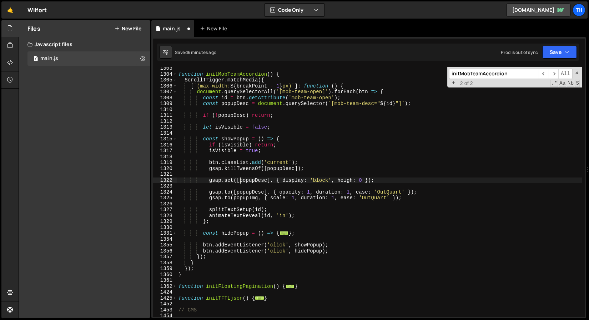
click at [240, 181] on div "function initMobTeamAccordion ( ) { ScrollTrigger . matchMedia ({ [ ` (max-widt…" at bounding box center [379, 195] width 405 height 261
click at [237, 191] on div "function initMobTeamAccordion ( ) { ScrollTrigger . matchMedia ({ [ ` (max-widt…" at bounding box center [379, 195] width 405 height 261
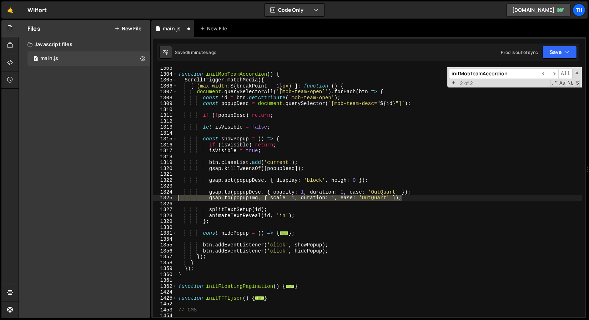
drag, startPoint x: 411, startPoint y: 197, endPoint x: 168, endPoint y: 199, distance: 243.4
click at [168, 199] on div "gsap.to(popupDesc, { opacity: 1, duration: 1, ease: 'OutQuart' }); 1303 1304 13…" at bounding box center [369, 191] width 432 height 249
type textarea "gsap.to(popupImg, { scale: 1, duration: 1, ease: 'OutQuart' });"
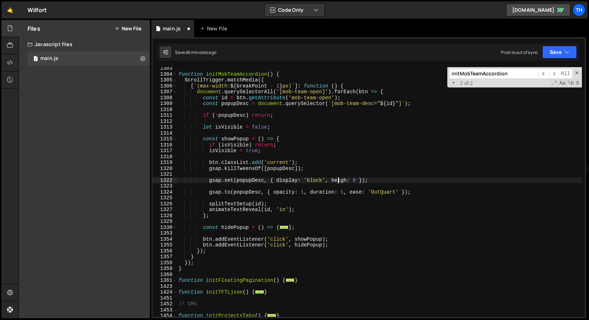
click at [339, 181] on div "function initMobTeamAccordion ( ) { ScrollTrigger . matchMedia ({ [ ` (max-widt…" at bounding box center [379, 195] width 405 height 261
click at [291, 193] on div "function initMobTeamAccordion ( ) { ScrollTrigger . matchMedia ({ [ ` (max-widt…" at bounding box center [379, 195] width 405 height 261
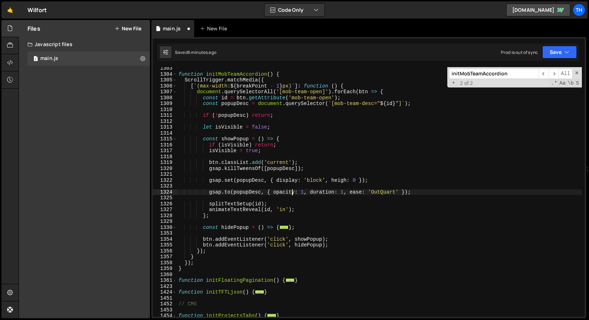
click at [291, 193] on div "function initMobTeamAccordion ( ) { ScrollTrigger . matchMedia ({ [ ` (max-widt…" at bounding box center [379, 195] width 405 height 261
paste textarea "heigh"
click at [297, 192] on div "function initMobTeamAccordion ( ) { ScrollTrigger . matchMedia ({ [ ` (max-widt…" at bounding box center [379, 195] width 405 height 261
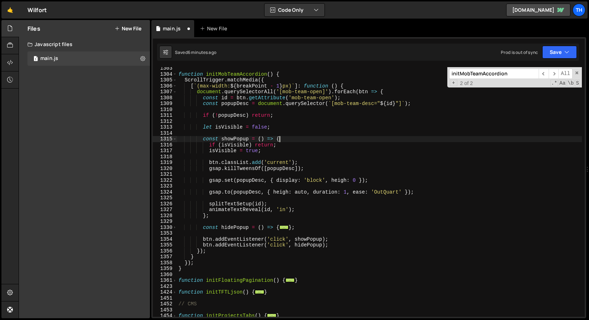
click at [341, 138] on div "function initMobTeamAccordion ( ) { ScrollTrigger . matchMedia ({ [ ` (max-widt…" at bounding box center [379, 195] width 405 height 261
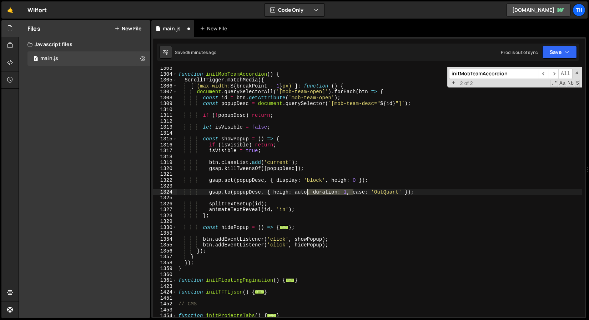
drag, startPoint x: 353, startPoint y: 192, endPoint x: 307, endPoint y: 191, distance: 45.3
click at [307, 191] on div "function initMobTeamAccordion ( ) { ScrollTrigger . matchMedia ({ [ ` (max-widt…" at bounding box center [379, 195] width 405 height 261
click at [319, 191] on div "function initMobTeamAccordion ( ) { ScrollTrigger . matchMedia ({ [ ` (max-widt…" at bounding box center [379, 191] width 405 height 249
drag, startPoint x: 314, startPoint y: 192, endPoint x: 354, endPoint y: 191, distance: 40.3
click at [354, 191] on div "function initMobTeamAccordion ( ) { ScrollTrigger . matchMedia ({ [ ` (max-widt…" at bounding box center [379, 195] width 405 height 261
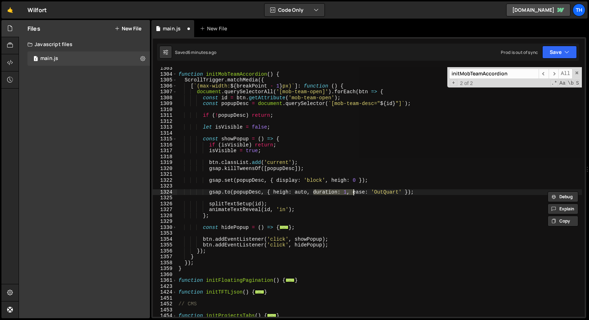
click at [337, 191] on div "function initMobTeamAccordion ( ) { ScrollTrigger . matchMedia ({ [ ` (max-widt…" at bounding box center [379, 191] width 405 height 249
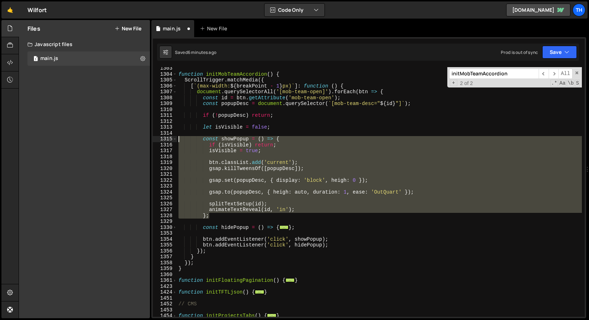
drag, startPoint x: 266, startPoint y: 216, endPoint x: 96, endPoint y: 141, distance: 185.9
click at [96, 140] on div "Files New File Javascript files 1 main.js 0 CSS files Copy share link Edit File…" at bounding box center [304, 169] width 570 height 298
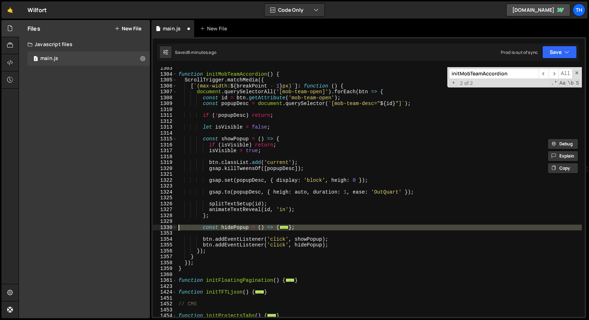
click at [171, 228] on div "1330" at bounding box center [165, 227] width 24 height 6
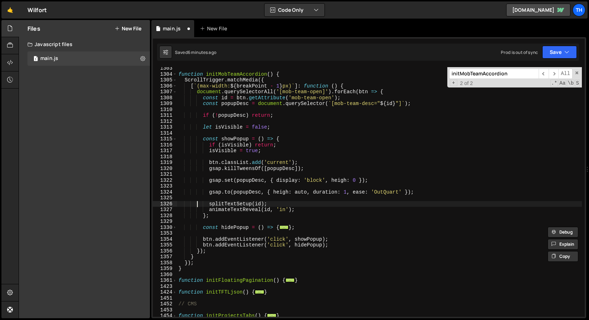
click at [198, 202] on div "function initMobTeamAccordion ( ) { ScrollTrigger . matchMedia ({ [ ` (max-widt…" at bounding box center [379, 195] width 405 height 261
click at [175, 228] on span at bounding box center [175, 227] width 4 height 6
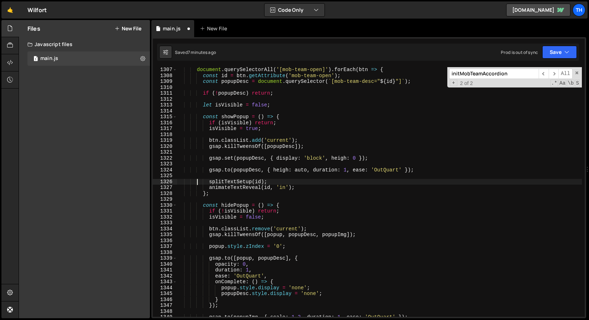
scroll to position [353, 0]
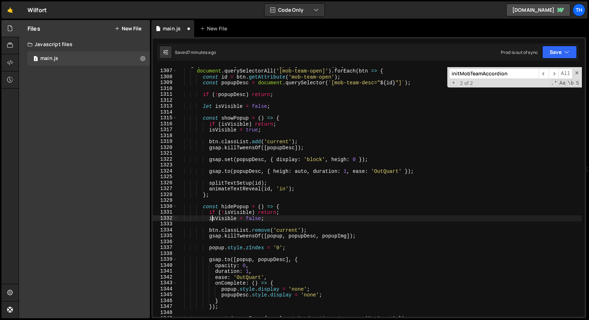
click at [211, 219] on div "[ ` (max-width: ${ breakPoint - 1 } px) ` ] : function ( ) { document . querySe…" at bounding box center [379, 192] width 405 height 261
type textarea "isVisible = false;"
click at [215, 103] on div "[ ` (max-width: ${ breakPoint - 1 } px) ` ] : function ( ) { document . querySe…" at bounding box center [379, 192] width 405 height 261
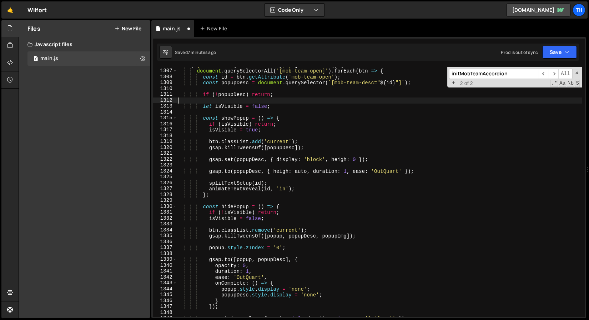
scroll to position [0, 0]
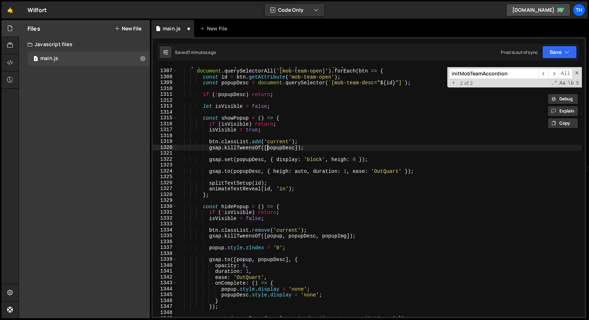
click at [268, 147] on div "[ ` (max-width: ${ breakPoint - 1 } px) ` ] : function ( ) { document . querySe…" at bounding box center [379, 192] width 405 height 261
click at [274, 147] on div "[ ` (max-width: ${ breakPoint - 1 } px) ` ] : function ( ) { document . querySe…" at bounding box center [379, 192] width 405 height 261
click at [353, 237] on div "[ ` (max-width: ${ breakPoint - 1 } px) ` ] : function ( ) { document . querySe…" at bounding box center [379, 192] width 405 height 261
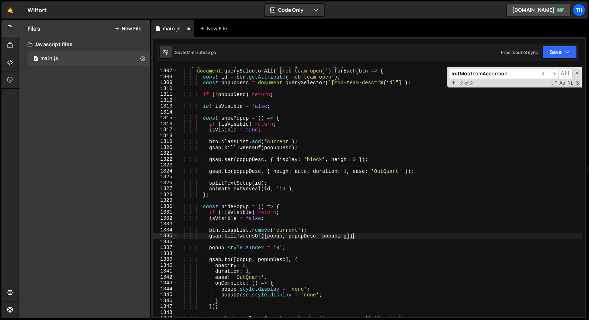
click at [350, 237] on div "[ ` (max-width: ${ breakPoint - 1 } px) ` ] : function ( ) { document . querySe…" at bounding box center [379, 192] width 405 height 261
type textarea "gsap.killTweensOf(popupDesc);"
click at [305, 242] on div "[ ` (max-width: ${ breakPoint - 1 } px) ` ] : function ( ) { document . querySe…" at bounding box center [379, 192] width 405 height 261
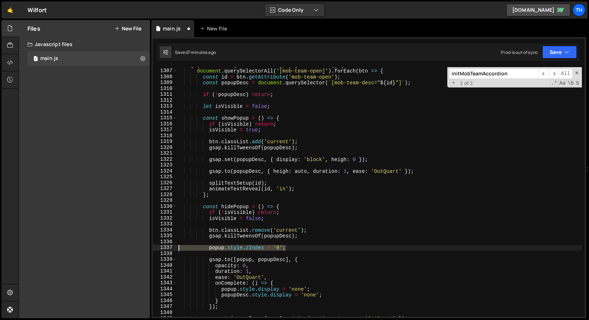
drag, startPoint x: 300, startPoint y: 247, endPoint x: 108, endPoint y: 245, distance: 191.6
click at [108, 245] on div "Files New File Javascript files 1 main.js 0 CSS files Copy share link Edit File…" at bounding box center [304, 169] width 570 height 298
type textarea "popup.style.zIndex = '0';"
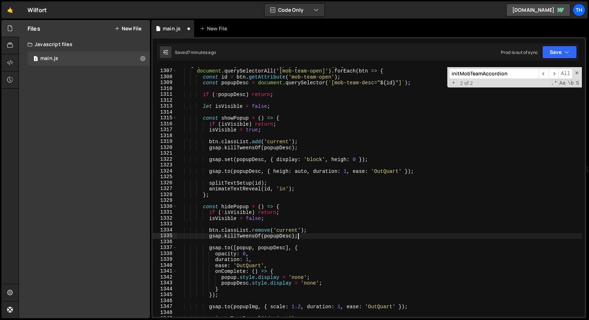
click at [289, 248] on div "[ ` (max-width: ${ breakPoint - 1 } px) ` ] : function ( ) { document . querySe…" at bounding box center [379, 192] width 405 height 261
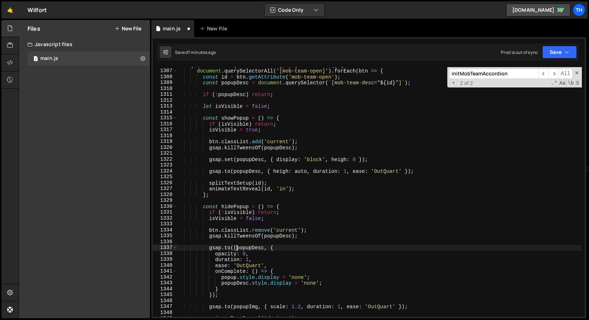
click at [233, 256] on div "[ ` (max-width: ${ breakPoint - 1 } px) ` ] : function ( ) { document . querySe…" at bounding box center [379, 192] width 405 height 261
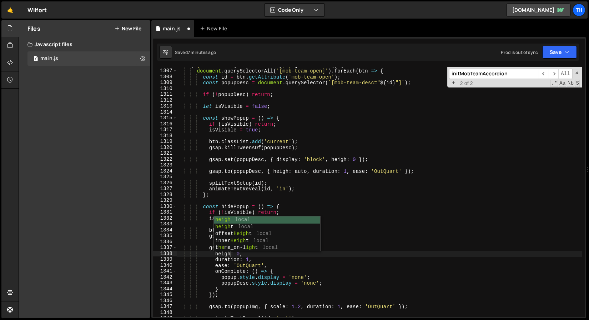
scroll to position [0, 3]
click at [229, 253] on div "[ ` (max-width: ${ breakPoint - 1 } px) ` ] : function ( ) { document . querySe…" at bounding box center [379, 192] width 405 height 261
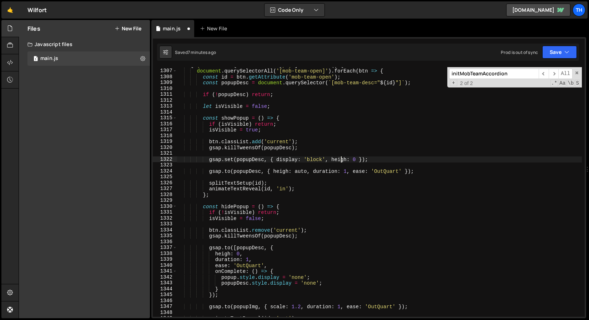
click at [339, 159] on div "[ ` (max-width: ${ breakPoint - 1 } px) ` ] : function ( ) { document . querySe…" at bounding box center [379, 192] width 405 height 261
paste textarea "t"
click at [285, 172] on div "[ ` (max-width: ${ breakPoint - 1 } px) ` ] : function ( ) { document . querySe…" at bounding box center [379, 192] width 405 height 261
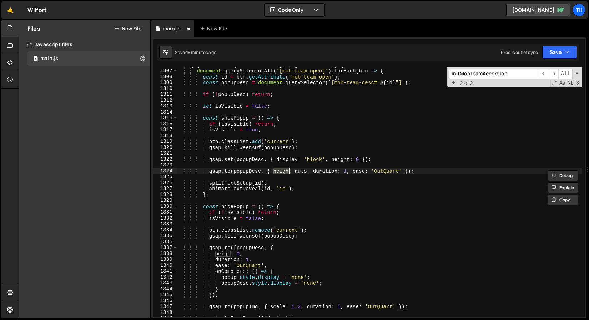
paste textarea "t"
click at [224, 252] on div "[ ` (max-width: ${ breakPoint - 1 } px) ` ] : function ( ) { document . querySe…" at bounding box center [379, 192] width 405 height 261
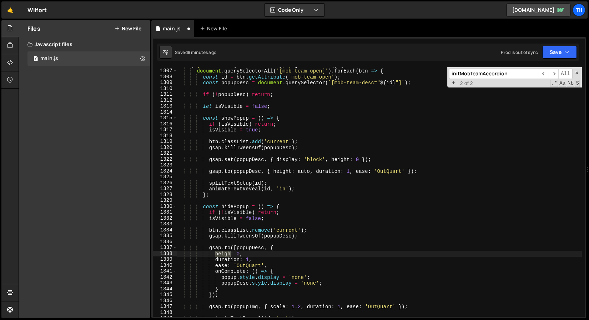
click at [224, 252] on div "[ ` (max-width: ${ breakPoint - 1 } px) ` ] : function ( ) { document . querySe…" at bounding box center [379, 192] width 405 height 261
paste textarea "t"
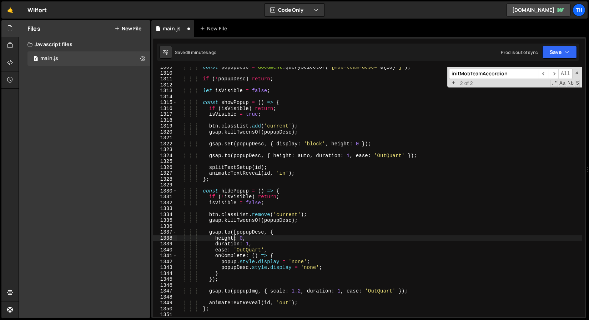
scroll to position [368, 0]
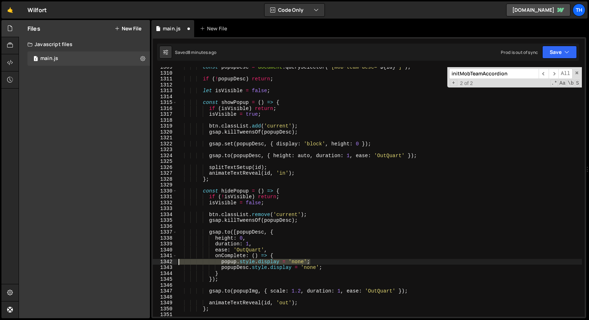
drag, startPoint x: 319, startPoint y: 262, endPoint x: 156, endPoint y: 262, distance: 162.3
click at [156, 262] on div "height: 0, 1309 1310 1311 1312 1313 1314 1315 1316 1317 1318 1319 1320 1321 132…" at bounding box center [369, 191] width 432 height 249
type textarea "popup.style.display = 'none';"
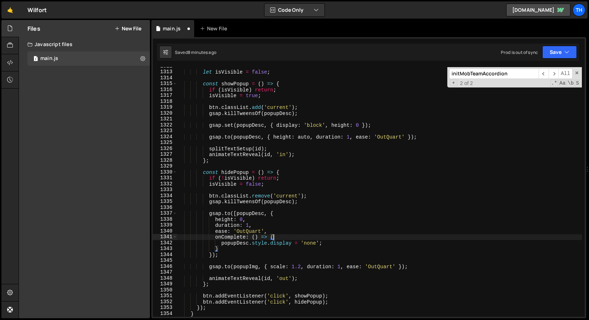
scroll to position [387, 0]
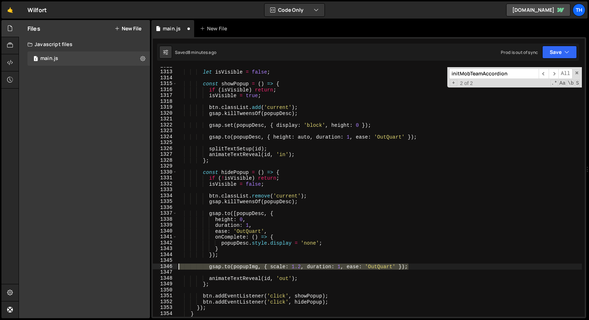
drag, startPoint x: 417, startPoint y: 266, endPoint x: 146, endPoint y: 266, distance: 270.8
click at [146, 266] on div "Files New File Javascript files 1 main.js 0 CSS files Copy share link Edit File…" at bounding box center [304, 169] width 570 height 298
type textarea "gsap.to(popupImg, { scale: 1.2, duration: 1, ease: 'OutQuart' });"
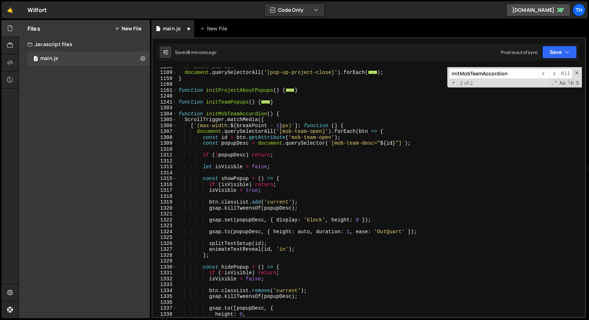
scroll to position [291, 0]
click at [175, 116] on span at bounding box center [175, 115] width 4 height 6
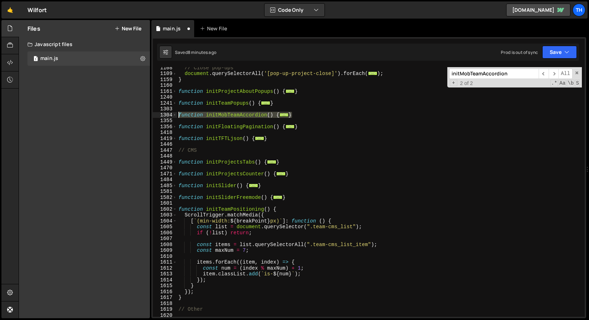
drag, startPoint x: 303, startPoint y: 113, endPoint x: 172, endPoint y: 115, distance: 131.7
click at [172, 115] on div "}); 1108 1109 1159 1160 1161 1240 1241 1303 1304 1355 1356 1418 1419 1446 1447 …" at bounding box center [369, 191] width 432 height 249
click at [172, 107] on div at bounding box center [172, 107] width 0 height 0
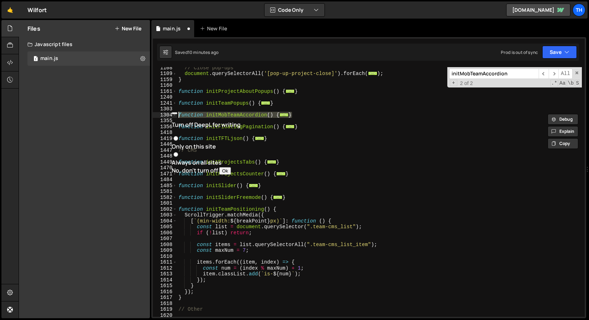
click at [169, 131] on div "1418" at bounding box center [165, 133] width 24 height 6
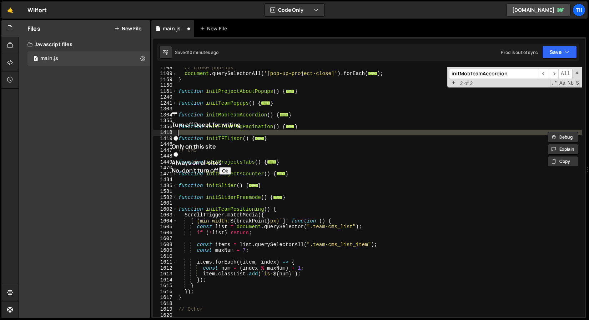
click at [179, 125] on div "// Close pop-ups document . querySelectorAll ( '[pop-up-project-close]' ) . for…" at bounding box center [379, 195] width 405 height 261
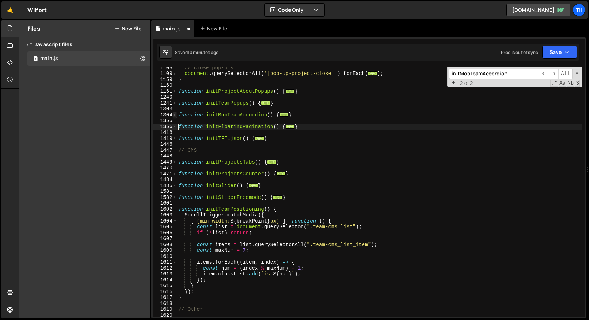
click at [175, 116] on span at bounding box center [175, 115] width 4 height 6
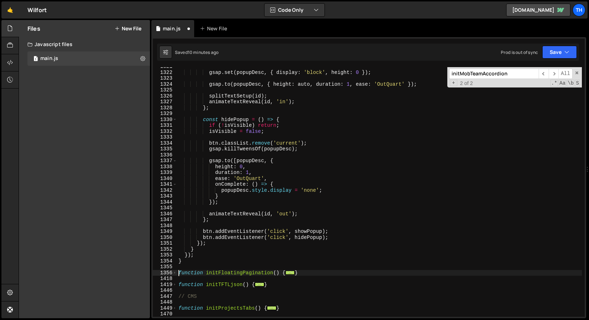
scroll to position [439, 0]
drag, startPoint x: 216, startPoint y: 168, endPoint x: 258, endPoint y: 164, distance: 43.0
click at [258, 164] on div "gsap . set ( popupDesc , { display : 'block' , height : 0 }) ; gsap . to ( popu…" at bounding box center [379, 194] width 405 height 261
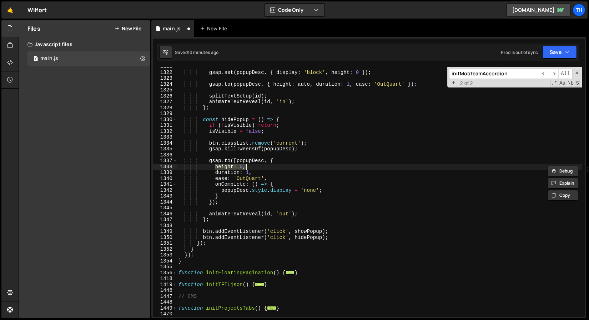
paste textarea "popupDesc.scrollHeight"
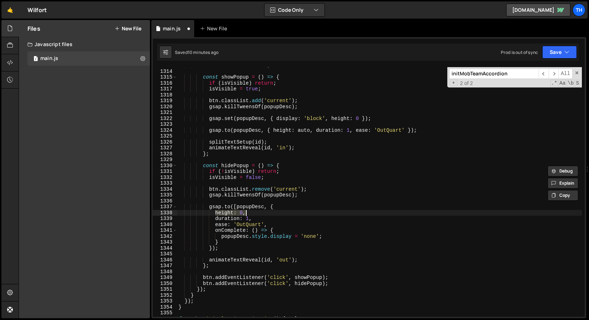
scroll to position [380, 0]
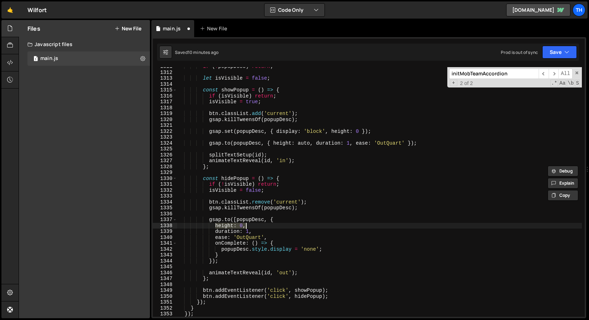
click at [273, 142] on div "if ( ! popupDesc ) return ; let isVisible = false ; const showPopup = ( ) => { …" at bounding box center [379, 194] width 405 height 261
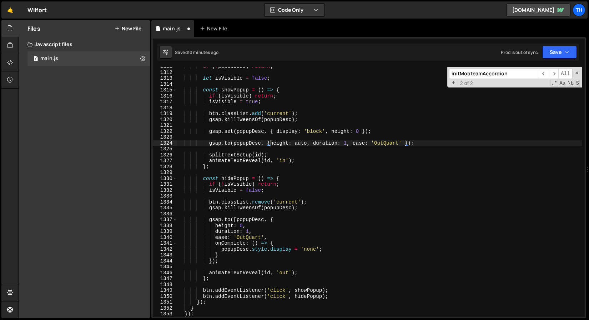
scroll to position [0, 2]
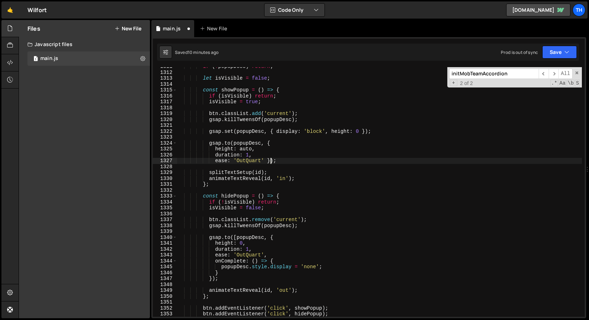
click at [269, 159] on div "if ( ! popupDesc ) return ; let isVisible = false ; const showPopup = ( ) => { …" at bounding box center [379, 194] width 405 height 261
type textarea "ease: 'OutQuart'});"
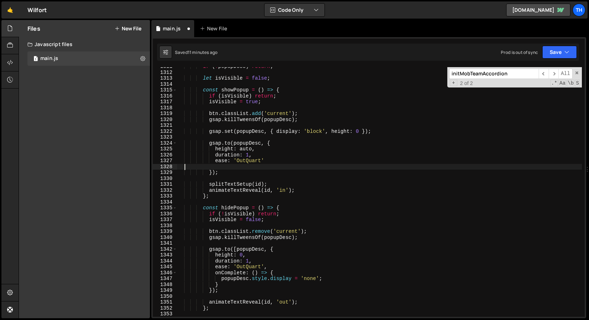
scroll to position [0, 0]
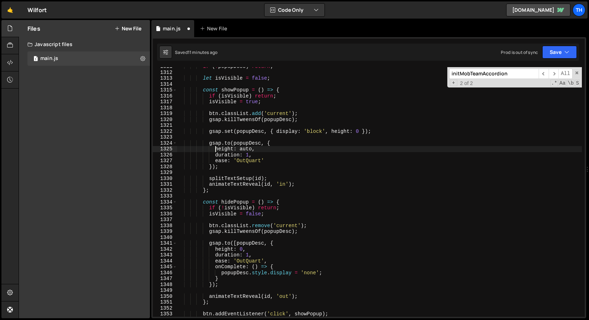
drag, startPoint x: 216, startPoint y: 148, endPoint x: 230, endPoint y: 148, distance: 15.0
click at [217, 148] on div "if ( ! popupDesc ) return ; let isVisible = false ; const showPopup = ( ) => { …" at bounding box center [379, 194] width 405 height 261
drag, startPoint x: 257, startPoint y: 148, endPoint x: 215, endPoint y: 147, distance: 41.4
click at [215, 147] on div "if ( ! popupDesc ) return ; let isVisible = false ; const showPopup = ( ) => { …" at bounding box center [379, 194] width 405 height 261
paste textarea "popupDesc.scrollHeight"
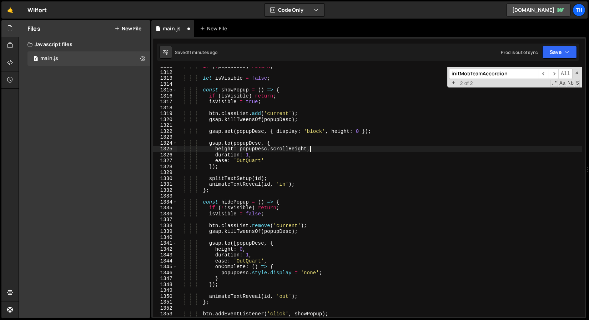
click at [269, 160] on div "if ( ! popupDesc ) return ; let isVisible = false ; const showPopup = ( ) => { …" at bounding box center [379, 194] width 405 height 261
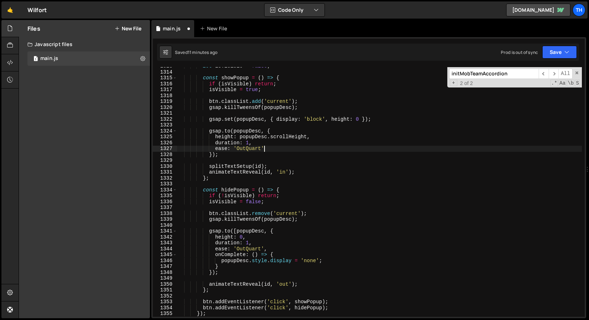
scroll to position [403, 0]
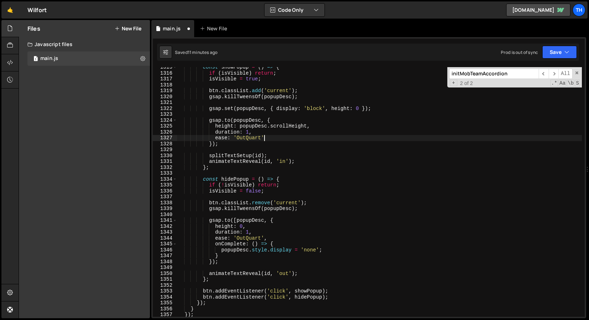
type textarea "ease: 'OutQuart'"
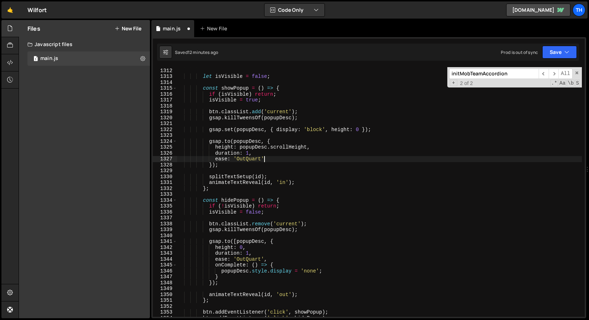
scroll to position [395, 0]
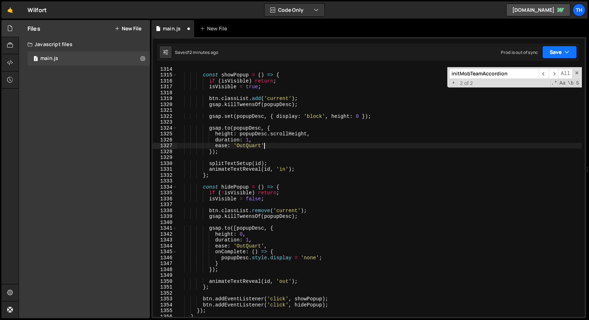
click at [569, 55] on button "Save" at bounding box center [559, 52] width 35 height 13
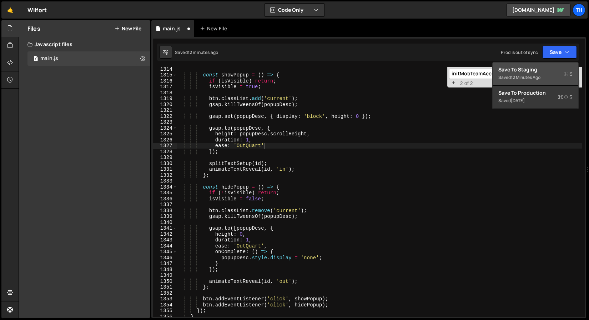
click at [551, 67] on div "Save to Staging S" at bounding box center [535, 69] width 74 height 7
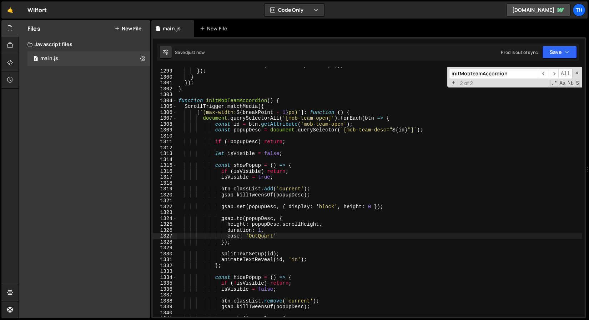
scroll to position [7641, 0]
click at [555, 56] on button "Save" at bounding box center [559, 52] width 35 height 13
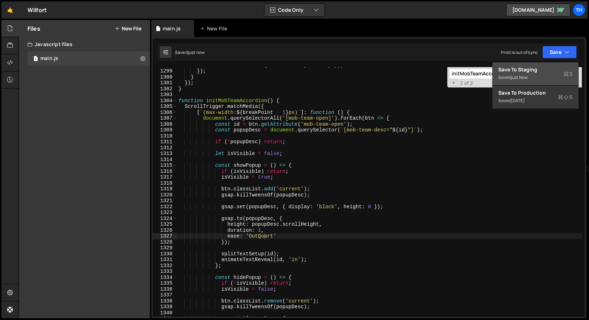
click at [523, 76] on div "just now" at bounding box center [519, 77] width 17 height 6
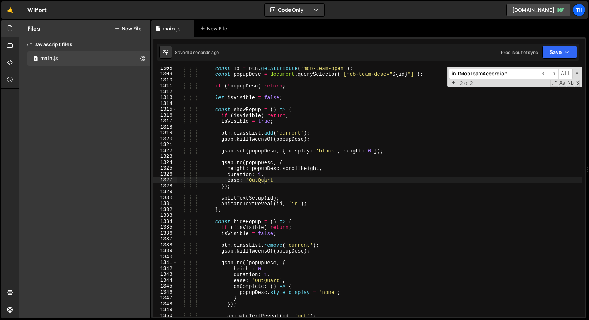
scroll to position [7697, 0]
click at [287, 156] on div "const id = btn . getAttribute ( 'mob-team-open' ) ; const popupDesc = document …" at bounding box center [379, 195] width 405 height 261
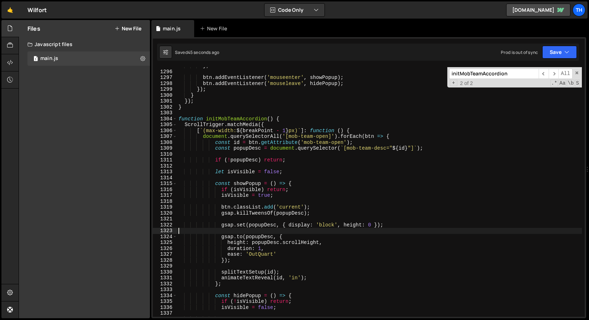
scroll to position [7623, 0]
click at [175, 118] on span at bounding box center [175, 119] width 4 height 6
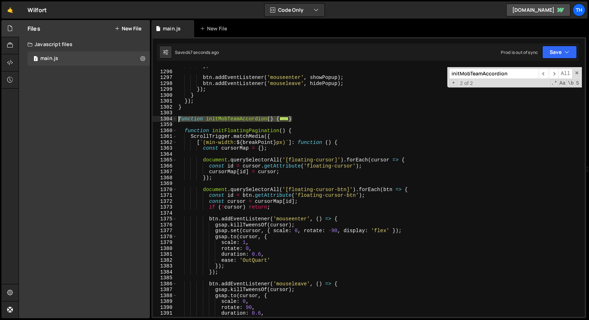
drag, startPoint x: 302, startPoint y: 120, endPoint x: 144, endPoint y: 117, distance: 157.7
click at [144, 117] on div "Files New File Javascript files 1 main.js 0 CSS files Copy share link Edit File…" at bounding box center [304, 169] width 570 height 298
paste textarea "}"
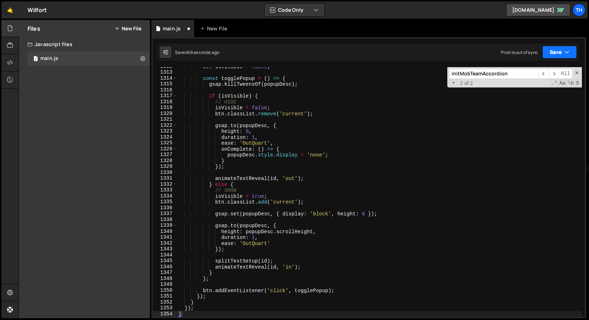
click at [553, 53] on button "Save" at bounding box center [559, 52] width 35 height 13
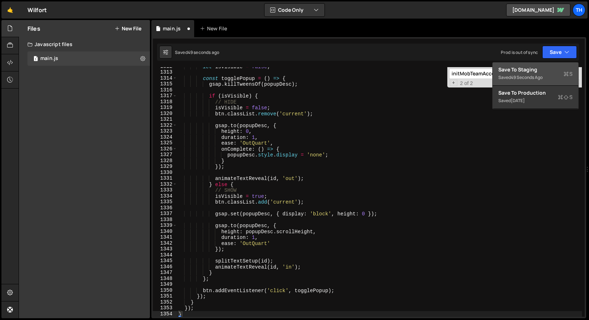
click at [536, 77] on div "49 seconds ago" at bounding box center [527, 77] width 32 height 6
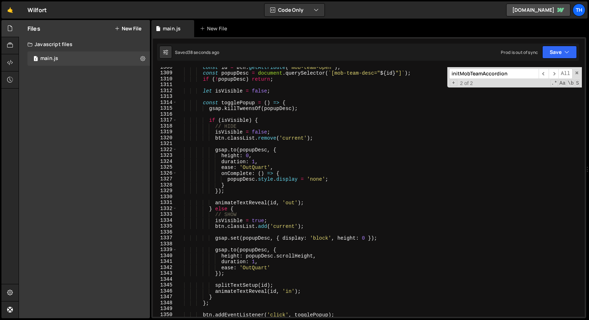
scroll to position [7629, 0]
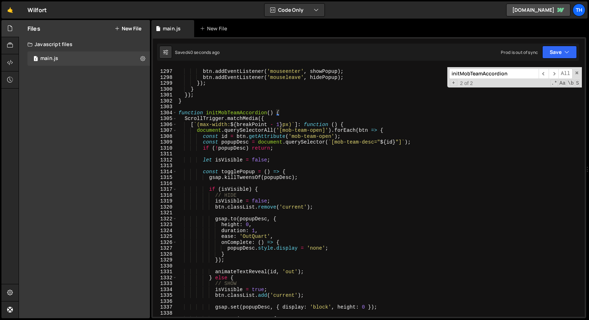
type textarea "document.querySelectorAll('[mob-team-open]').forEach(btn => {"
drag, startPoint x: 283, startPoint y: 131, endPoint x: 321, endPoint y: 133, distance: 38.9
click at [321, 133] on div "btn . addEventListener ( 'mouseenter' , showPopup ) ; btn . addEventListener ( …" at bounding box center [379, 192] width 405 height 261
click at [270, 156] on div "btn . addEventListener ( 'mouseenter' , showPopup ) ; btn . addEventListener ( …" at bounding box center [379, 192] width 405 height 261
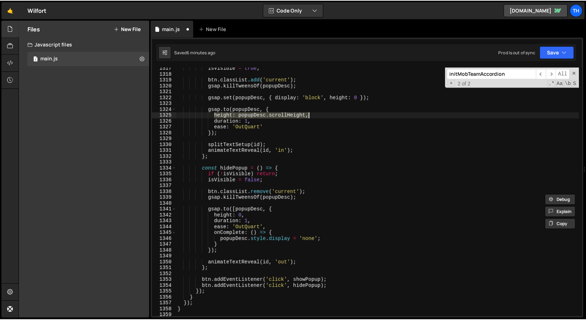
scroll to position [411, 0]
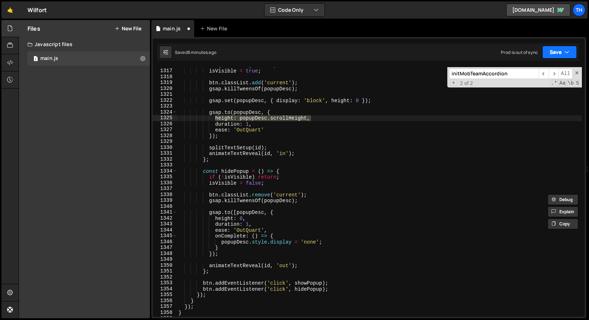
click at [549, 51] on button "Save" at bounding box center [559, 52] width 35 height 13
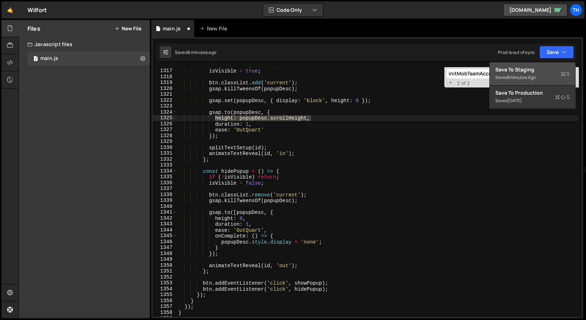
click at [533, 73] on div "Saved 6 minutes ago" at bounding box center [532, 77] width 74 height 9
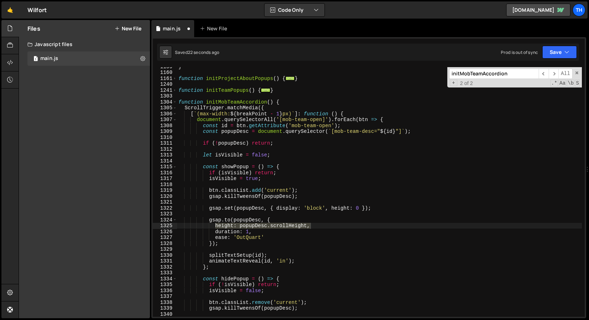
scroll to position [282, 0]
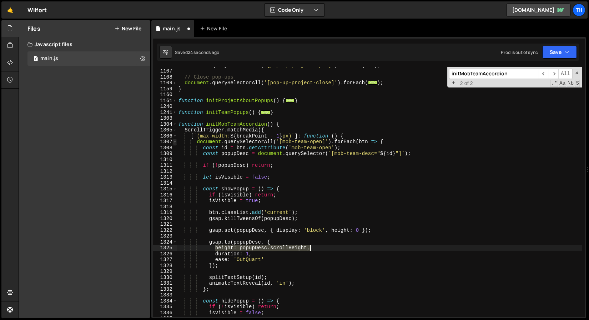
click at [173, 141] on span at bounding box center [175, 142] width 4 height 6
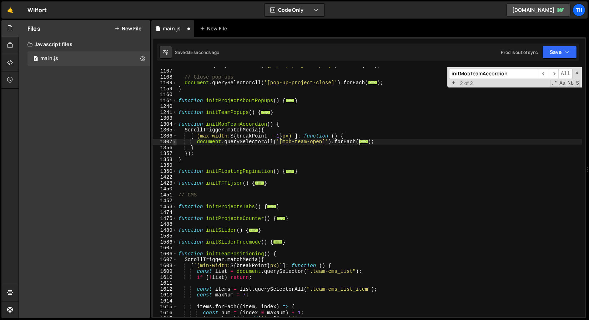
click at [174, 144] on span at bounding box center [175, 142] width 4 height 6
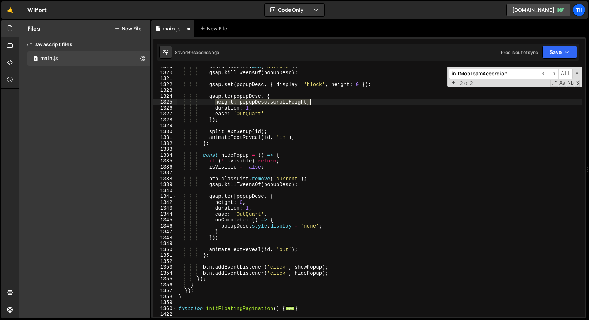
scroll to position [325, 0]
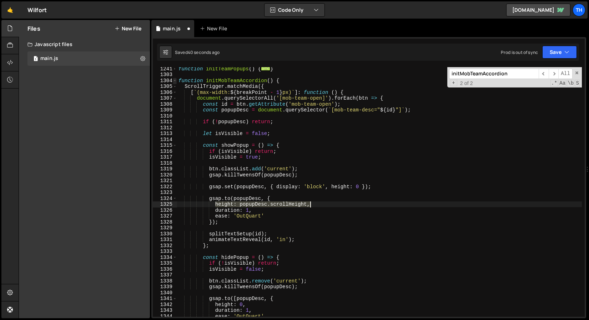
click at [174, 81] on span at bounding box center [175, 81] width 4 height 6
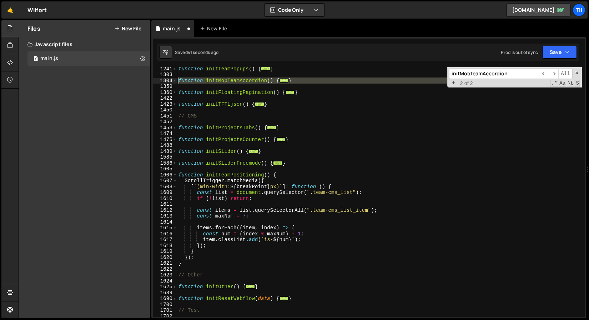
drag, startPoint x: 300, startPoint y: 83, endPoint x: 177, endPoint y: 81, distance: 123.8
click at [177, 81] on div "height: popupDesc.scrollHeight, 1241 1303 1304 1359 1360 1422 1423 1450 1451 14…" at bounding box center [369, 191] width 432 height 249
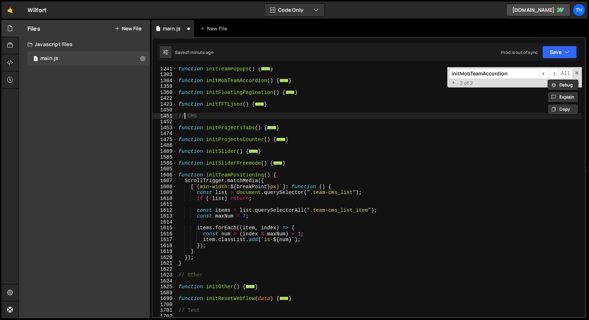
drag, startPoint x: 183, startPoint y: 114, endPoint x: 170, endPoint y: 86, distance: 30.8
click at [183, 114] on div "function initTeamPopups ( ) { ... } function initMobTeamAccordion ( ) { ... } f…" at bounding box center [379, 196] width 405 height 261
click at [173, 80] on span at bounding box center [175, 81] width 4 height 6
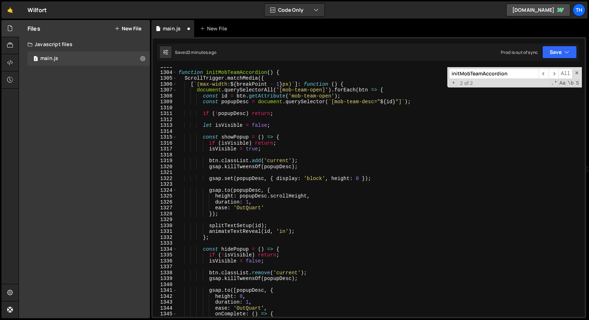
scroll to position [333, 0]
click at [238, 289] on div "function initMobTeamAccordion ( ) { ScrollTrigger . matchMedia ({ [ ` (max-widt…" at bounding box center [379, 194] width 405 height 261
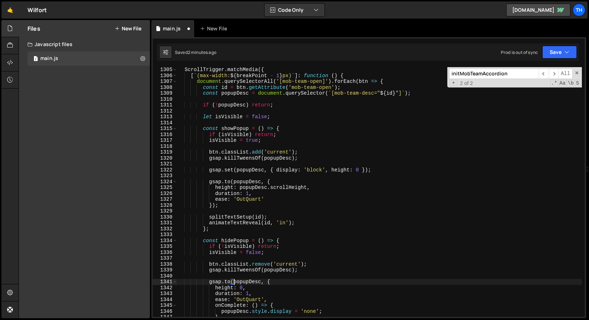
scroll to position [342, 0]
click at [551, 50] on button "Save" at bounding box center [559, 52] width 35 height 13
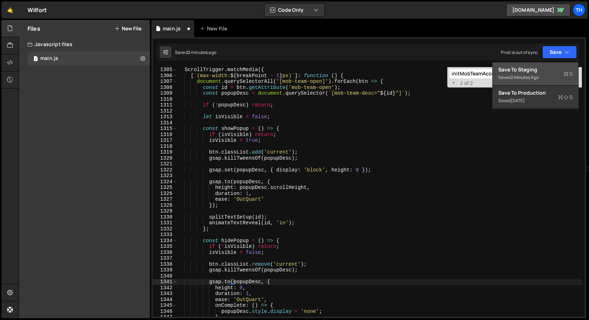
click at [521, 78] on div "2 minutes ago" at bounding box center [525, 77] width 28 height 6
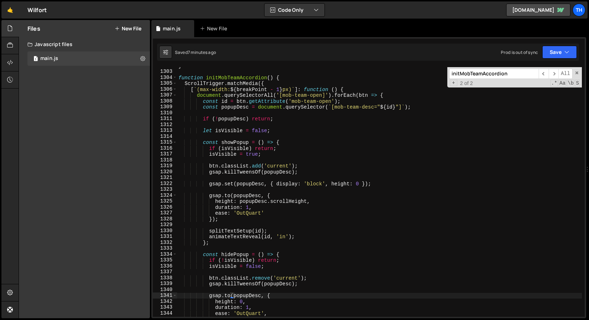
scroll to position [7662, 0]
click at [176, 80] on span at bounding box center [175, 79] width 4 height 6
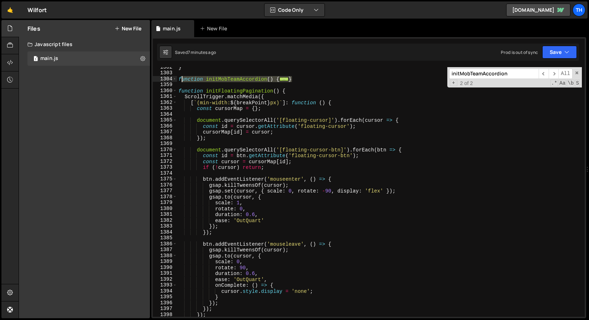
drag, startPoint x: 301, startPoint y: 80, endPoint x: 178, endPoint y: 76, distance: 122.8
click at [178, 76] on div "} function initMobTeamAccordion ( ) { ... } function initFloatingPagination ( )…" at bounding box center [379, 194] width 405 height 261
paste textarea "}"
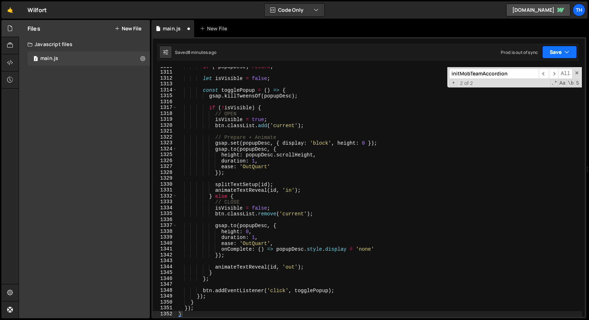
click at [545, 51] on button "Save" at bounding box center [559, 52] width 35 height 13
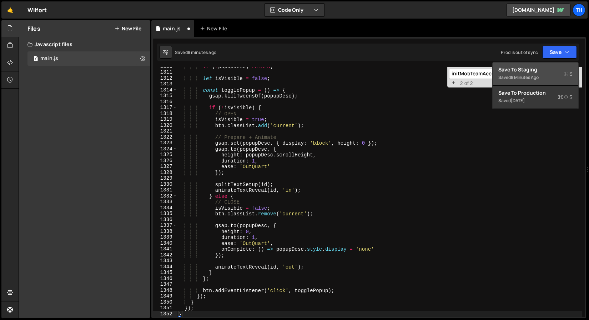
click at [536, 66] on div "Save to Staging S" at bounding box center [535, 69] width 74 height 7
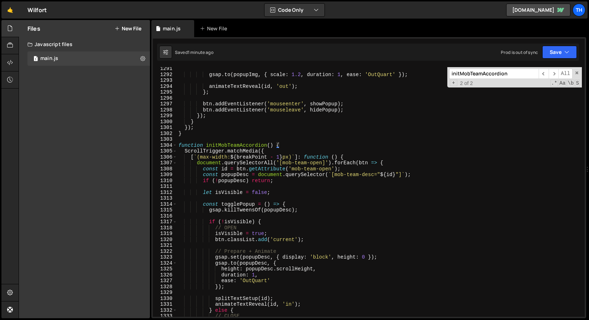
scroll to position [7592, 0]
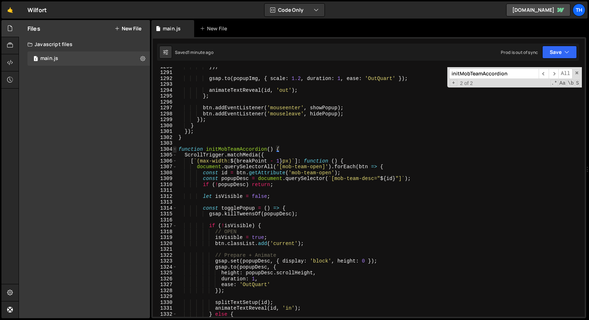
click at [174, 147] on span at bounding box center [175, 149] width 4 height 6
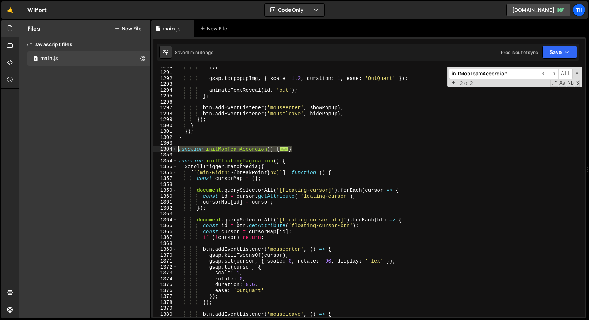
drag, startPoint x: 300, startPoint y: 148, endPoint x: 168, endPoint y: 147, distance: 131.7
click at [168, 147] on div "} 1290 1291 1292 1293 1294 1295 1296 1297 1298 1299 1300 1301 1302 1303 1304 13…" at bounding box center [369, 191] width 432 height 249
paste textarea "}"
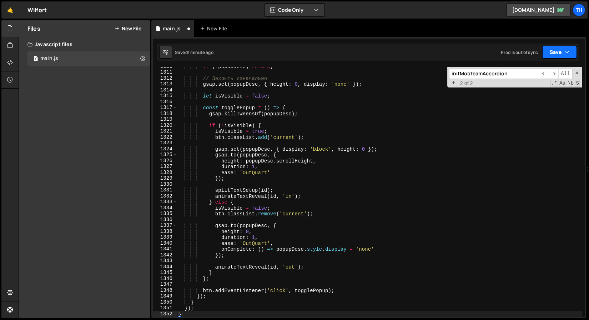
click at [563, 56] on button "Save" at bounding box center [559, 52] width 35 height 13
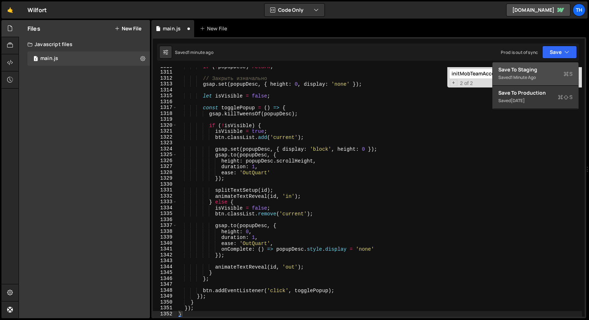
click at [521, 85] on button "Save to Staging S Saved 1 minute ago" at bounding box center [535, 73] width 86 height 23
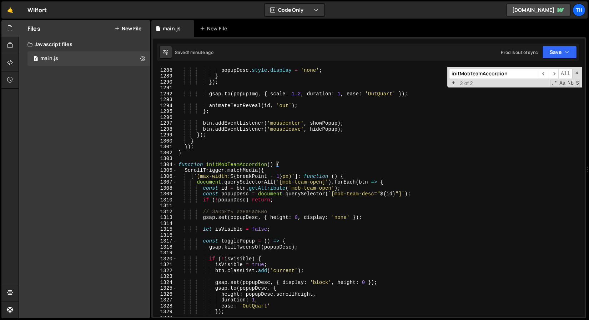
scroll to position [7564, 0]
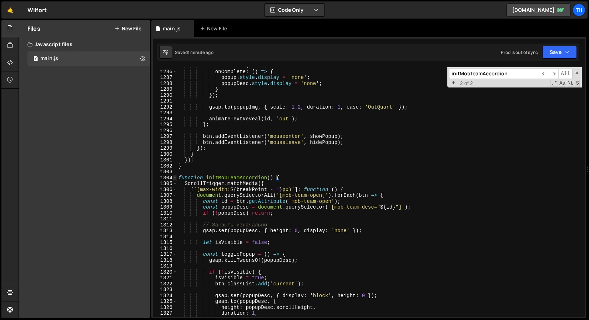
click at [175, 177] on span at bounding box center [175, 178] width 4 height 6
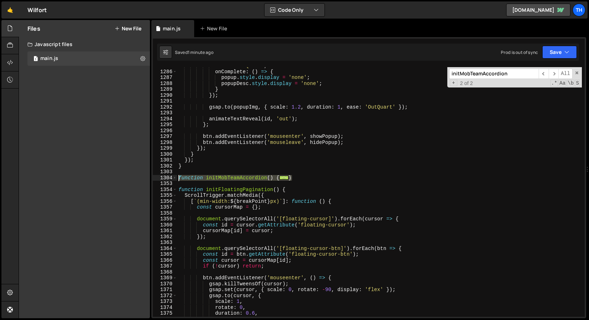
drag, startPoint x: 297, startPoint y: 176, endPoint x: 146, endPoint y: 176, distance: 151.3
click at [146, 176] on div "Files New File Javascript files 1 main.js 0 CSS files Copy share link Edit File…" at bounding box center [304, 169] width 570 height 298
paste textarea "}"
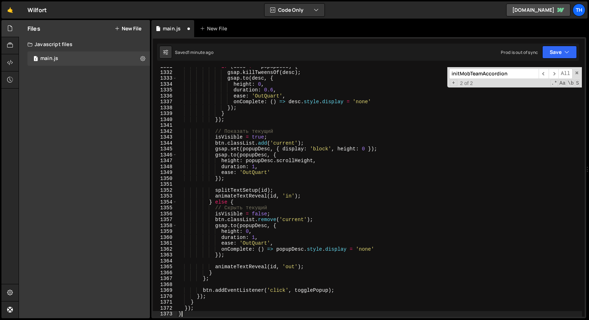
scroll to position [7834, 0]
click at [555, 52] on button "Save" at bounding box center [559, 52] width 35 height 13
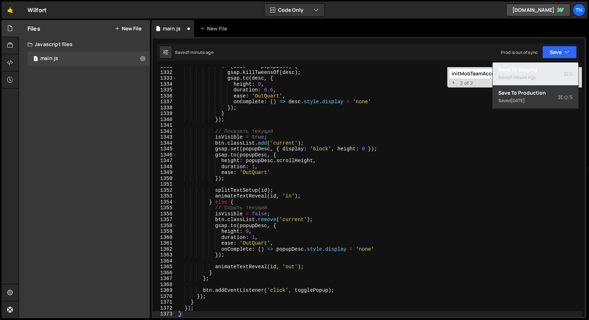
click at [525, 74] on div "1 minute ago" at bounding box center [523, 77] width 25 height 6
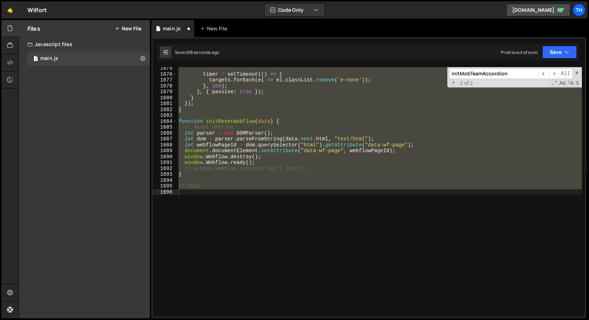
scroll to position [7547, 0]
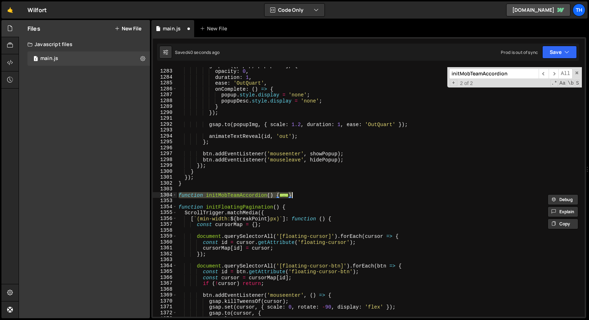
click at [177, 195] on div "1304" at bounding box center [165, 195] width 24 height 6
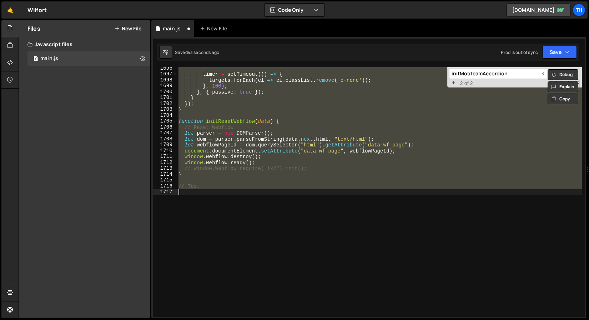
scroll to position [9981, 0]
type textarea "}); }"
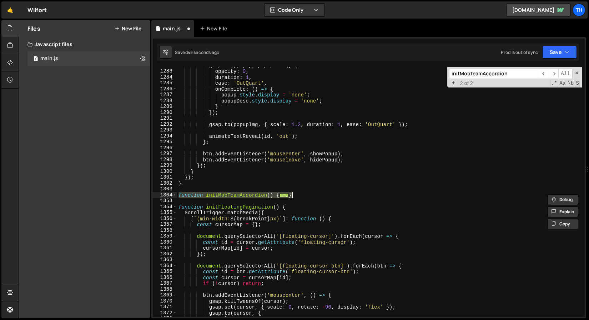
scroll to position [7547, 0]
click at [176, 196] on span at bounding box center [175, 195] width 4 height 6
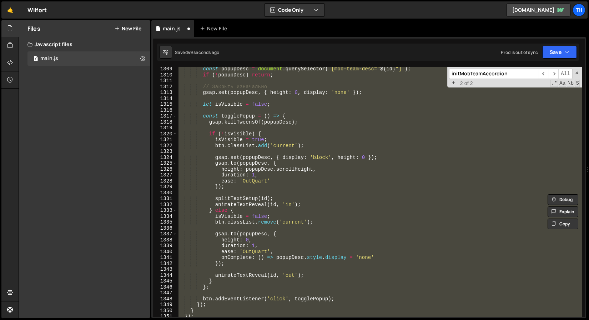
click at [209, 196] on div "const popupDesc = document . querySelector ( ` [mob-team-desc=" ${ id } "] ` ) …" at bounding box center [379, 196] width 405 height 261
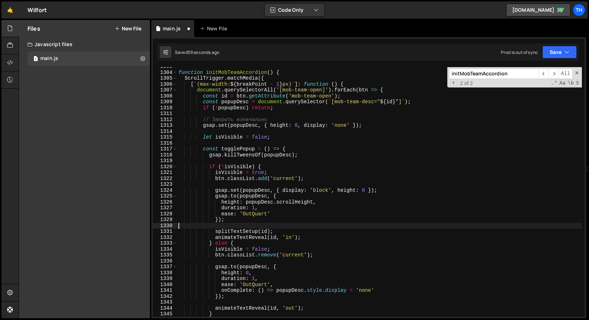
scroll to position [7669, 0]
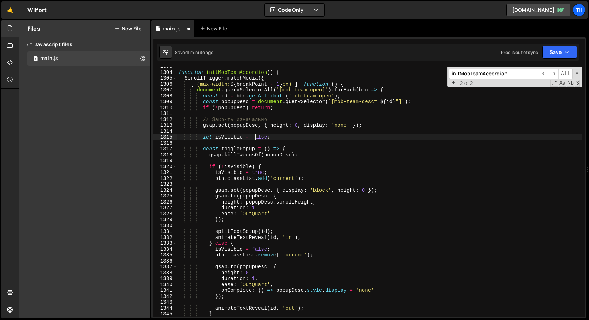
click at [256, 138] on div "function initMobTeamAccordion ( ) { ScrollTrigger . matchMedia ({ [ ` (max-widt…" at bounding box center [379, 194] width 405 height 261
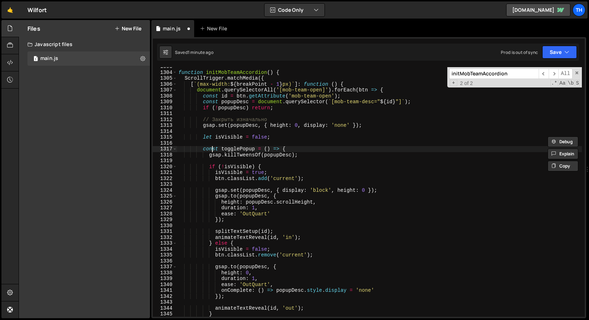
click at [211, 149] on div "function initMobTeamAccordion ( ) { ScrollTrigger . matchMedia ({ [ ` (max-widt…" at bounding box center [379, 194] width 405 height 261
click at [200, 125] on div "function initMobTeamAccordion ( ) { ScrollTrigger . matchMedia ({ [ ` (max-widt…" at bounding box center [379, 194] width 405 height 261
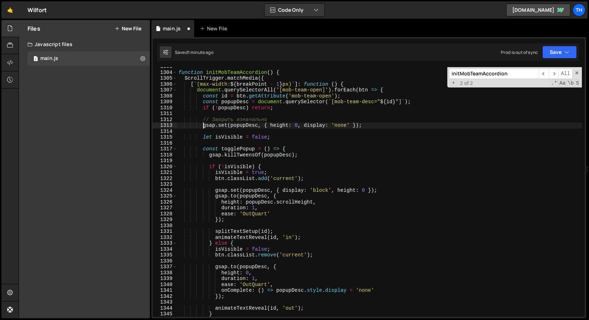
click at [204, 125] on div "function initMobTeamAccordion ( ) { ScrollTrigger . matchMedia ({ [ ` (max-widt…" at bounding box center [379, 194] width 405 height 261
type textarea "//gsap.set(popupDesc, { height: 0, display: 'none' });"
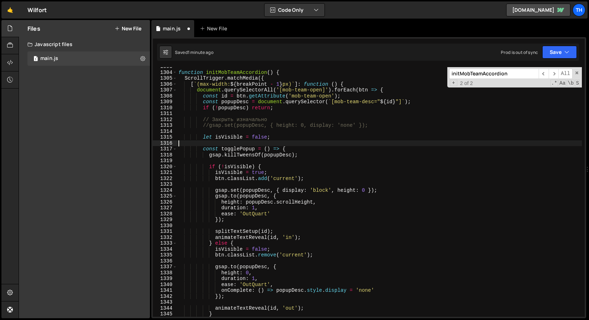
click at [259, 142] on div "function initMobTeamAccordion ( ) { ScrollTrigger . matchMedia ({ [ ` (max-widt…" at bounding box center [379, 194] width 405 height 261
click at [259, 140] on div "function initMobTeamAccordion ( ) { ScrollTrigger . matchMedia ({ [ ` (max-widt…" at bounding box center [379, 194] width 405 height 261
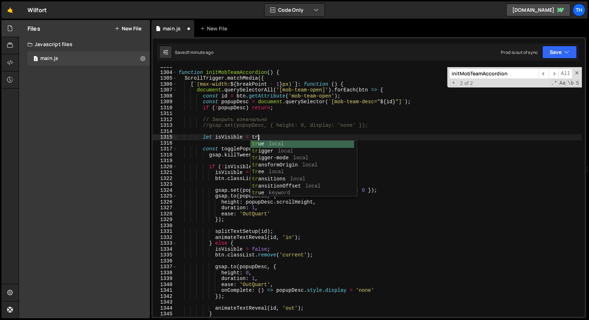
scroll to position [0, 6]
click at [250, 121] on div "function initMobTeamAccordion ( ) { ScrollTrigger . matchMedia ({ [ ` (max-widt…" at bounding box center [379, 194] width 405 height 261
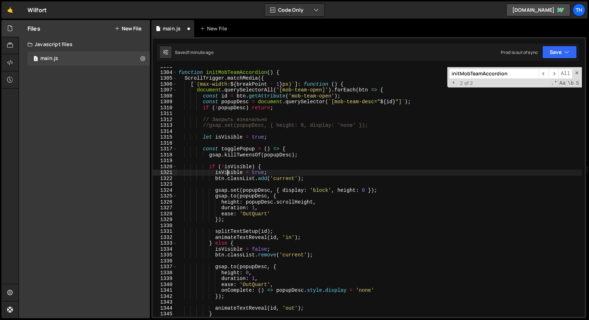
click at [228, 174] on div "function initMobTeamAccordion ( ) { ScrollTrigger . matchMedia ({ [ ` (max-widt…" at bounding box center [379, 194] width 405 height 261
click at [254, 174] on div "function initMobTeamAccordion ( ) { ScrollTrigger . matchMedia ({ [ ` (max-widt…" at bounding box center [379, 194] width 405 height 261
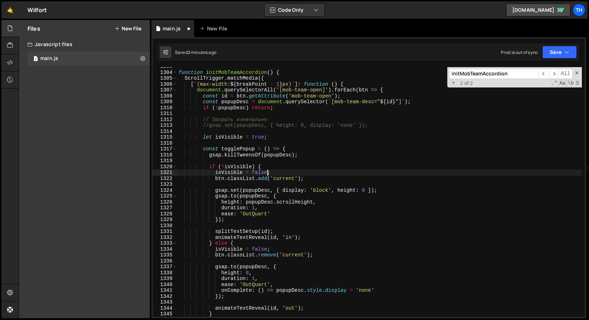
click at [260, 248] on div "function initMobTeamAccordion ( ) { ScrollTrigger . matchMedia ({ [ ` (max-widt…" at bounding box center [379, 194] width 405 height 261
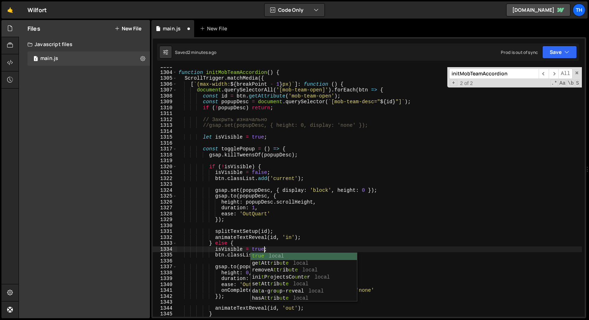
click at [277, 243] on div "function initMobTeamAccordion ( ) { ScrollTrigger . matchMedia ({ [ ` (max-widt…" at bounding box center [379, 194] width 405 height 261
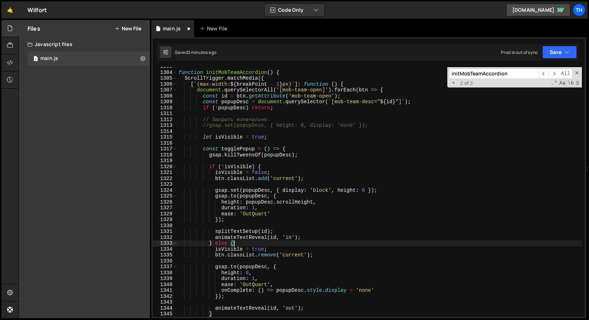
scroll to position [0, 4]
click at [556, 47] on button "Save" at bounding box center [559, 52] width 35 height 13
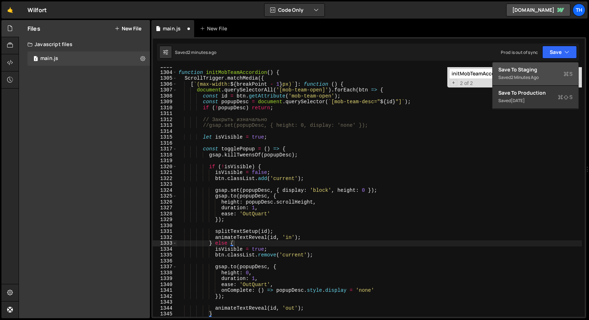
click at [546, 69] on div "Save to Staging S" at bounding box center [535, 69] width 74 height 7
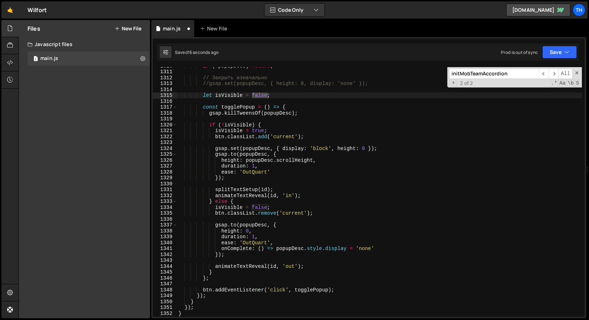
scroll to position [7710, 0]
click at [210, 83] on div "if ( ! popupDesc ) return ; // Закрыть изначально //gsap.set(popupDesc, { heigh…" at bounding box center [379, 193] width 405 height 261
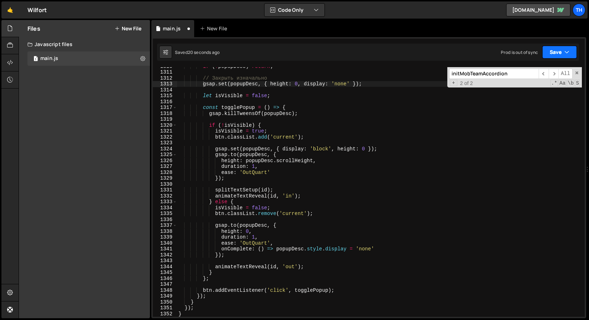
click at [575, 49] on button "Save" at bounding box center [559, 52] width 35 height 13
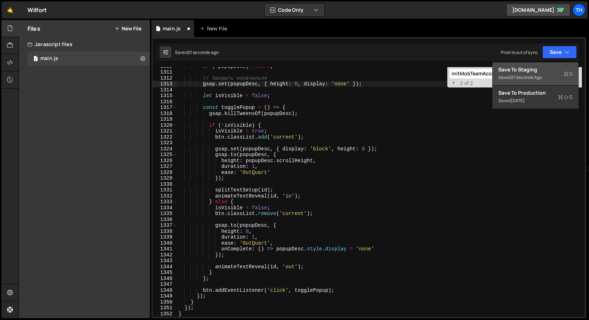
click at [558, 70] on div "Save to Staging S" at bounding box center [535, 69] width 74 height 7
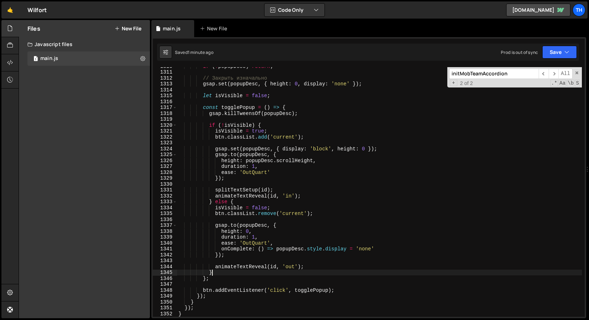
scroll to position [0, 2]
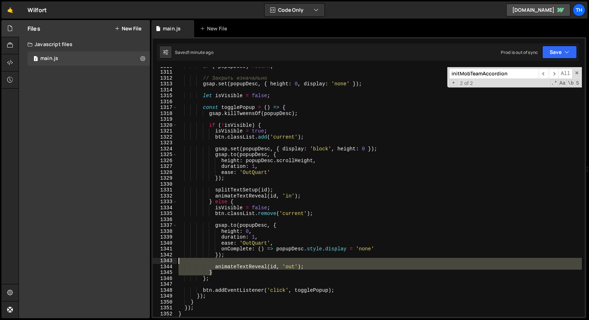
drag, startPoint x: 312, startPoint y: 270, endPoint x: 183, endPoint y: 261, distance: 129.4
click at [183, 261] on div "if ( ! popupDesc ) return ; // Закрыть изначально gsap . set ( popupDesc , { he…" at bounding box center [379, 193] width 405 height 261
type textarea "animateTextReveal(id, 'out');"
click at [208, 261] on div "if ( ! popupDesc ) return ; // Закрыть изначально gsap . set ( popupDesc , { he…" at bounding box center [379, 191] width 405 height 249
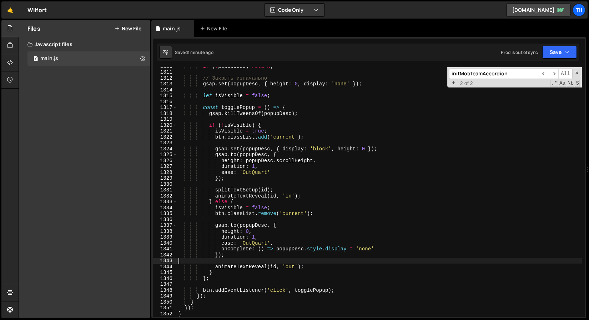
scroll to position [0, 0]
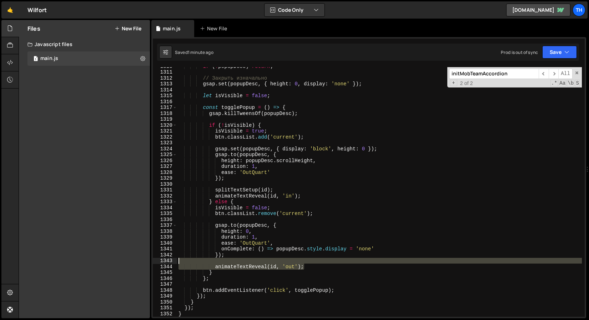
drag, startPoint x: 336, startPoint y: 268, endPoint x: 82, endPoint y: 259, distance: 254.5
click at [82, 259] on div "Files New File Javascript files 1 main.js 0 CSS files Copy share link Edit File…" at bounding box center [304, 169] width 570 height 298
type textarea "animateTextReveal(id, 'out');"
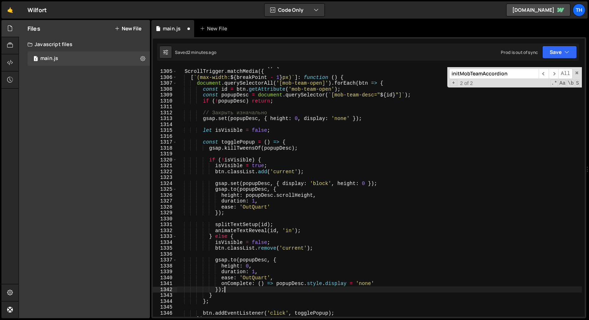
scroll to position [7676, 0]
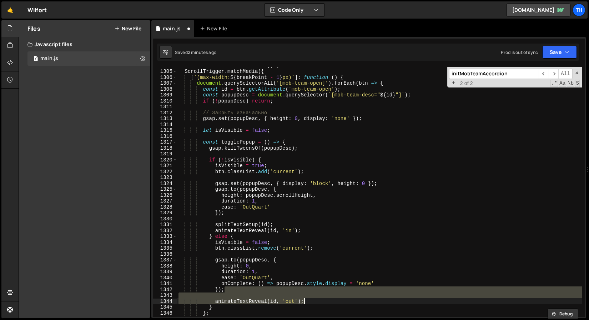
click at [257, 303] on div "function initMobTeamAccordion ( ) { ScrollTrigger . matchMedia ({ [ ` (max-widt…" at bounding box center [379, 192] width 405 height 261
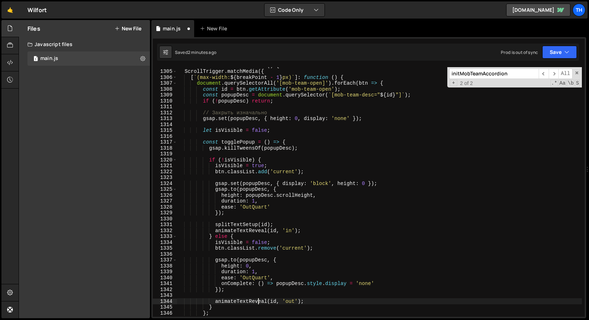
click at [257, 302] on div "function initMobTeamAccordion ( ) { ScrollTrigger . matchMedia ({ [ ` (max-widt…" at bounding box center [379, 192] width 405 height 261
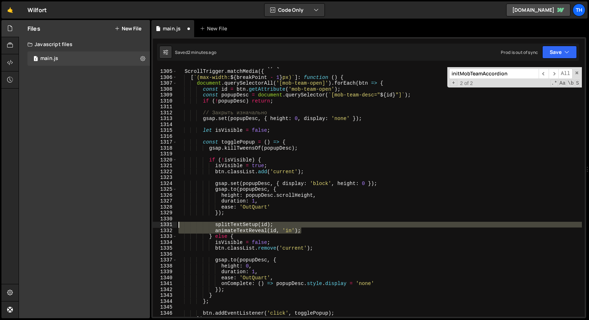
drag, startPoint x: 308, startPoint y: 230, endPoint x: 163, endPoint y: 226, distance: 144.9
click at [163, 226] on div "}); 1304 1305 1306 1307 1308 1309 1310 1311 1312 1313 1314 1315 1316 1317 1318 …" at bounding box center [369, 191] width 432 height 249
type textarea "splitTextSetup(id); animateTextReveal(id, 'in');"
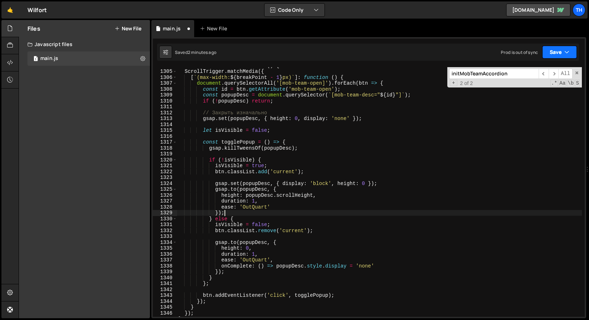
click at [558, 52] on button "Save" at bounding box center [559, 52] width 35 height 13
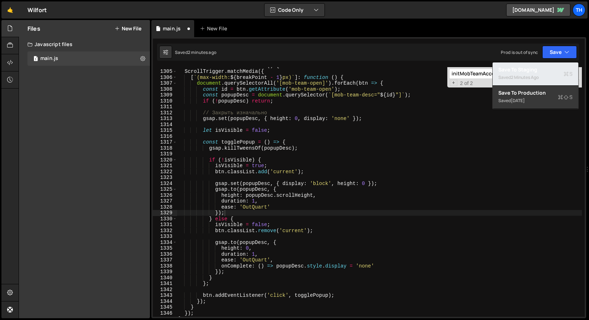
click at [525, 81] on div "Saved 2 minutes ago" at bounding box center [535, 77] width 74 height 9
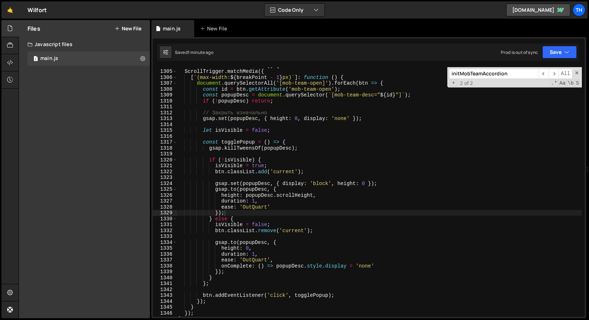
type textarea "// Закрыть изначально"
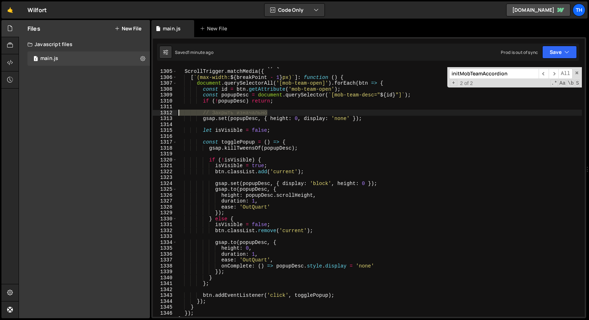
drag, startPoint x: 280, startPoint y: 113, endPoint x: 133, endPoint y: 113, distance: 146.6
click at [133, 113] on div "Files New File Javascript files 1 main.js 0 CSS files Copy share link Edit File…" at bounding box center [304, 169] width 570 height 298
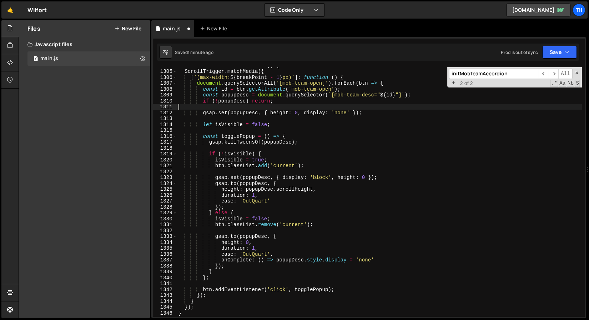
scroll to position [7654, 0]
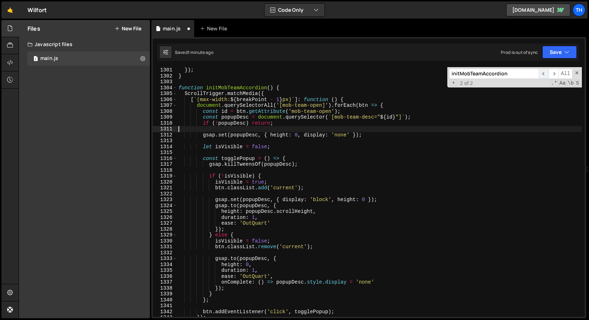
click at [545, 74] on span "​" at bounding box center [543, 74] width 10 height 10
click at [544, 73] on span "​" at bounding box center [543, 74] width 10 height 10
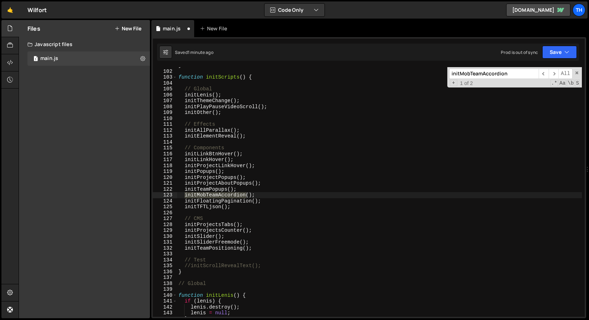
scroll to position [593, 0]
drag, startPoint x: 185, startPoint y: 196, endPoint x: 206, endPoint y: 219, distance: 31.6
click at [185, 196] on div "} function initScripts ( ) { // Global initLenis ( ) ; initThemeChange ( ) ; in…" at bounding box center [379, 191] width 405 height 249
click at [569, 54] on button "Save" at bounding box center [559, 52] width 35 height 13
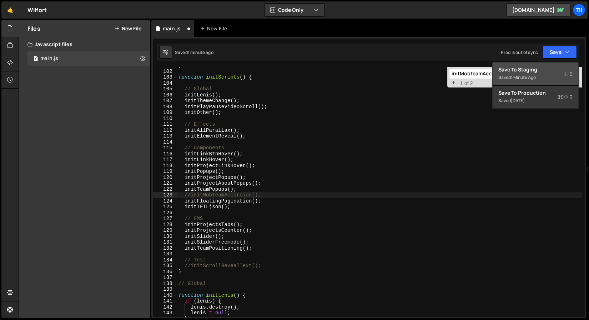
click at [538, 73] on div "Saved 1 minute ago" at bounding box center [535, 77] width 74 height 9
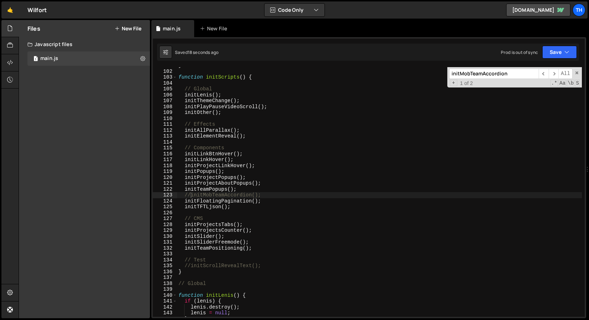
click at [190, 197] on div "} function initScripts ( ) { // Global initLenis ( ) ; initThemeChange ( ) ; in…" at bounding box center [379, 192] width 405 height 261
click at [558, 39] on div "initMobTeamAccordion(); 101 102 103 104 105 106 107 108 109 110 111 112 113 114…" at bounding box center [368, 177] width 435 height 281
click at [548, 52] on button "Save" at bounding box center [559, 52] width 35 height 13
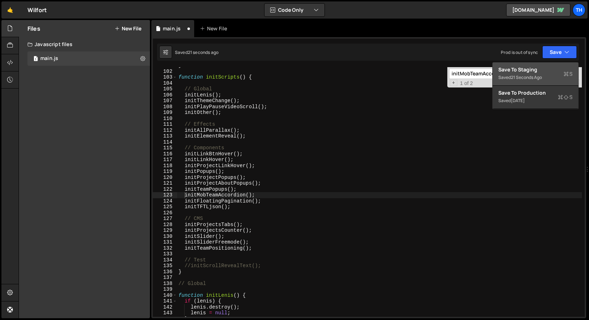
click at [523, 75] on div "21 seconds ago" at bounding box center [526, 77] width 31 height 6
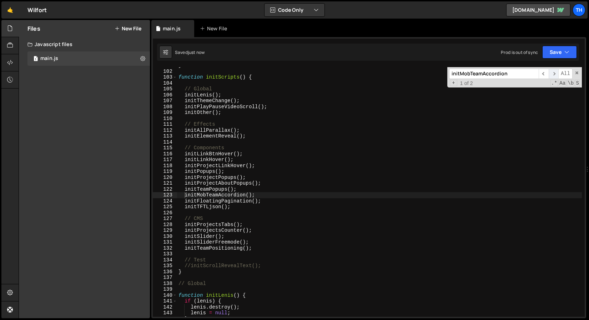
click at [554, 75] on span "​" at bounding box center [553, 74] width 10 height 10
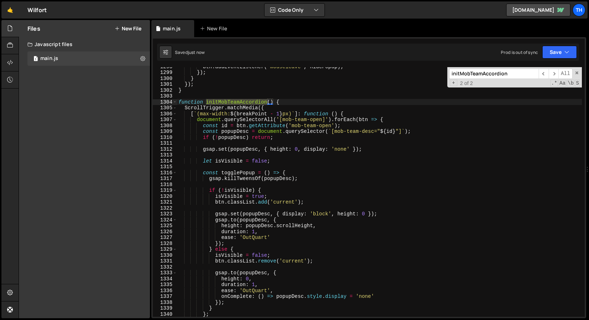
scroll to position [7676, 0]
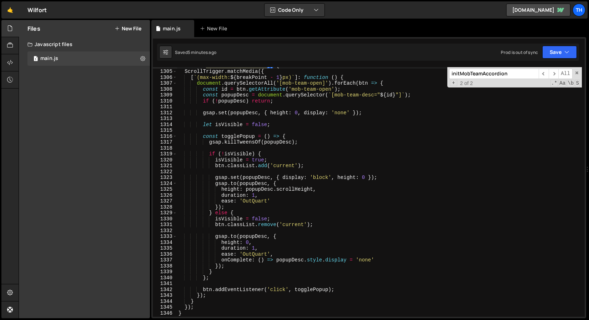
click at [244, 158] on div "function initMobTeamAccordion ( ) { ScrollTrigger . matchMedia ({ [ ` (max-widt…" at bounding box center [379, 192] width 405 height 261
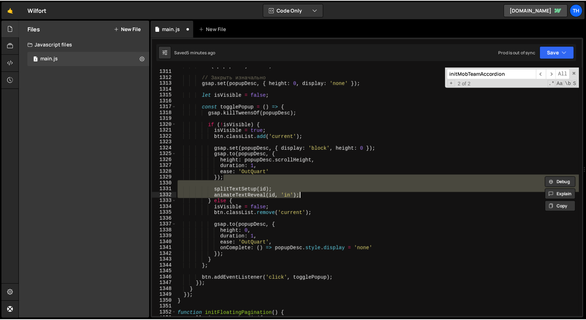
scroll to position [7711, 0]
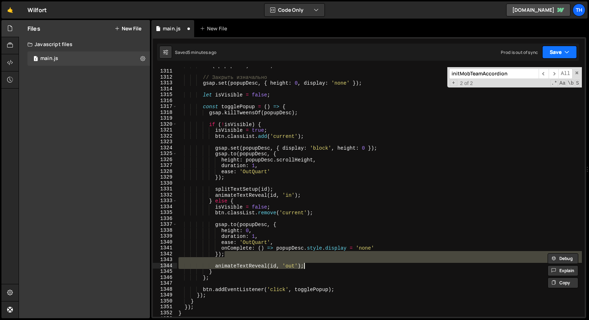
click at [557, 57] on button "Save" at bounding box center [559, 52] width 35 height 13
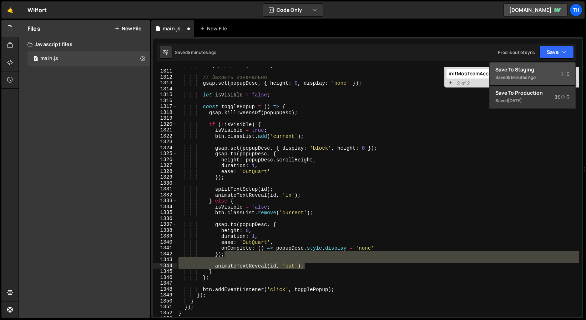
click at [528, 78] on div "5 minutes ago" at bounding box center [522, 77] width 28 height 6
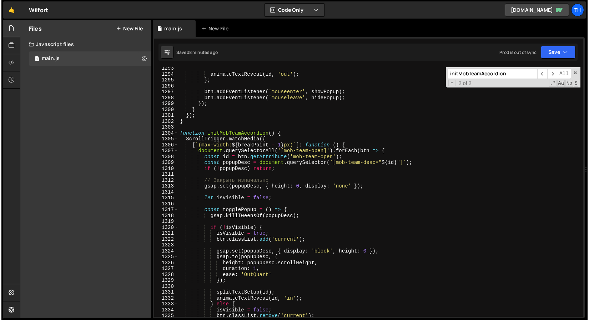
scroll to position [7524, 0]
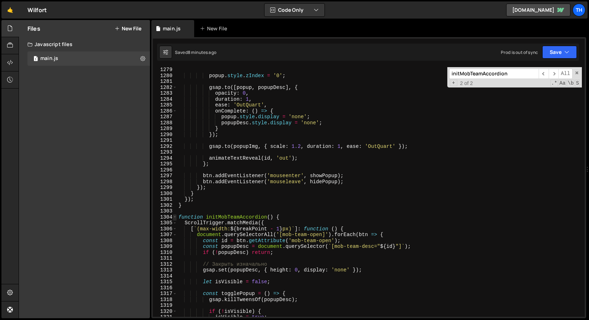
click at [174, 217] on span at bounding box center [175, 217] width 4 height 6
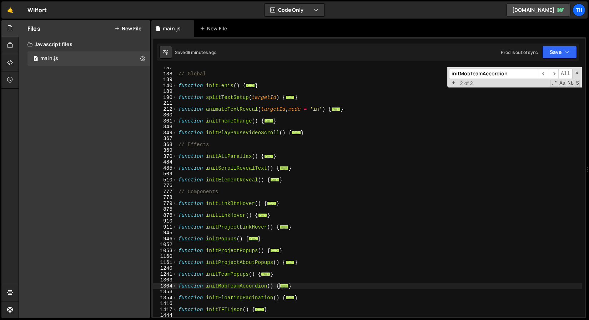
scroll to position [84, 0]
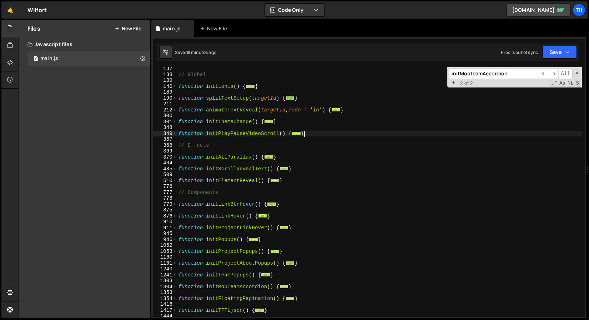
click at [312, 131] on div "// Global function initLenis ( ) { ... } function splitTextSetup ( targetId ) {…" at bounding box center [379, 196] width 405 height 261
type textarea "}"
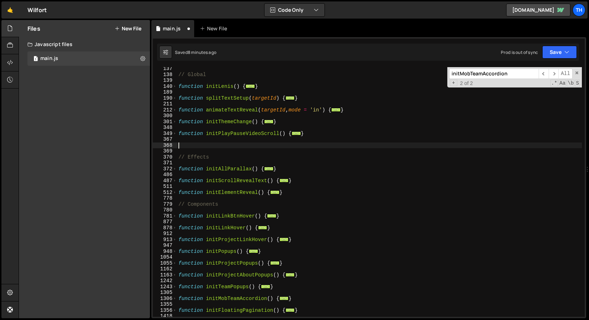
paste textarea "}"
type textarea "}"
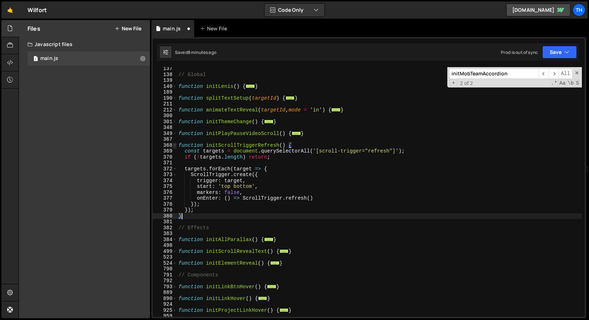
click at [176, 145] on span at bounding box center [175, 145] width 4 height 6
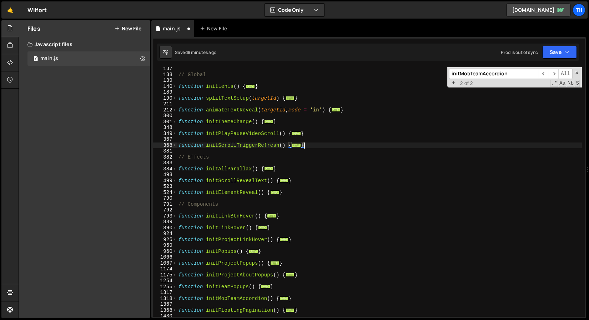
click at [223, 149] on div "// Global function initLenis ( ) { ... } function splitTextSetup ( targetId ) {…" at bounding box center [379, 196] width 405 height 261
click at [226, 148] on div "// Global function initLenis ( ) { ... } function splitTextSetup ( targetId ) {…" at bounding box center [379, 196] width 405 height 261
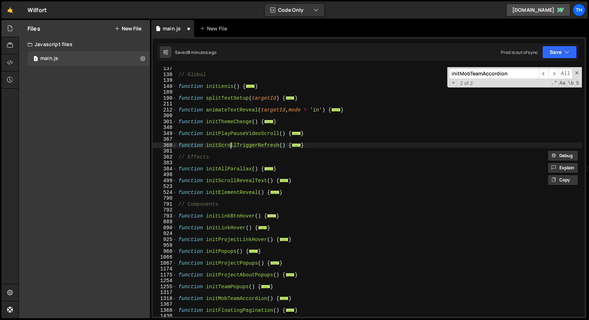
click at [232, 143] on div "// Global function initLenis ( ) { ... } function splitTextSetup ( targetId ) {…" at bounding box center [379, 196] width 405 height 261
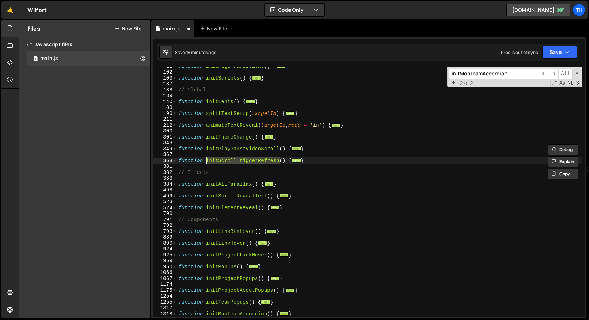
scroll to position [2, 0]
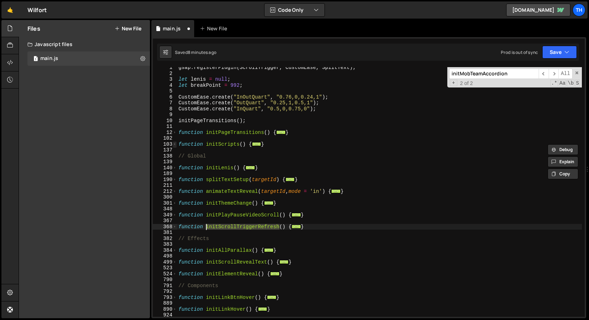
click at [174, 145] on span at bounding box center [175, 144] width 4 height 6
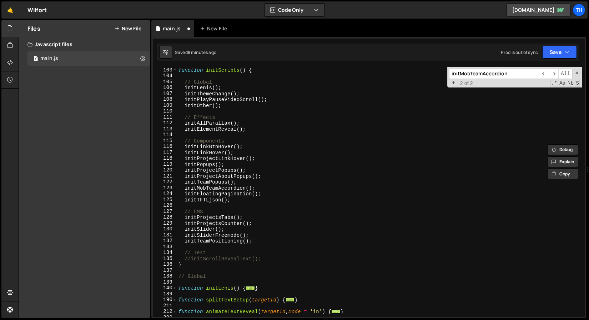
scroll to position [75, 0]
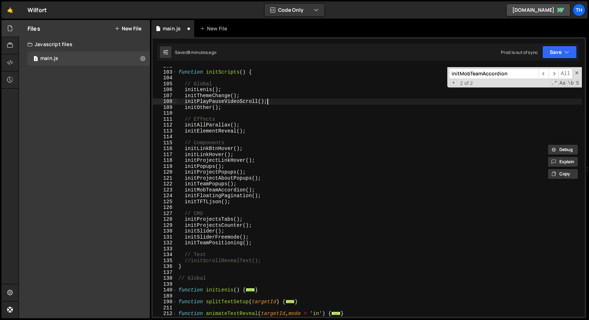
click at [273, 103] on div "function initScripts ( ) { // Global initLenis ( ) ; initThemeChange ( ) ; init…" at bounding box center [379, 193] width 405 height 261
type textarea "initPlayPauseVideoScroll();"
paste textarea "initScrollTriggerRefresh"
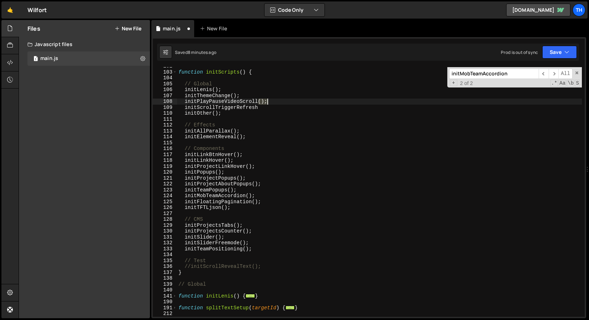
drag, startPoint x: 259, startPoint y: 100, endPoint x: 270, endPoint y: 100, distance: 10.3
click at [270, 100] on div "function initScripts ( ) { // Global initLenis ( ) ; initThemeChange ( ) ; init…" at bounding box center [379, 193] width 405 height 261
click at [263, 106] on div "function initScripts ( ) { // Global initLenis ( ) ; initThemeChange ( ) ; init…" at bounding box center [379, 193] width 405 height 261
paste textarea "();"
click at [558, 50] on button "Save" at bounding box center [559, 52] width 35 height 13
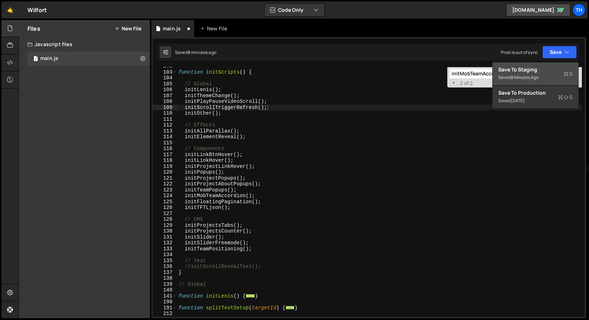
click at [521, 74] on div "Saved 8 minutes ago" at bounding box center [535, 77] width 74 height 9
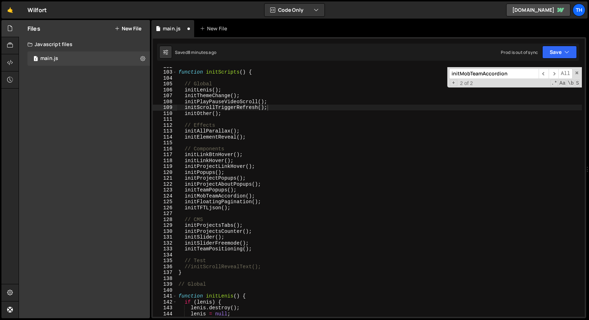
scroll to position [598, 0]
drag, startPoint x: 273, startPoint y: 107, endPoint x: 145, endPoint y: 110, distance: 128.1
click at [145, 110] on div "Files New File Javascript files 1 main.js 0 CSS files Copy share link Edit File…" at bounding box center [304, 169] width 570 height 298
click at [206, 97] on div "function initScripts ( ) { // Global initLenis ( ) ; initThemeChange ( ) ; init…" at bounding box center [379, 193] width 405 height 261
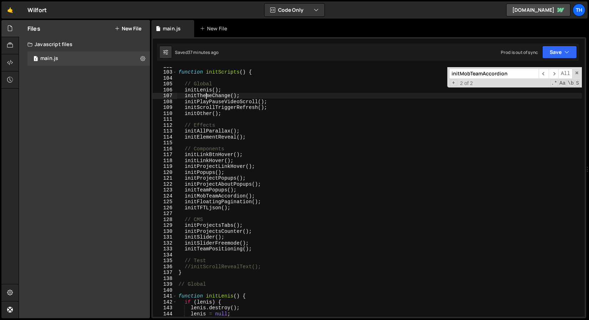
click at [224, 251] on div "function initScripts ( ) { // Global initLenis ( ) ; initThemeChange ( ) ; init…" at bounding box center [379, 193] width 405 height 261
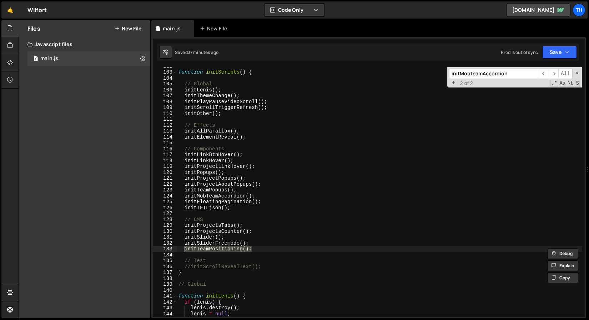
drag, startPoint x: 256, startPoint y: 250, endPoint x: 186, endPoint y: 249, distance: 70.3
click at [186, 249] on div "function initScripts ( ) { // Global initLenis ( ) ; initThemeChange ( ) ; init…" at bounding box center [379, 193] width 405 height 261
click at [260, 242] on div "function initScripts ( ) { // Global initLenis ( ) ; initThemeChange ( ) ; init…" at bounding box center [379, 193] width 405 height 261
click at [257, 231] on div "function initScripts ( ) { // Global initLenis ( ) ; initThemeChange ( ) ; init…" at bounding box center [379, 193] width 405 height 261
type textarea "initProjectsCounter();"
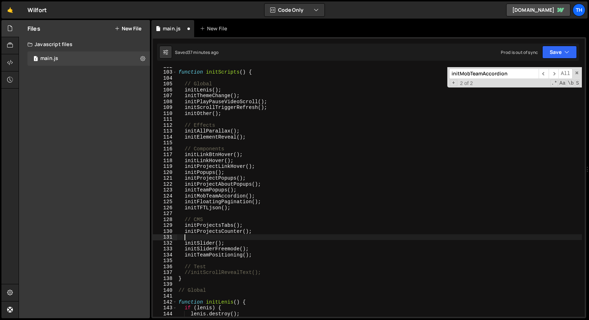
paste textarea "initTeamPositioning();"
click at [201, 231] on div "function initScripts ( ) { // Global initLenis ( ) ; initThemeChange ( ) ; init…" at bounding box center [379, 193] width 405 height 261
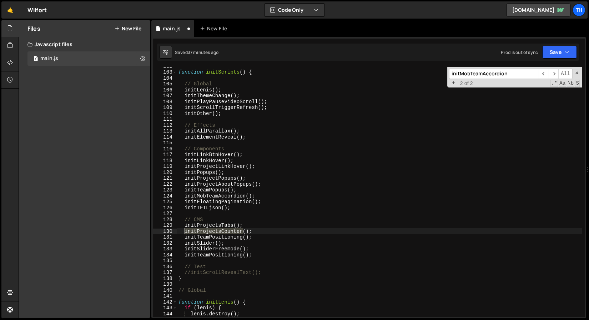
click at [201, 231] on div "function initScripts ( ) { // Global initLenis ( ) ; initThemeChange ( ) ; init…" at bounding box center [379, 193] width 405 height 261
click at [199, 231] on div "function initScripts ( ) { // Global initLenis ( ) ; initThemeChange ( ) ; init…" at bounding box center [379, 191] width 405 height 249
drag, startPoint x: 197, startPoint y: 231, endPoint x: 221, endPoint y: 231, distance: 23.9
click at [221, 231] on div "function initScripts ( ) { // Global initLenis ( ) ; initThemeChange ( ) ; init…" at bounding box center [379, 193] width 405 height 261
click at [197, 236] on div "function initScripts ( ) { // Global initLenis ( ) ; initThemeChange ( ) ; init…" at bounding box center [379, 193] width 405 height 261
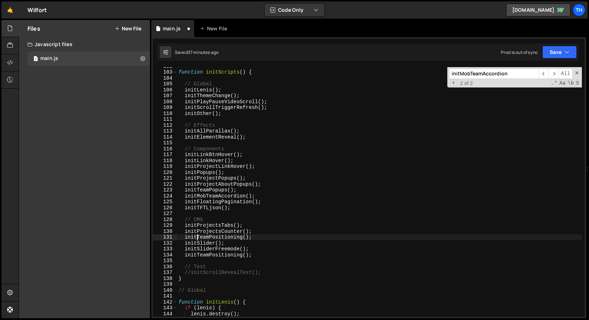
paste textarea "Projects"
click at [233, 237] on div "function initScripts ( ) { // Global initLenis ( ) ; initThemeChange ( ) ; init…" at bounding box center [379, 193] width 405 height 261
click at [235, 240] on div "function initScripts ( ) { // Global initLenis ( ) ; initThemeChange ( ) ; init…" at bounding box center [379, 193] width 405 height 261
click at [235, 235] on div "function initScripts ( ) { // Global initLenis ( ) ; initThemeChange ( ) ; init…" at bounding box center [379, 193] width 405 height 261
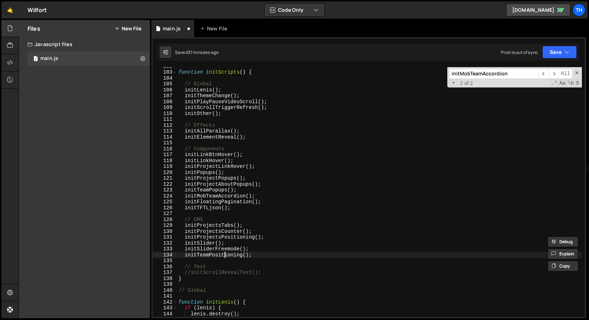
click at [223, 255] on div "function initScripts ( ) { // Global initLenis ( ) ; initThemeChange ( ) ; init…" at bounding box center [379, 193] width 405 height 261
type textarea "initTeamPositioning();"
click at [223, 255] on div "function initScripts ( ) { // Global initLenis ( ) ; initThemeChange ( ) ; init…" at bounding box center [379, 193] width 405 height 261
click at [500, 74] on input "initMobTeamAccordion" at bounding box center [494, 74] width 90 height 10
paste input "TeamPositioning"
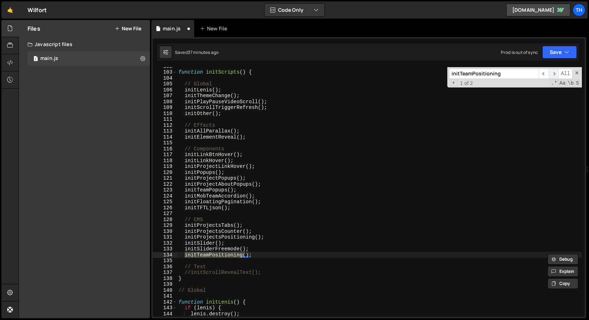
type input "initTeamPositioning"
click at [551, 74] on span "​" at bounding box center [553, 74] width 10 height 10
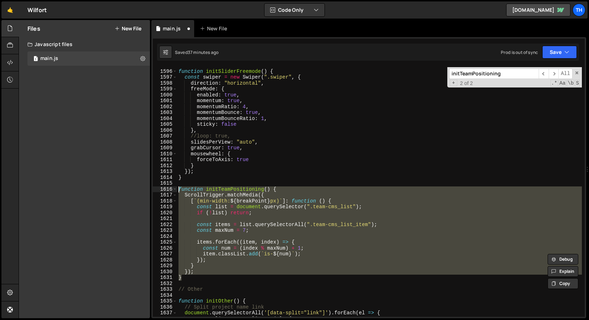
drag, startPoint x: 189, startPoint y: 275, endPoint x: 155, endPoint y: 190, distance: 91.6
click at [155, 190] on div "} 1595 1596 1597 1598 1599 1600 1601 1602 1603 1604 1605 1606 1607 1608 1609 16…" at bounding box center [369, 191] width 432 height 249
click at [176, 189] on span at bounding box center [175, 189] width 4 height 6
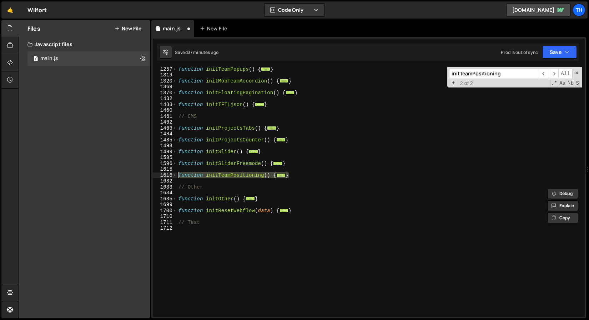
scroll to position [295, 0]
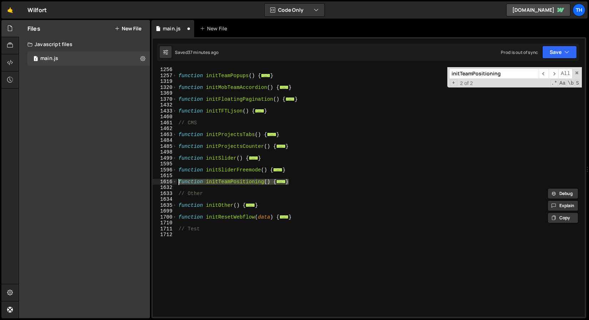
click at [298, 147] on div "function initTeamPopups ( ) { ... } function initMobTeamAccordion ( ) { ... } f…" at bounding box center [379, 197] width 405 height 261
type textarea "}"
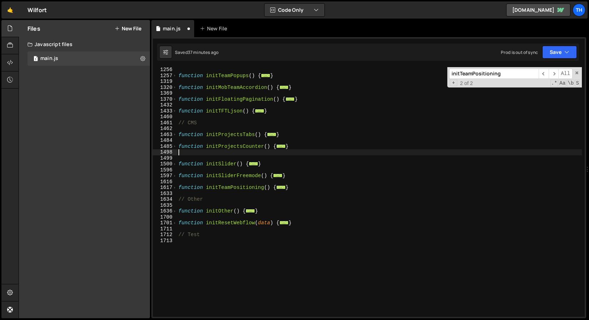
paste textarea "}"
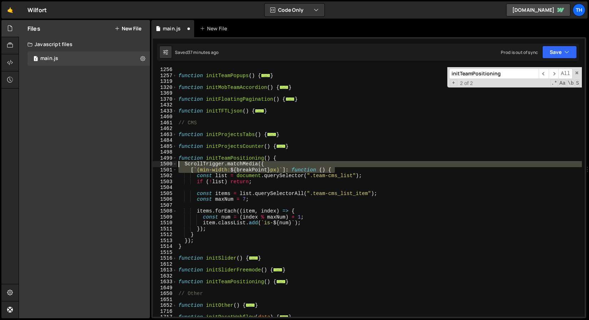
drag, startPoint x: 339, startPoint y: 168, endPoint x: 157, endPoint y: 163, distance: 182.7
click at [157, 163] on div "} 1256 1257 1319 1320 1369 1370 1432 1433 1460 1461 1462 1463 1484 1485 1498 14…" at bounding box center [369, 191] width 432 height 249
type textarea "ScrollTrigger.matchMedia({ [`(min-width: ${breakPoint}px)`]: function () {"
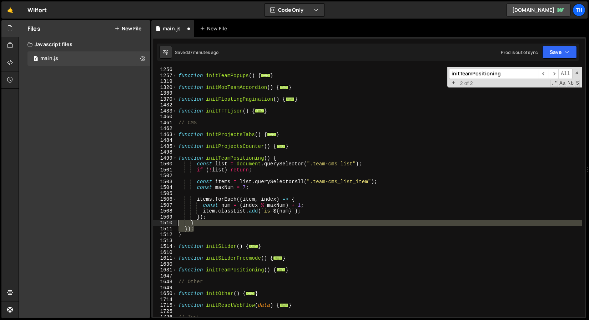
drag, startPoint x: 198, startPoint y: 228, endPoint x: 162, endPoint y: 220, distance: 37.2
click at [162, 220] on div "function initTeamPositioning() { 1256 1257 1319 1320 1369 1370 1432 1433 1460 1…" at bounding box center [369, 191] width 432 height 249
type textarea "} });"
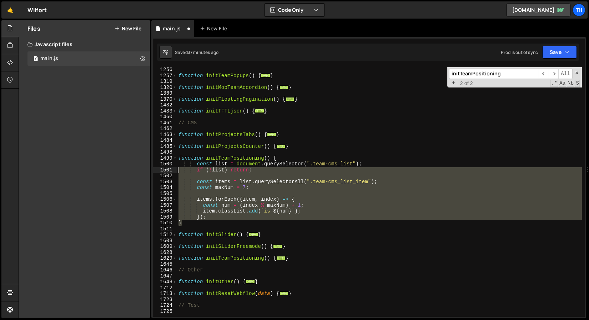
drag, startPoint x: 209, startPoint y: 220, endPoint x: 145, endPoint y: 166, distance: 84.1
click at [145, 166] on div "Files New File Javascript files 1 main.js 0 CSS files Copy share link Edit File…" at bounding box center [304, 169] width 570 height 298
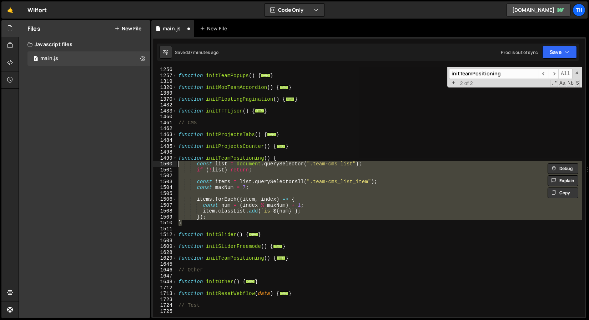
click at [209, 207] on div "function initTeamPopups ( ) { ... } function initMobTeamAccordion ( ) { ... } f…" at bounding box center [379, 191] width 405 height 249
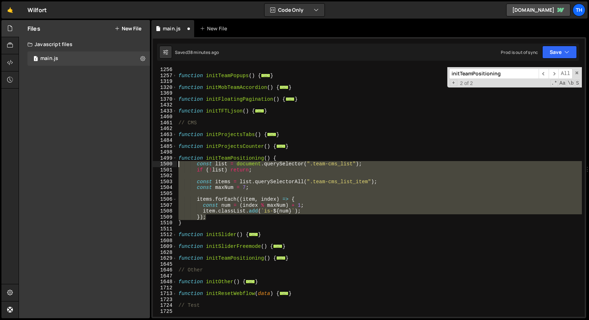
drag, startPoint x: 209, startPoint y: 219, endPoint x: 116, endPoint y: 165, distance: 107.3
click at [116, 165] on div "Files New File Javascript files 1 main.js 0 CSS files Copy share link Edit File…" at bounding box center [304, 169] width 570 height 298
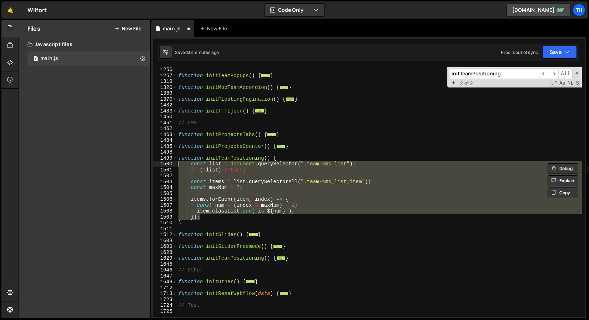
type textarea "const list = document.querySelector(".team-cms_list"); if (!list) return;"
click at [173, 176] on div "1502" at bounding box center [165, 176] width 24 height 6
click at [204, 195] on div "function initTeamPopups ( ) { ... } function initMobTeamAccordion ( ) { ... } f…" at bounding box center [379, 191] width 405 height 249
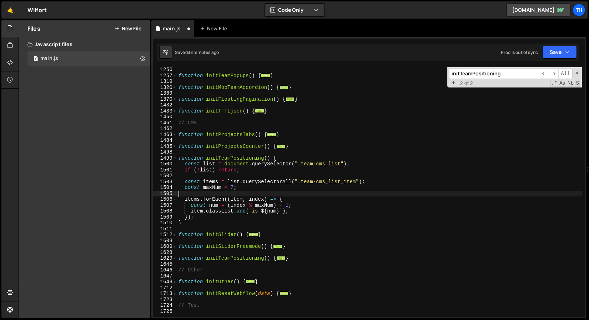
click at [303, 164] on div "function initTeamPopups ( ) { ... } function initMobTeamAccordion ( ) { ... } f…" at bounding box center [379, 197] width 405 height 261
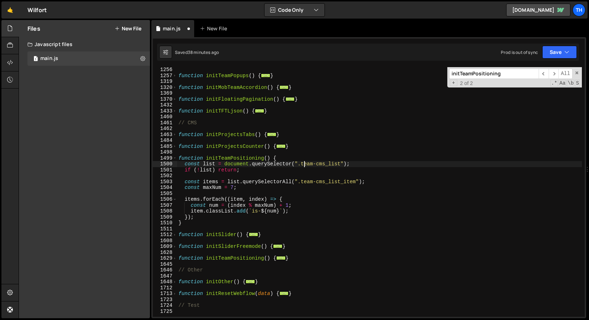
click at [303, 164] on div "function initTeamPopups ( ) { ... } function initMobTeamAccordion ( ) { ... } f…" at bounding box center [379, 197] width 405 height 261
drag, startPoint x: 302, startPoint y: 163, endPoint x: 365, endPoint y: 162, distance: 63.2
click at [365, 162] on div "function initTeamPopups ( ) { ... } function initMobTeamAccordion ( ) { ... } f…" at bounding box center [379, 197] width 405 height 261
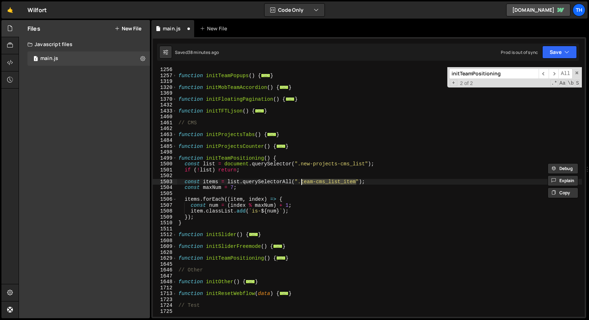
drag, startPoint x: 356, startPoint y: 182, endPoint x: 301, endPoint y: 181, distance: 55.0
click at [301, 181] on div "function initTeamPopups ( ) { ... } function initMobTeamAccordion ( ) { ... } f…" at bounding box center [379, 197] width 405 height 261
paste textarea "new-projects-cms_list"
drag, startPoint x: 252, startPoint y: 188, endPoint x: 169, endPoint y: 187, distance: 82.8
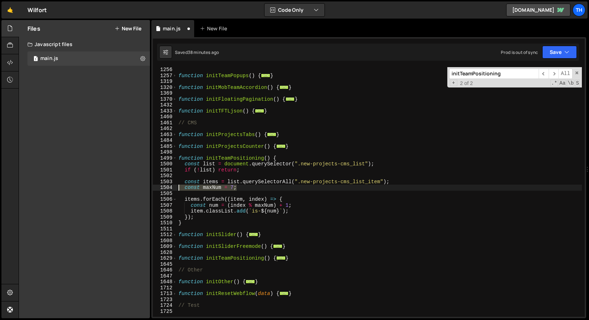
click at [169, 187] on div "const items = list.querySelectorAll(".new-projects-cms_list_item"); 1256 1257 1…" at bounding box center [369, 191] width 432 height 249
type textarea "const maxNum = 7;"
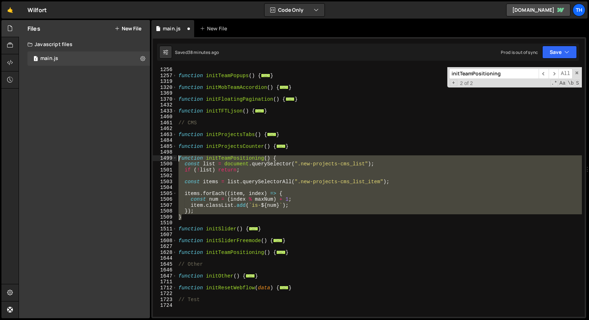
drag, startPoint x: 201, startPoint y: 218, endPoint x: 147, endPoint y: 156, distance: 81.5
click at [148, 156] on div "Files New File Javascript files 1 main.js 0 CSS files Copy share link Edit File…" at bounding box center [304, 169] width 570 height 298
type textarea "function initTeamPositioning() { const list = document.querySelector(".new-proj…"
click at [213, 140] on div "function initTeamPopups ( ) { ... } function initMobTeamAccordion ( ) { ... } f…" at bounding box center [379, 197] width 405 height 261
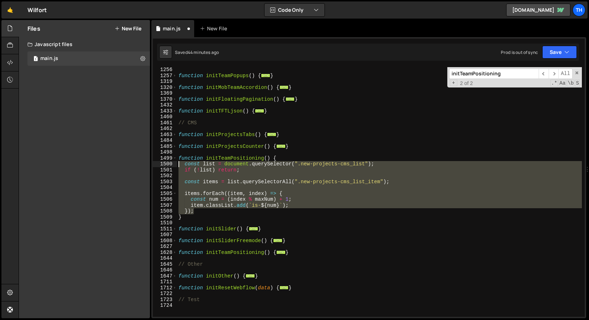
drag, startPoint x: 204, startPoint y: 211, endPoint x: 108, endPoint y: 165, distance: 106.6
click at [108, 165] on div "Files New File Javascript files 1 main.js 0 CSS files Copy share link Edit File…" at bounding box center [304, 169] width 570 height 298
paste textarea "})"
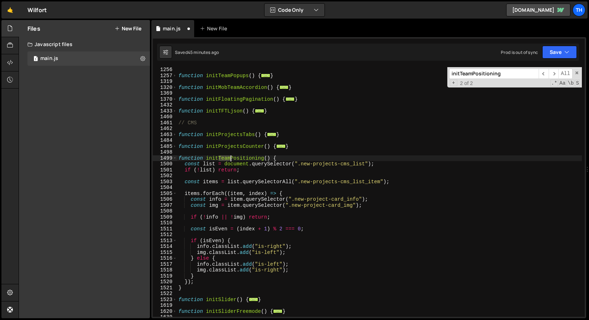
drag, startPoint x: 219, startPoint y: 158, endPoint x: 230, endPoint y: 158, distance: 11.1
click at [230, 158] on div "function initTeamPopups ( ) { ... } function initMobTeamAccordion ( ) { ... } f…" at bounding box center [379, 197] width 405 height 261
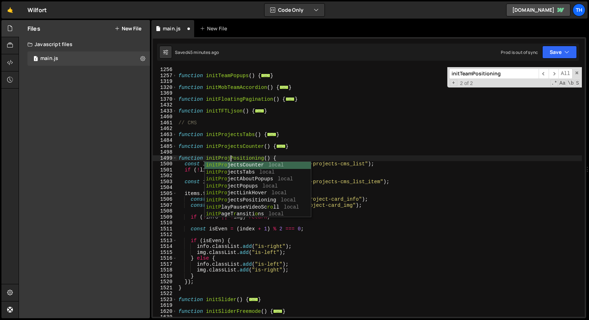
scroll to position [0, 3]
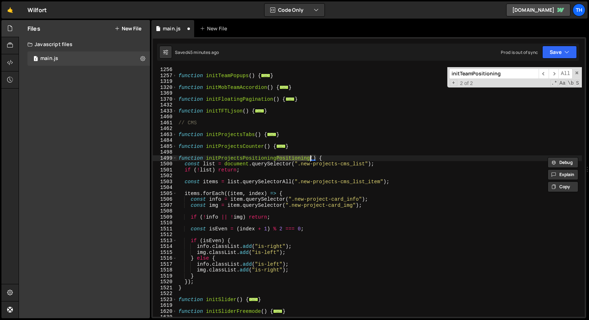
type textarea "function initProjectsPositioning() {"
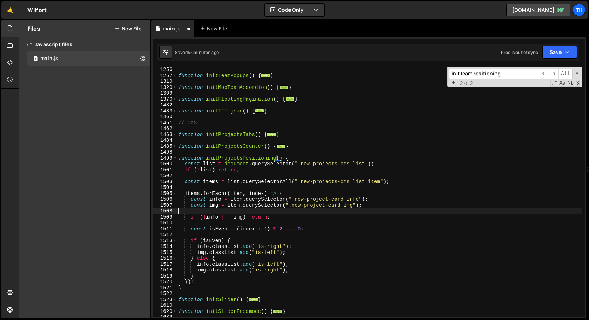
click at [290, 213] on div "function initTeamPopups ( ) { ... } function initMobTeamAccordion ( ) { ... } f…" at bounding box center [379, 197] width 405 height 261
click at [560, 47] on button "Save" at bounding box center [559, 52] width 35 height 13
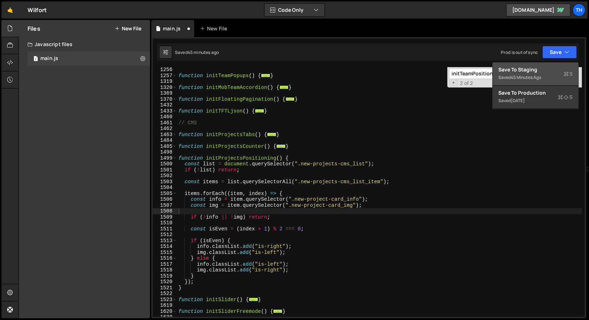
click at [528, 68] on div "Save to Staging S" at bounding box center [535, 69] width 74 height 7
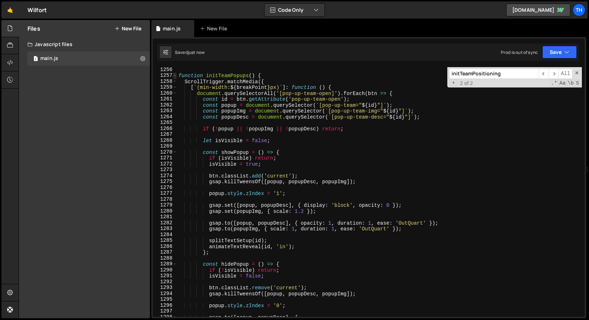
click at [176, 75] on span at bounding box center [175, 75] width 4 height 6
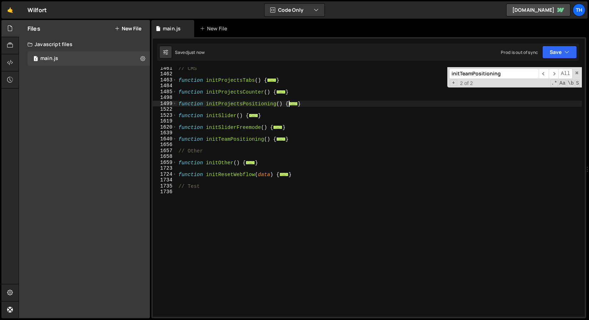
scroll to position [349, 0]
click at [172, 106] on div "1522" at bounding box center [165, 109] width 24 height 6
click at [175, 104] on span at bounding box center [175, 104] width 4 height 6
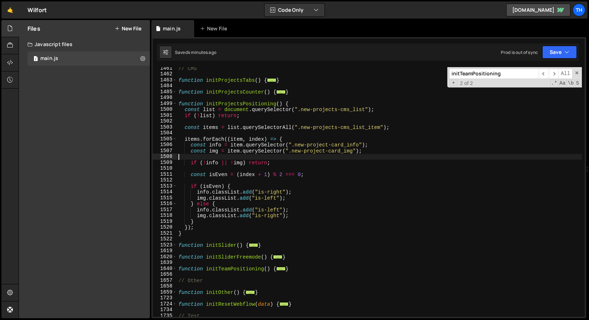
click at [237, 155] on div "// CMS function initProjectsTabs ( ) { ... } function initProjectsCounter ( ) {…" at bounding box center [379, 195] width 405 height 261
click at [273, 194] on div "// CMS function initProjectsTabs ( ) { ... } function initProjectsCounter ( ) {…" at bounding box center [379, 195] width 405 height 261
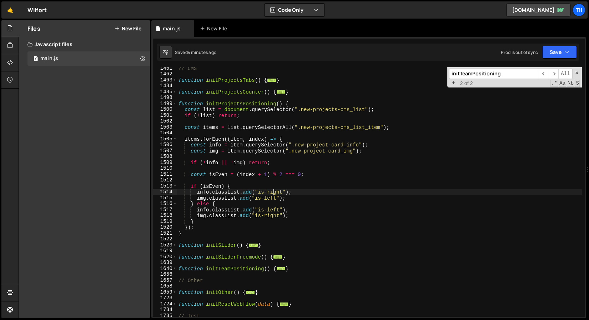
click at [273, 194] on div "// CMS function initProjectsTabs ( ) { ... } function initProjectsCounter ( ) {…" at bounding box center [379, 195] width 405 height 261
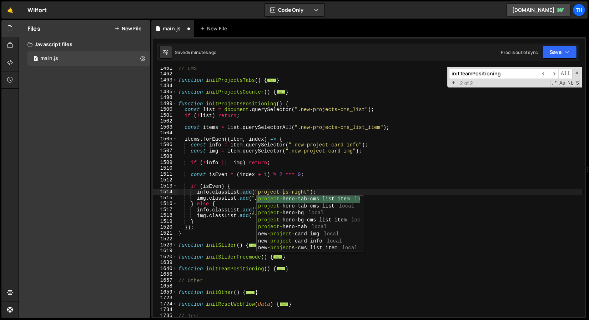
scroll to position [0, 7]
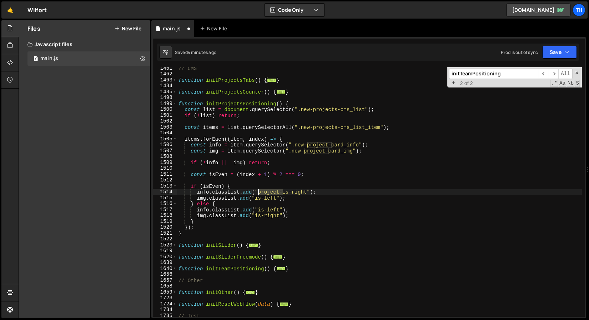
drag, startPoint x: 282, startPoint y: 191, endPoint x: 258, endPoint y: 191, distance: 23.9
click at [258, 191] on div "// CMS function initProjectsTabs ( ) { ... } function initProjectsCounter ( ) {…" at bounding box center [379, 195] width 405 height 261
click at [255, 197] on div "// CMS function initProjectsTabs ( ) { ... } function initProjectsCounter ( ) {…" at bounding box center [379, 195] width 405 height 261
paste textarea "project-"
click at [257, 209] on div "// CMS function initProjectsTabs ( ) { ... } function initProjectsCounter ( ) {…" at bounding box center [379, 195] width 405 height 261
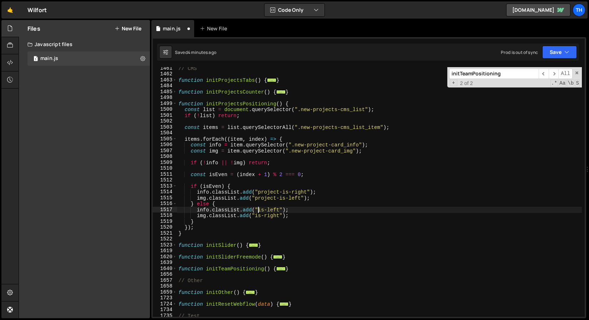
paste textarea "project-"
click at [256, 216] on div "// CMS function initProjectsTabs ( ) { ... } function initProjectsCounter ( ) {…" at bounding box center [379, 195] width 405 height 261
paste textarea "project-"
type textarea "img.classList.add("project-is-right");"
click at [555, 50] on button "Save" at bounding box center [559, 52] width 35 height 13
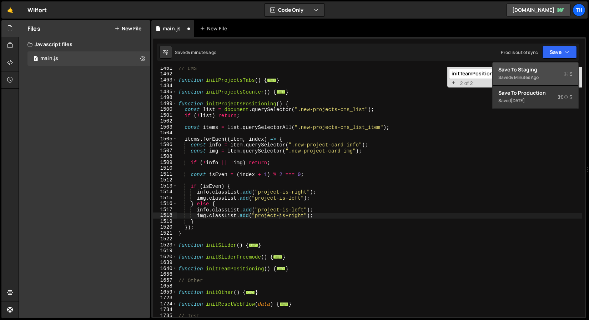
click at [537, 66] on div "Save to Staging S" at bounding box center [535, 69] width 74 height 7
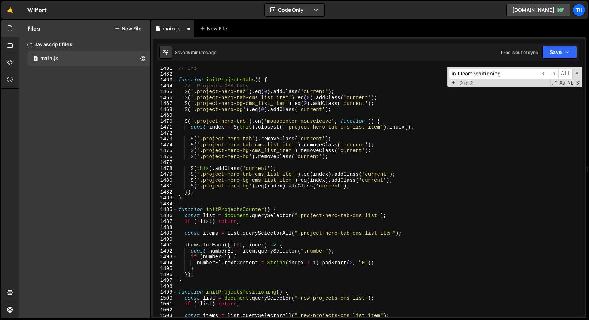
scroll to position [8597, 0]
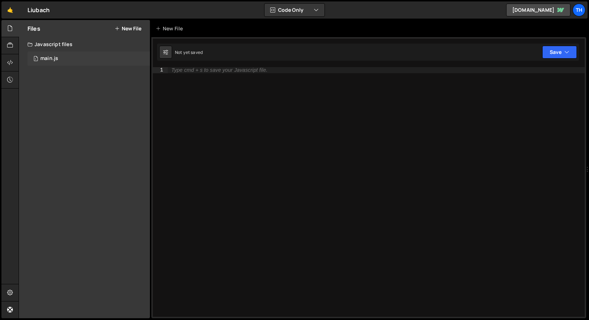
click at [49, 61] on div "main.js" at bounding box center [49, 58] width 18 height 6
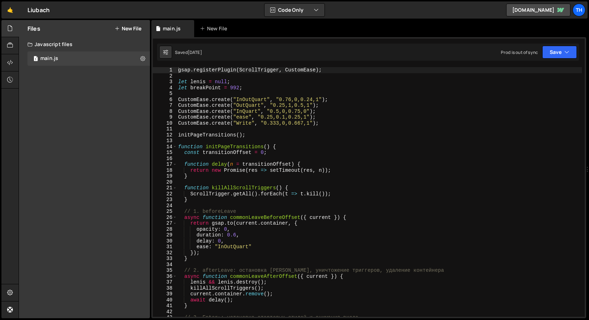
scroll to position [1885, 0]
click at [175, 145] on span at bounding box center [175, 147] width 4 height 6
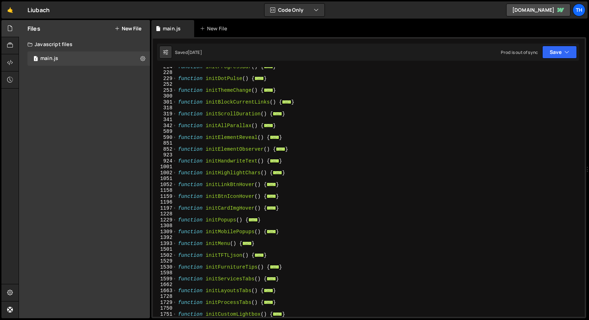
scroll to position [128, 0]
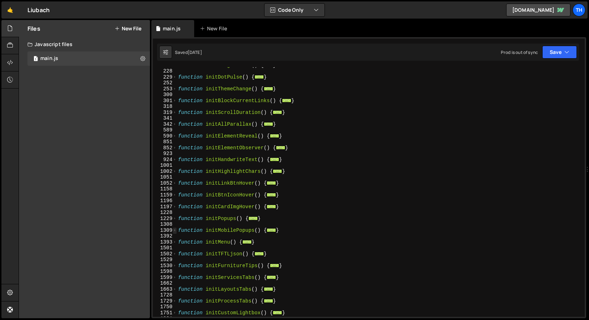
click at [174, 230] on span at bounding box center [175, 230] width 4 height 6
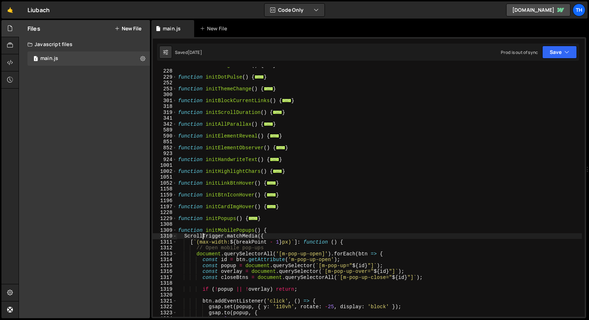
click at [330, 245] on div "function initProgressBar ( ) { ... } function initDotPulse ( ) { ... } function…" at bounding box center [379, 192] width 405 height 261
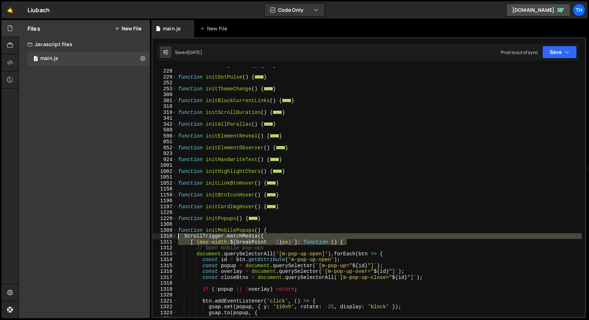
drag, startPoint x: 354, startPoint y: 242, endPoint x: 110, endPoint y: 234, distance: 243.5
click at [110, 234] on div "Files New File Javascript files 1 main.js 0 CSS files Copy share link Edit File…" at bounding box center [304, 169] width 570 height 298
type textarea "ScrollTrigger.matchMedia({ [`(max-width: ${breakPoint - 1}px)`]: function () {"
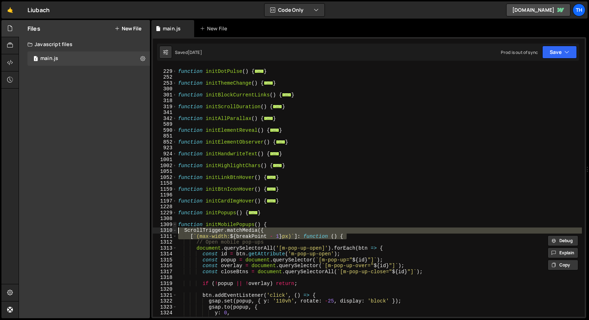
click at [176, 224] on span at bounding box center [175, 225] width 4 height 6
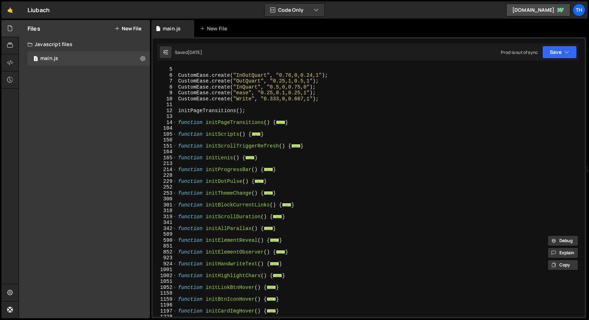
scroll to position [23, 0]
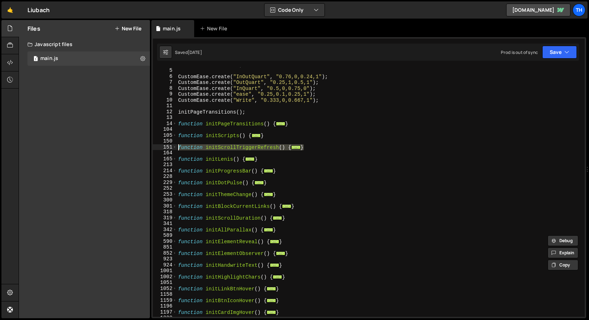
drag, startPoint x: 313, startPoint y: 147, endPoint x: 127, endPoint y: 146, distance: 185.2
click at [127, 146] on div "Files New File Javascript files 1 main.js 0 CSS files Copy share link Edit File…" at bounding box center [304, 169] width 570 height 298
type textarea "function initScrollTriggerRefresh() { const targets = document.querySelectorAll…"
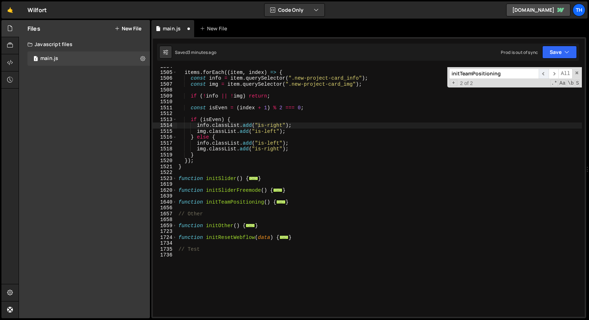
scroll to position [413, 0]
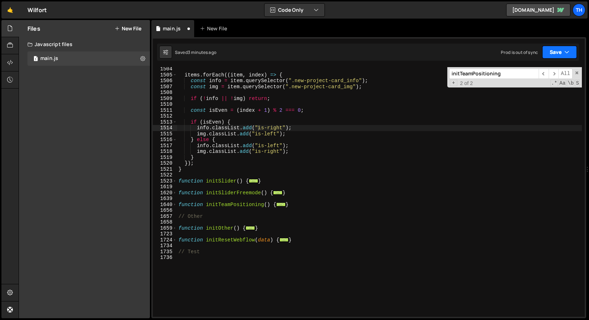
click at [560, 55] on button "Save" at bounding box center [559, 52] width 35 height 13
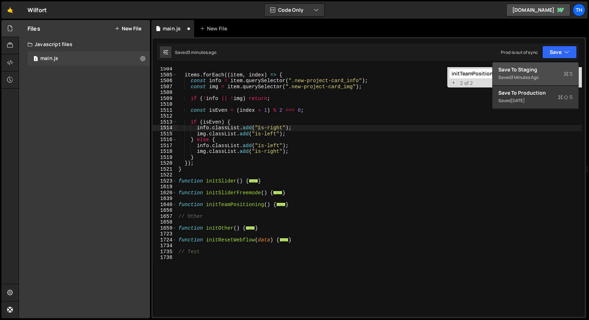
click at [544, 69] on div "Save to Staging S" at bounding box center [535, 69] width 74 height 7
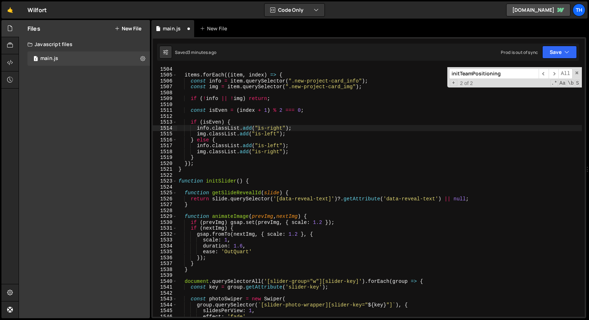
scroll to position [8850, 0]
click at [173, 181] on span at bounding box center [175, 181] width 4 height 6
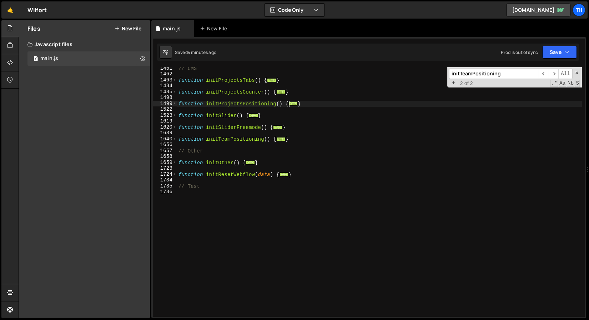
scroll to position [349, 0]
click at [176, 166] on div "1723" at bounding box center [165, 168] width 24 height 6
click at [176, 164] on span at bounding box center [175, 162] width 4 height 6
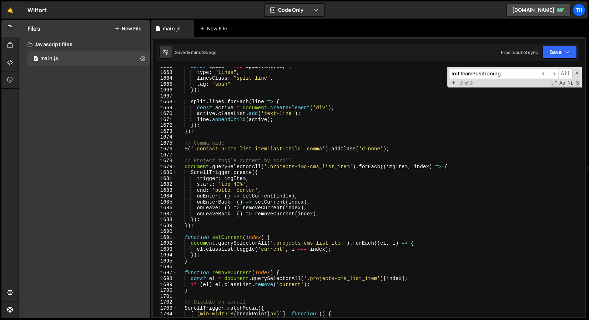
scroll to position [467, 0]
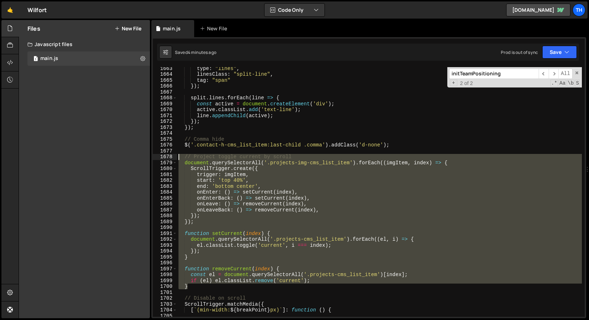
drag, startPoint x: 200, startPoint y: 286, endPoint x: 120, endPoint y: 154, distance: 154.3
click at [120, 154] on div "Files New File Javascript files 1 main.js 0 CSS files Copy share link Edit File…" at bounding box center [304, 169] width 570 height 298
type textarea "// Project toggle current by scroll document.querySelectorAll('.projects-img-cm…"
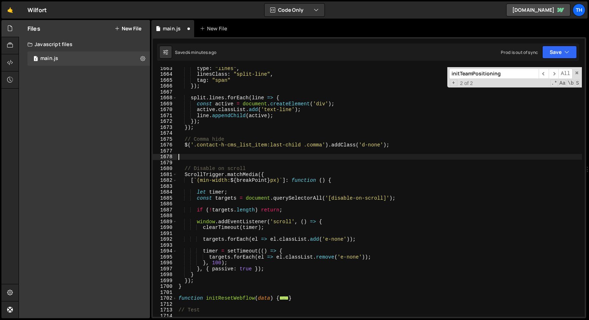
scroll to position [0, 0]
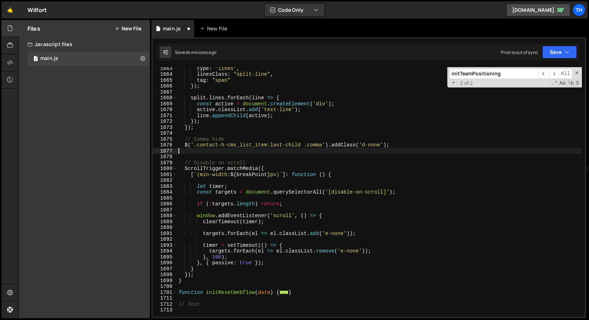
type textarea "$('.contact-h-cms_list_item:last-child .comma').addClass('d-none');"
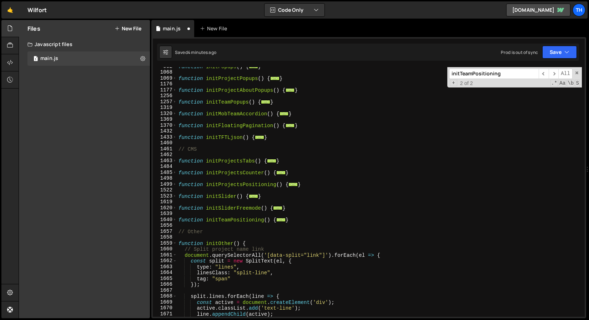
scroll to position [268, 0]
click at [176, 173] on span at bounding box center [175, 174] width 4 height 6
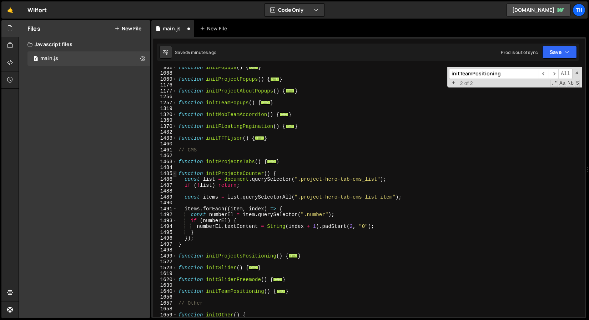
click at [176, 173] on span at bounding box center [175, 174] width 4 height 6
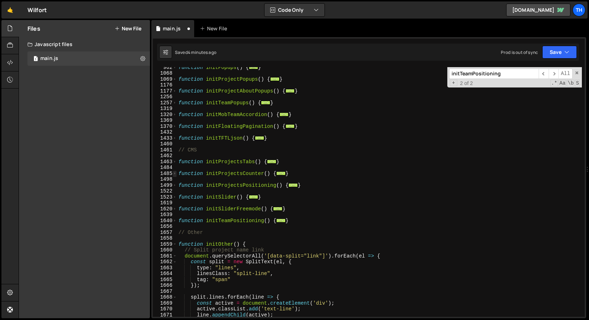
click at [175, 173] on span at bounding box center [175, 174] width 4 height 6
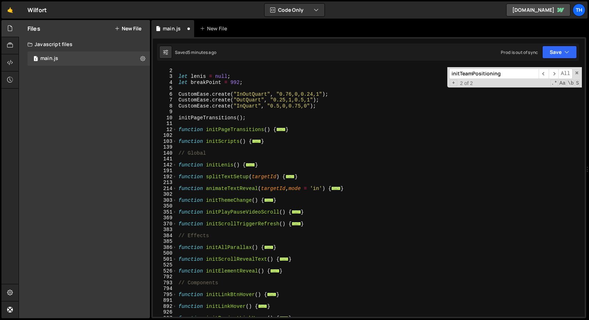
scroll to position [5, 0]
click at [550, 48] on button "Save" at bounding box center [559, 52] width 35 height 13
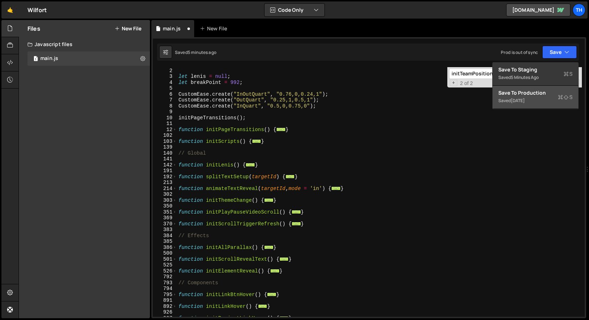
click at [543, 106] on button "Save to Production S Saved [DATE]" at bounding box center [535, 97] width 86 height 23
